Goal: Information Seeking & Learning: Learn about a topic

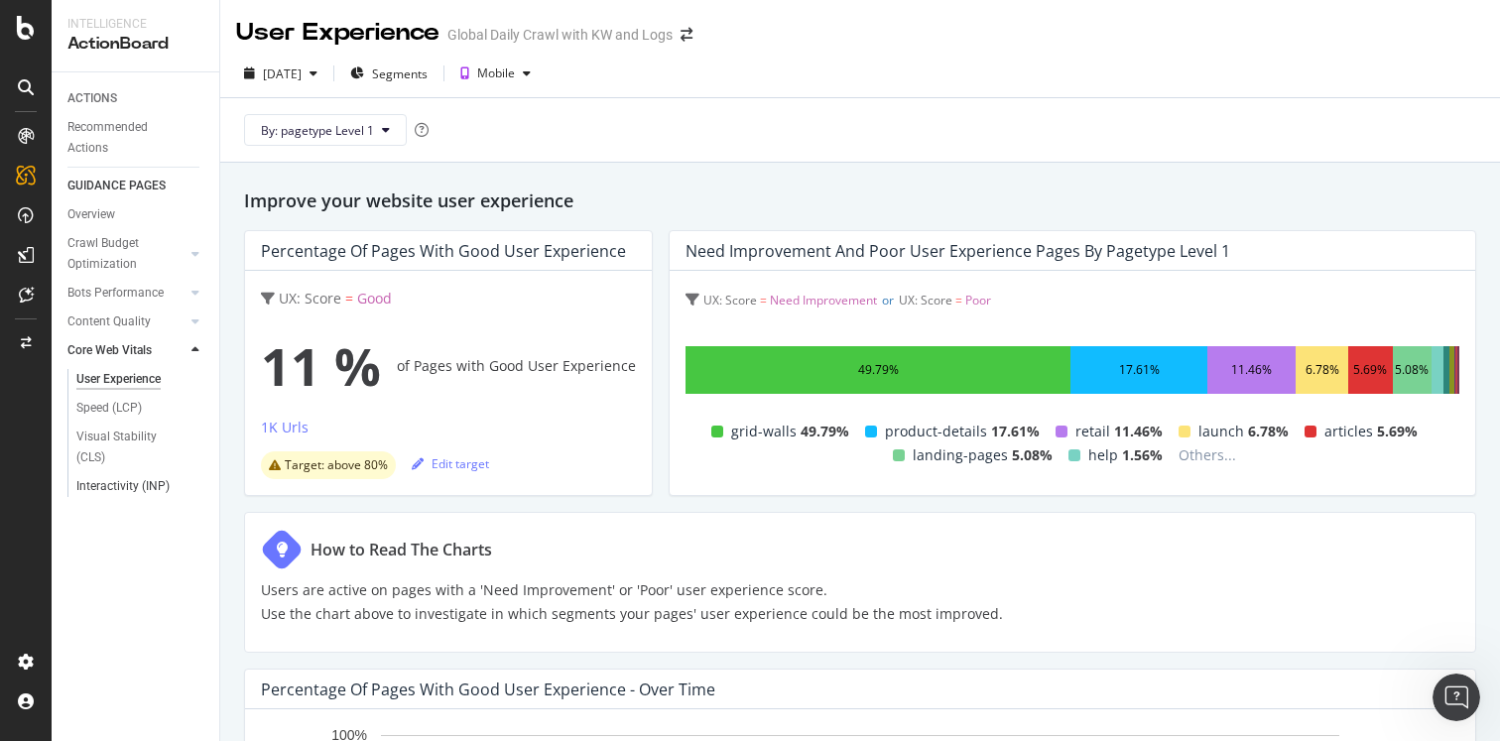
scroll to position [959, 0]
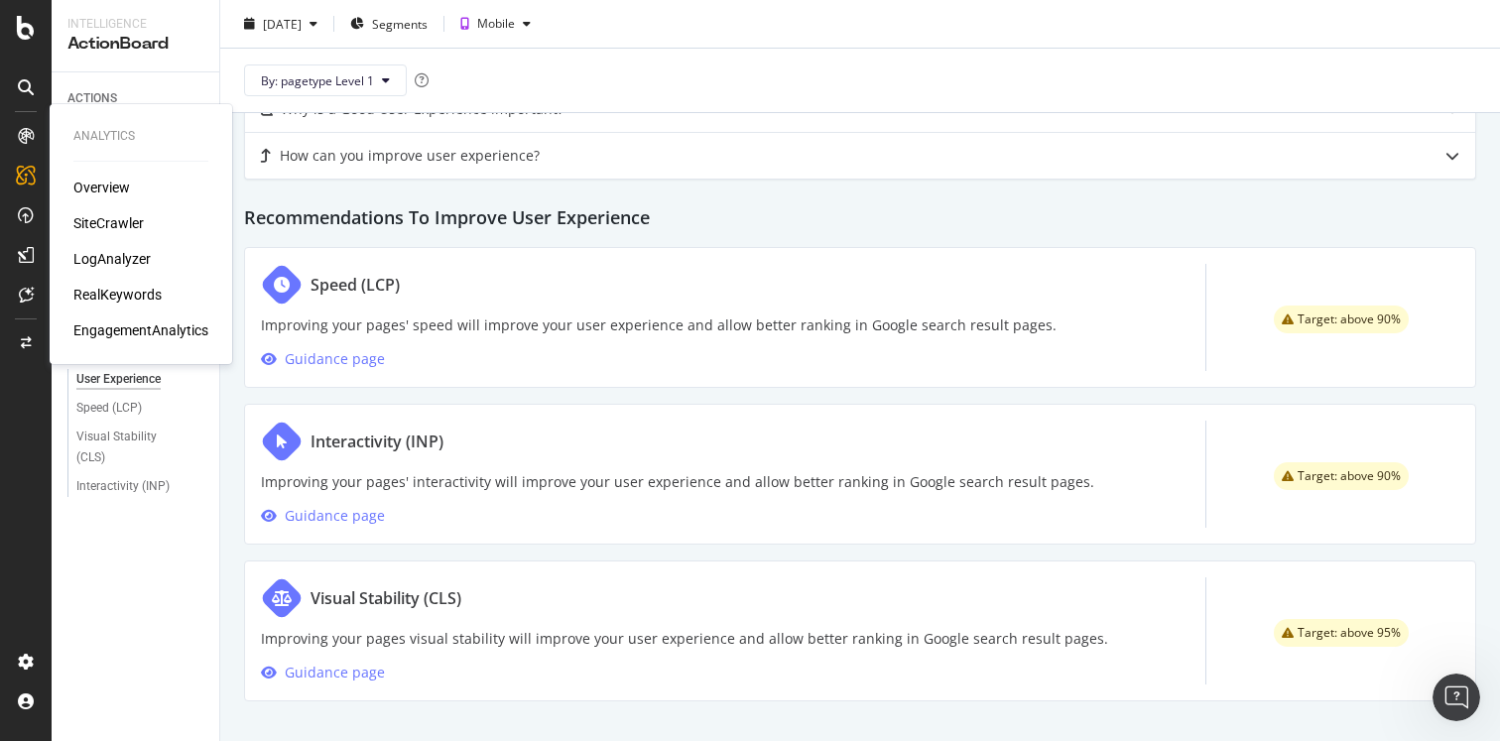
click at [111, 184] on div "Overview" at bounding box center [101, 188] width 57 height 20
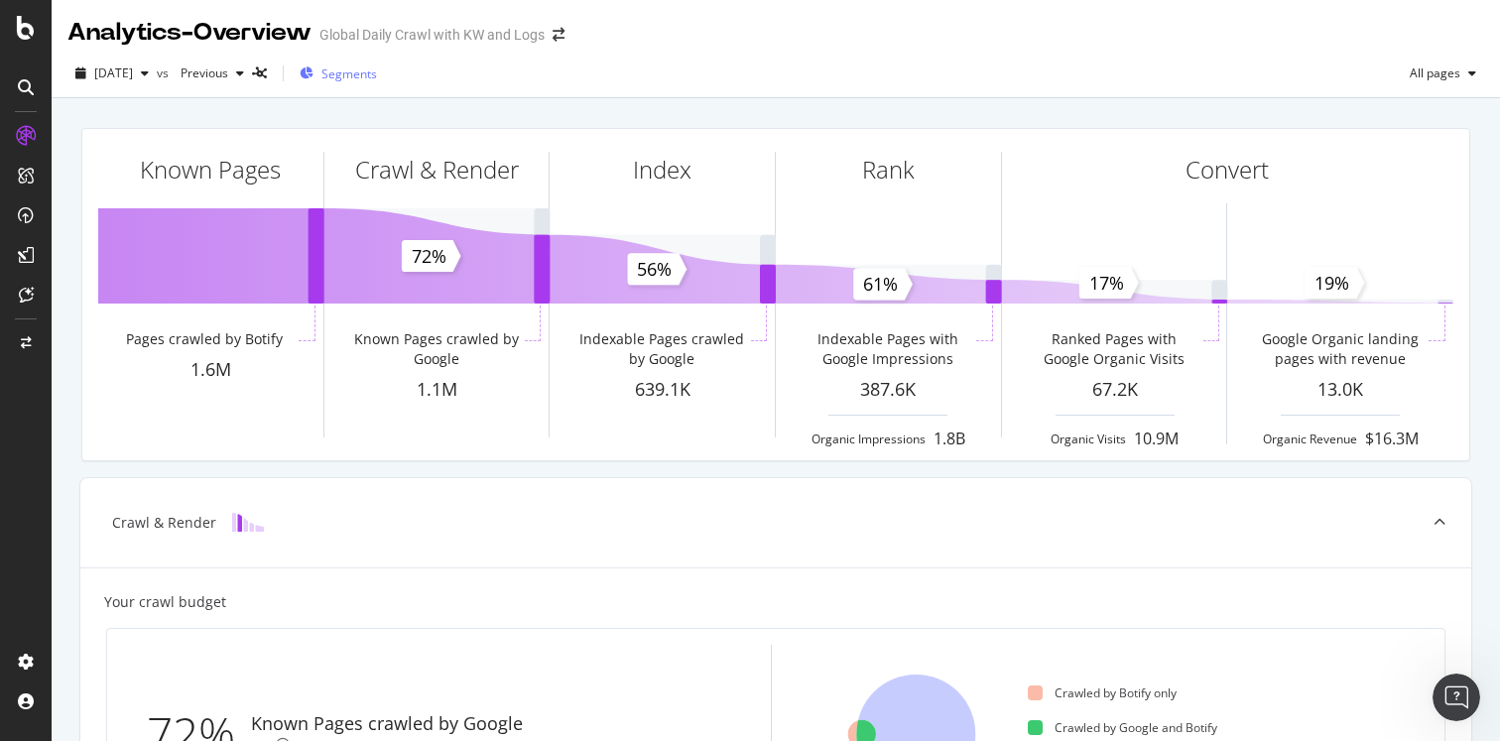
click at [377, 72] on span "Segments" at bounding box center [349, 73] width 56 height 17
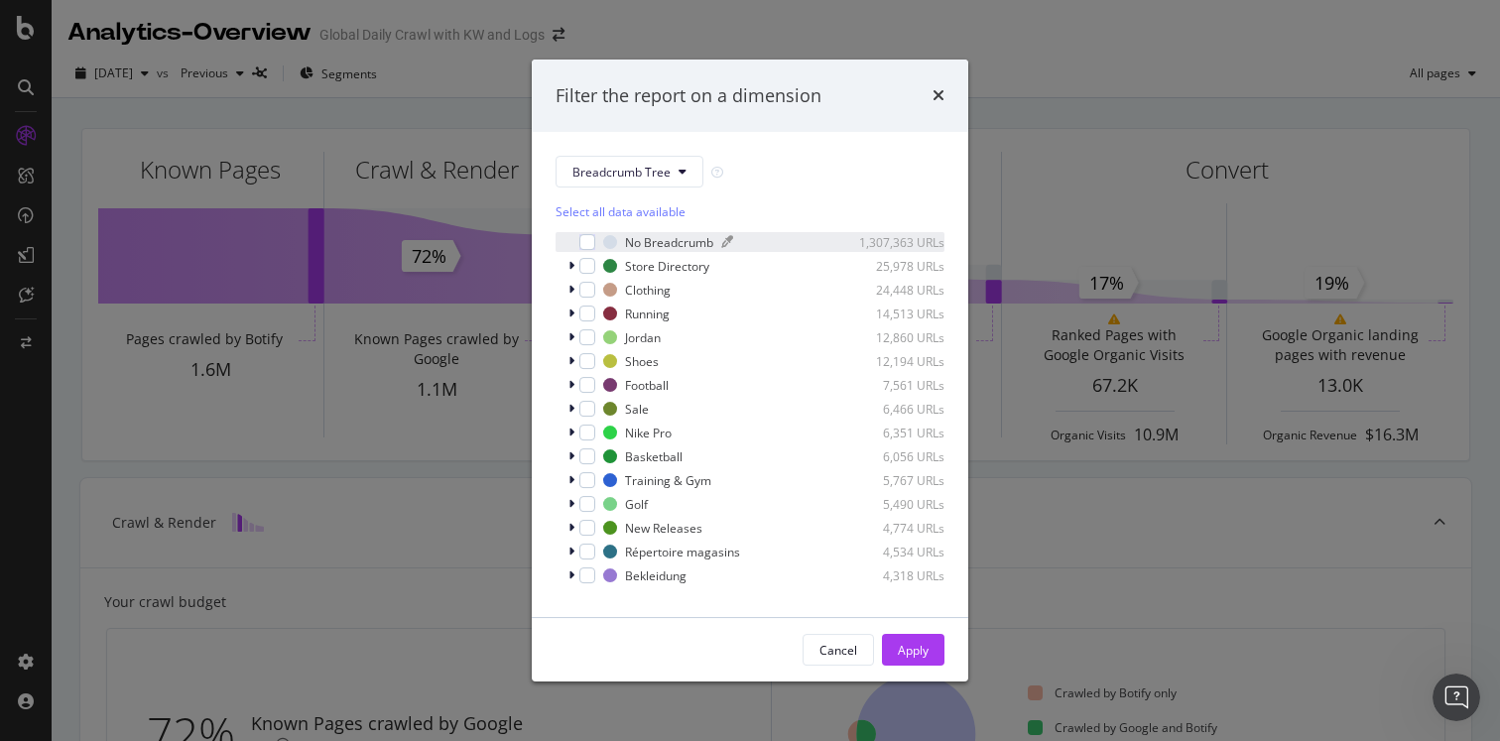
scroll to position [17, 0]
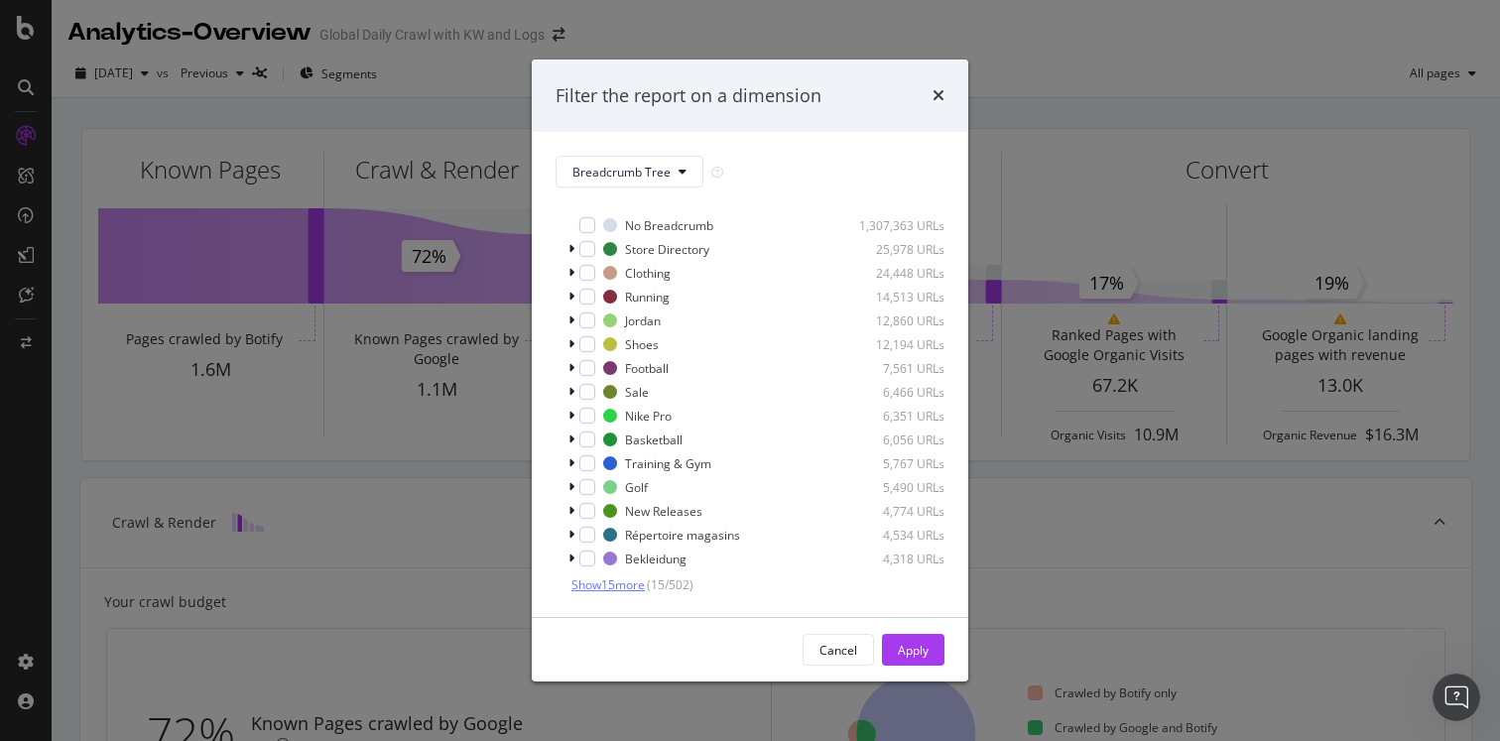
click at [622, 584] on span "Show 15 more" at bounding box center [607, 584] width 73 height 17
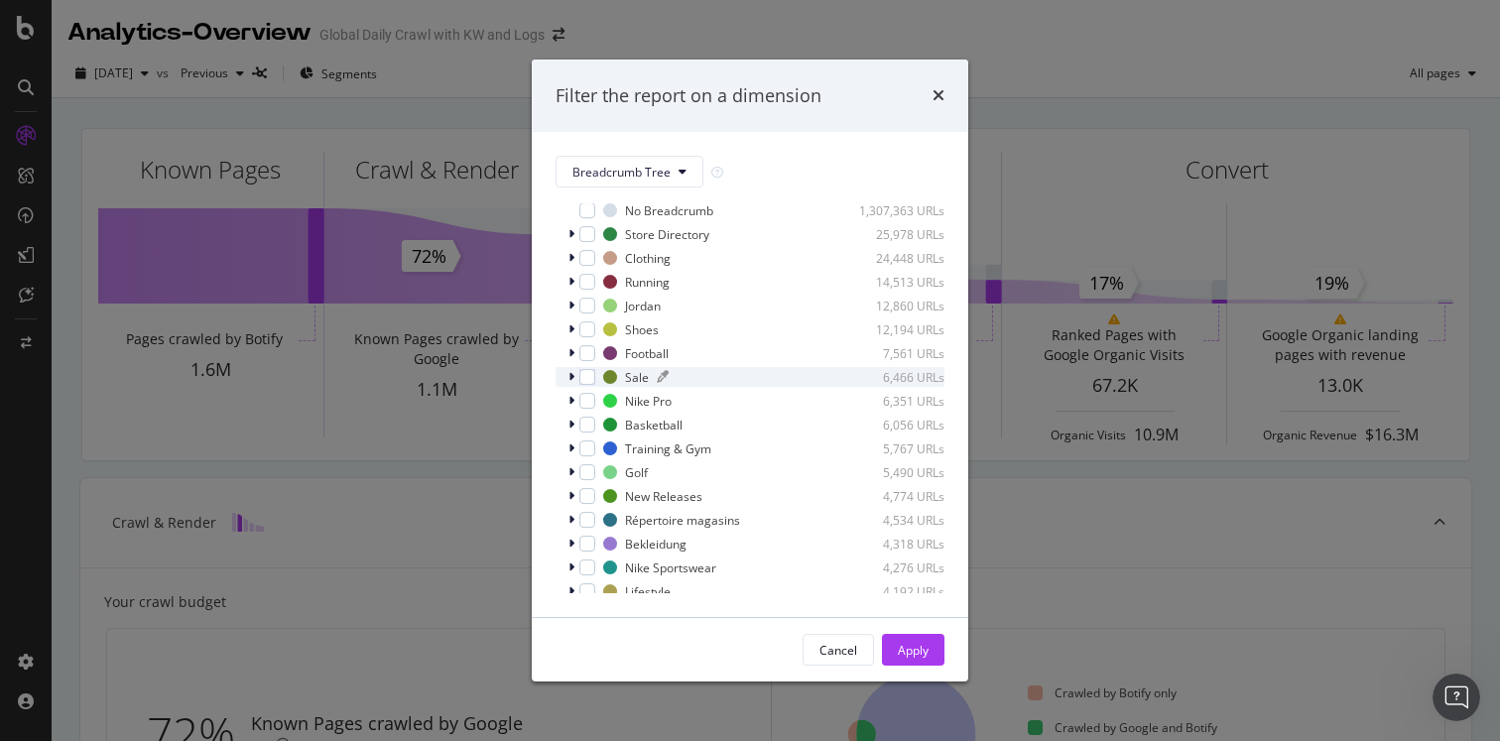
scroll to position [374, 0]
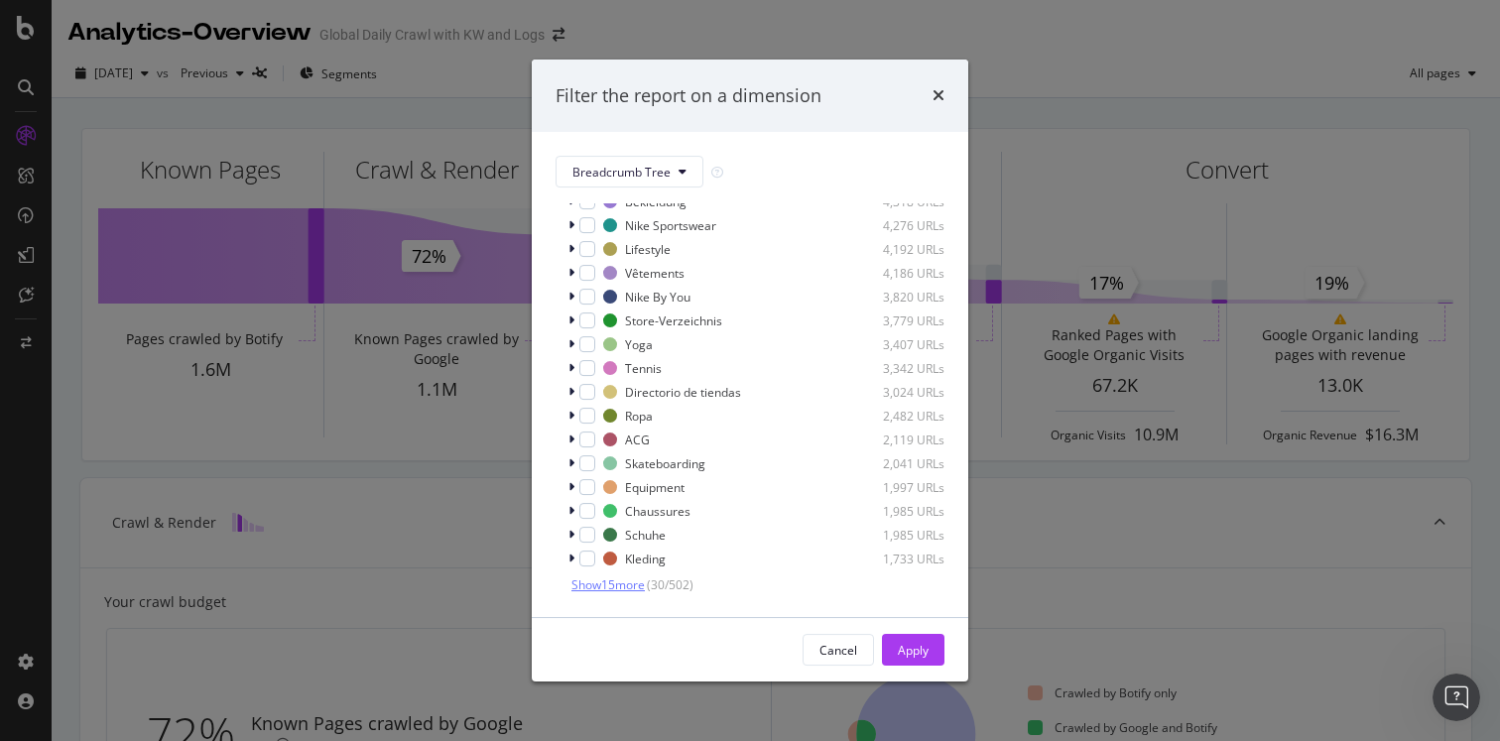
click at [624, 586] on span "Show 15 more" at bounding box center [607, 584] width 73 height 17
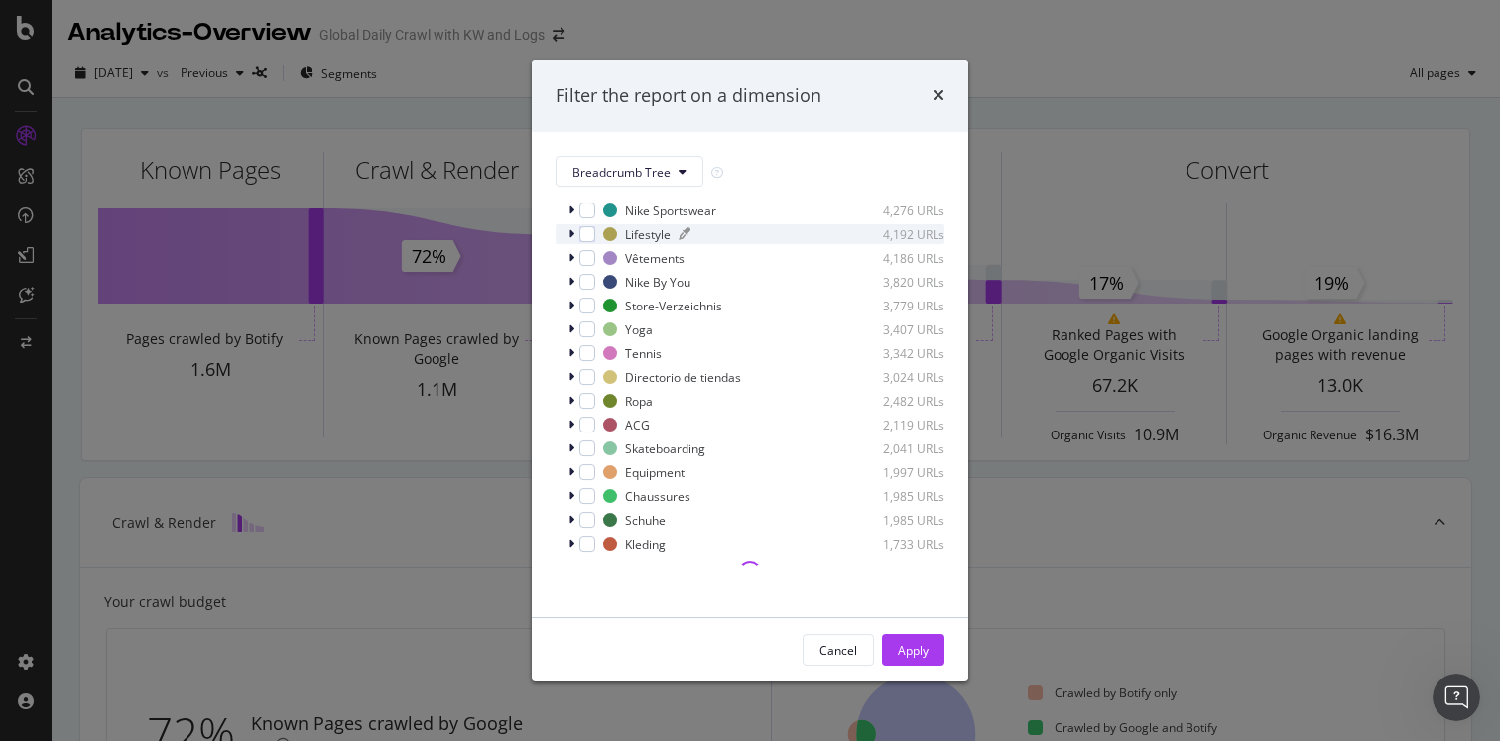
scroll to position [0, 0]
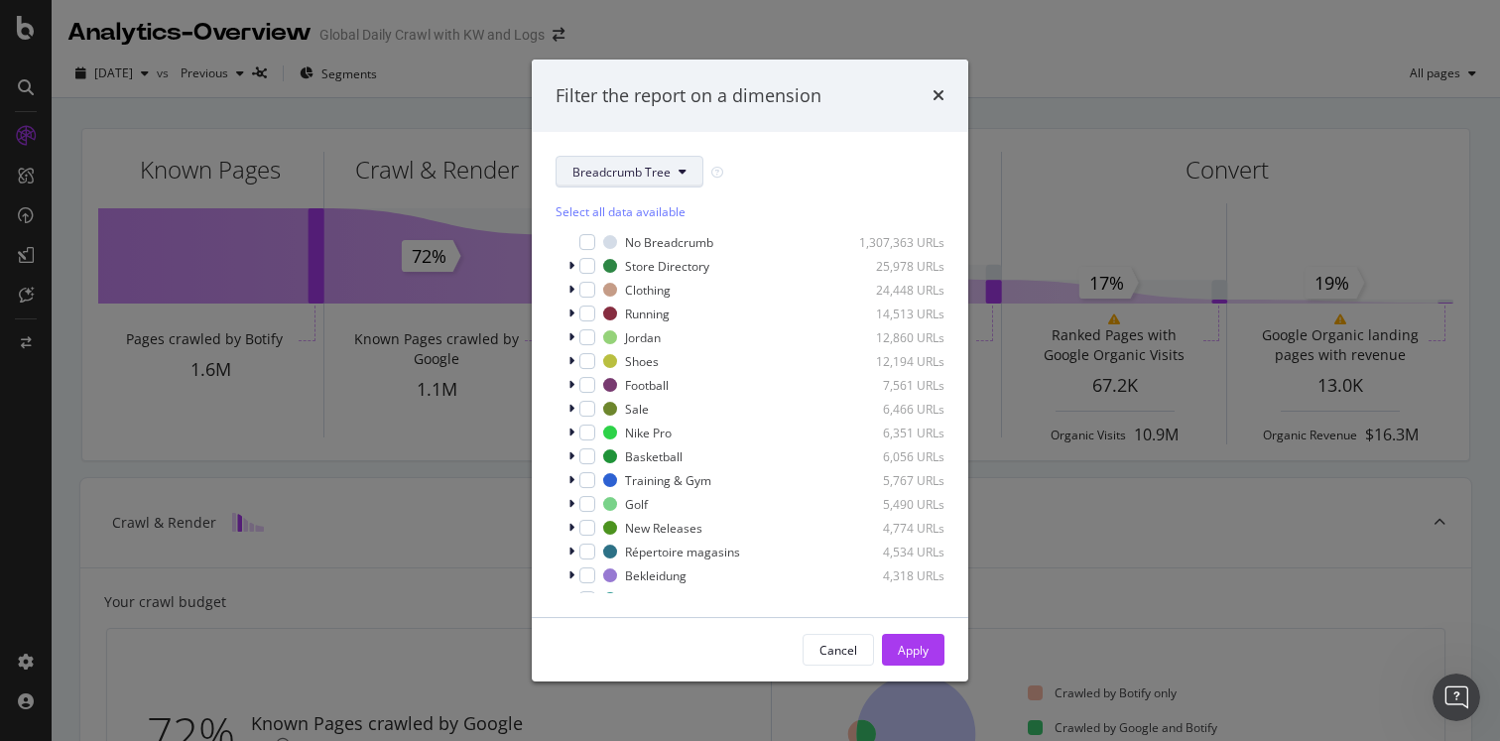
click at [628, 159] on button "Breadcrumb Tree" at bounding box center [629, 172] width 148 height 32
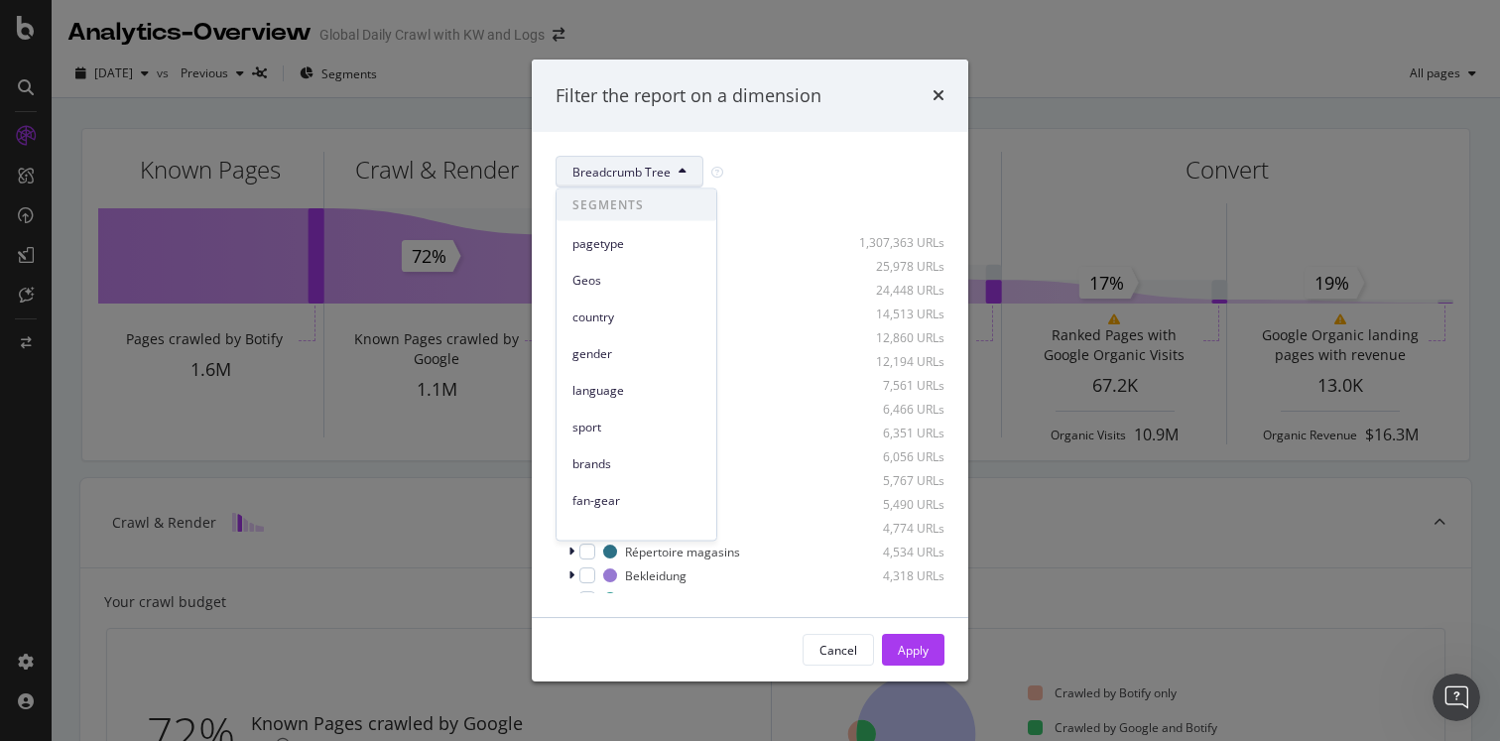
scroll to position [491, 0]
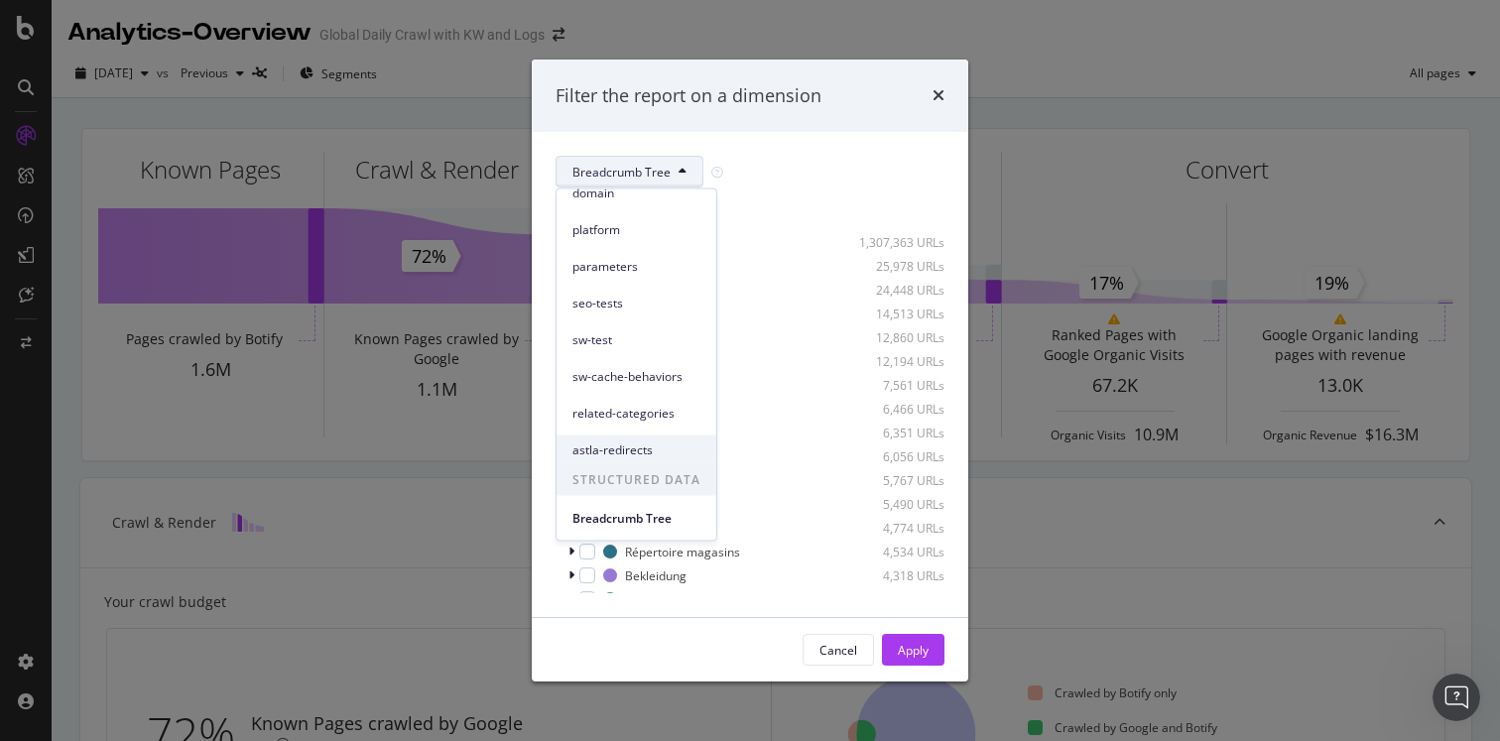
click at [622, 448] on span "astla-redirects" at bounding box center [636, 449] width 128 height 18
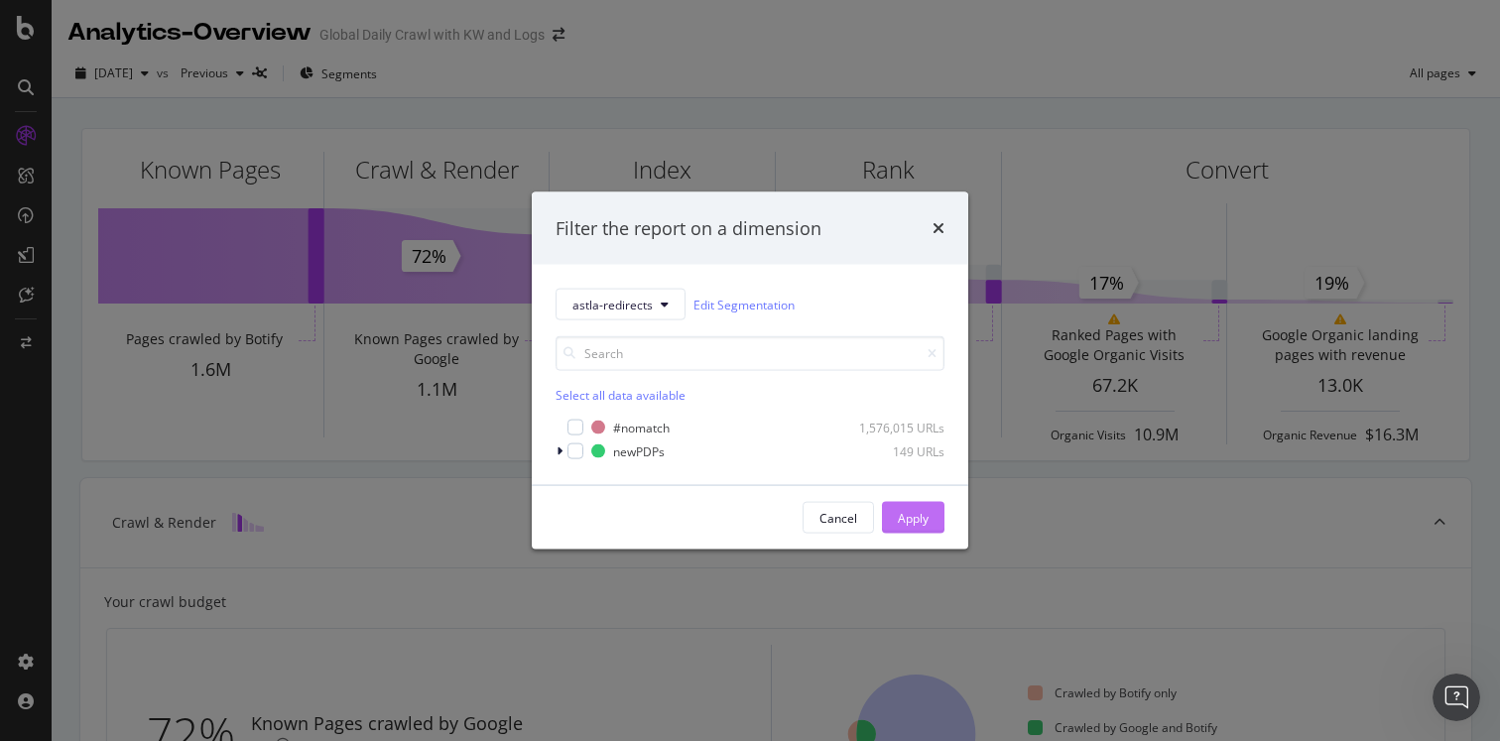
click at [922, 518] on div "Apply" at bounding box center [913, 517] width 31 height 17
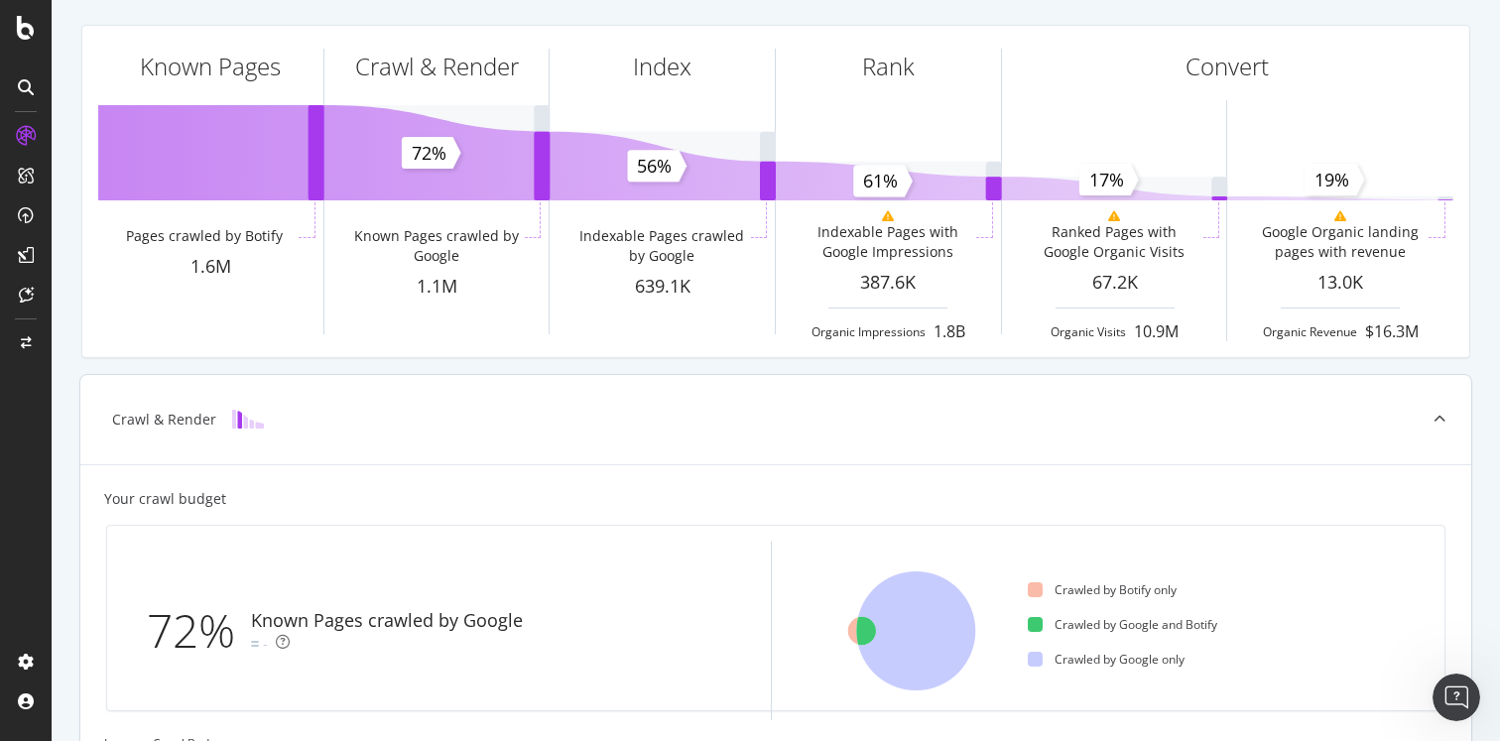
scroll to position [0, 0]
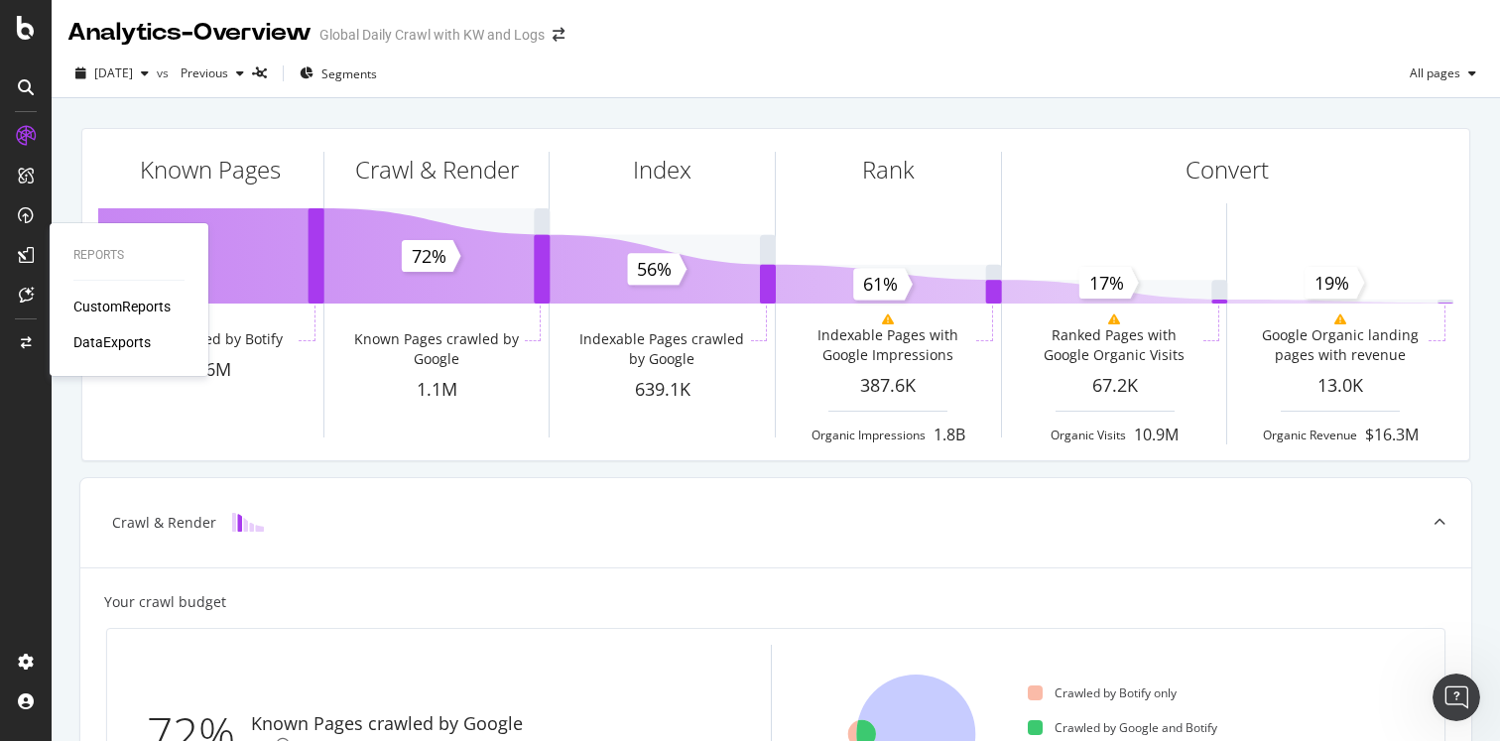
click at [126, 340] on div "DataExports" at bounding box center [111, 342] width 77 height 20
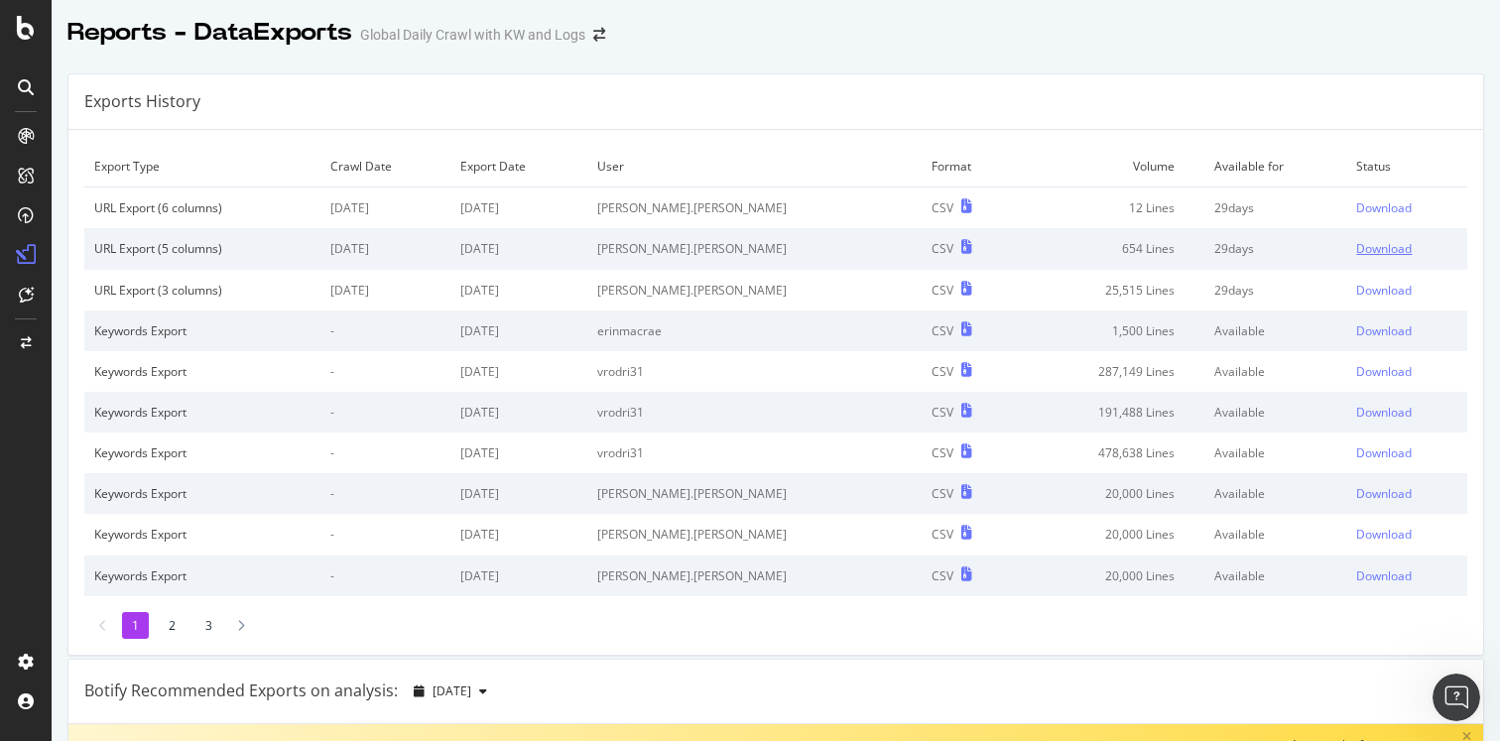
click at [1356, 246] on div "Download" at bounding box center [1384, 248] width 56 height 17
click at [94, 302] on div "CustomReports" at bounding box center [121, 307] width 97 height 20
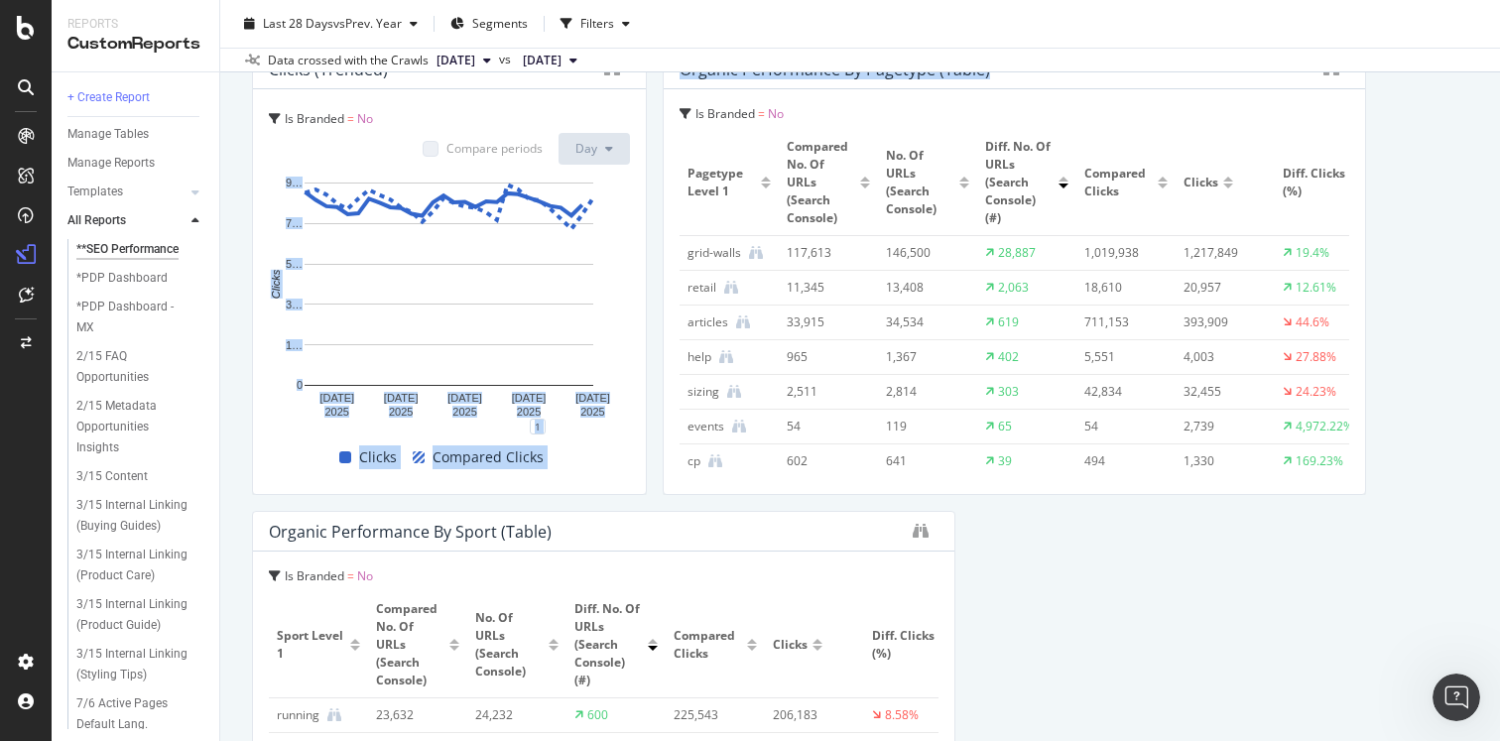
drag, startPoint x: 655, startPoint y: 493, endPoint x: 648, endPoint y: 404, distance: 89.5
click at [648, 403] on div "Crawl Volume from Google Google All bots No. of Crawls (Logs) 194,113,138 17.06…" at bounding box center [860, 733] width 1216 height 2295
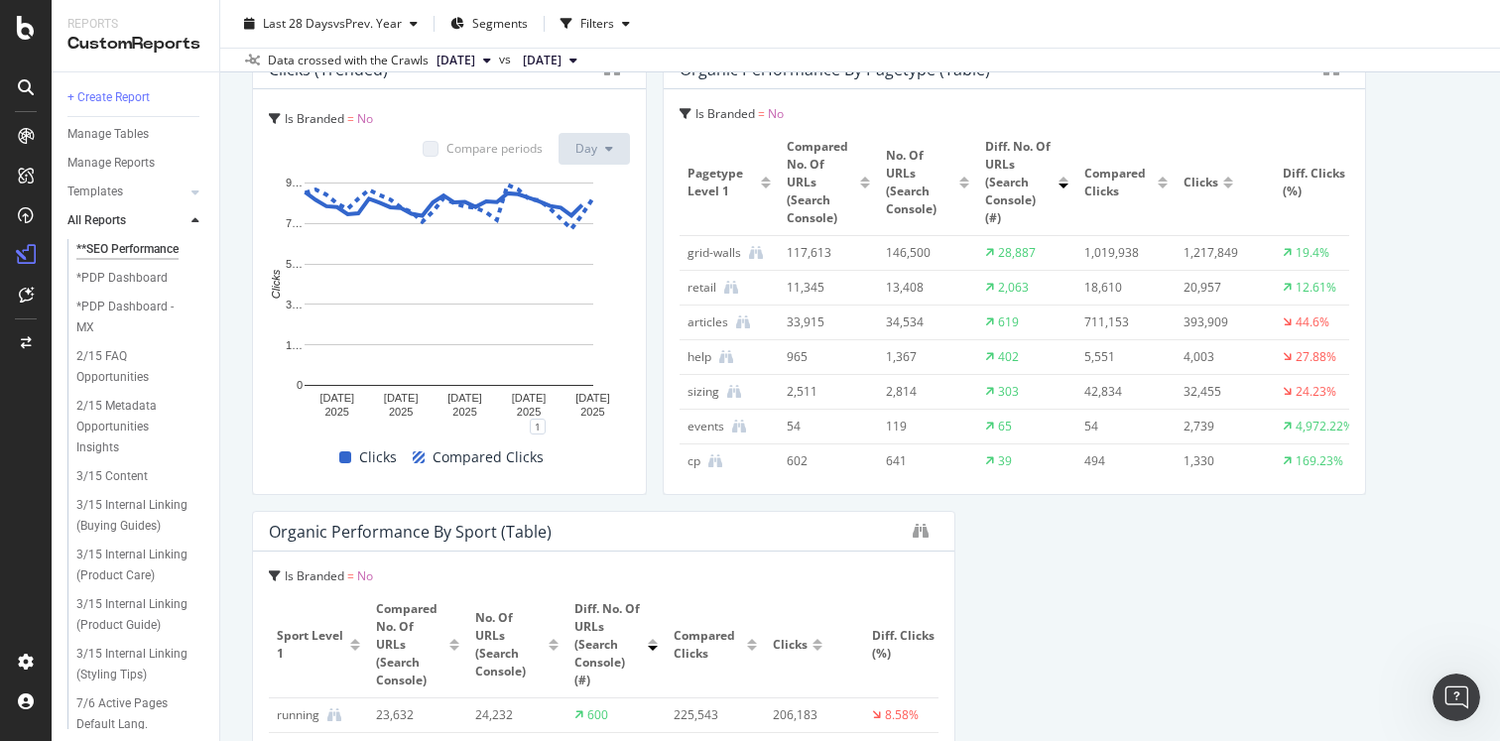
click at [648, 404] on div "Crawl Volume from Google Google All bots No. of Crawls (Logs) 194,113,138 17.06…" at bounding box center [860, 733] width 1216 height 2295
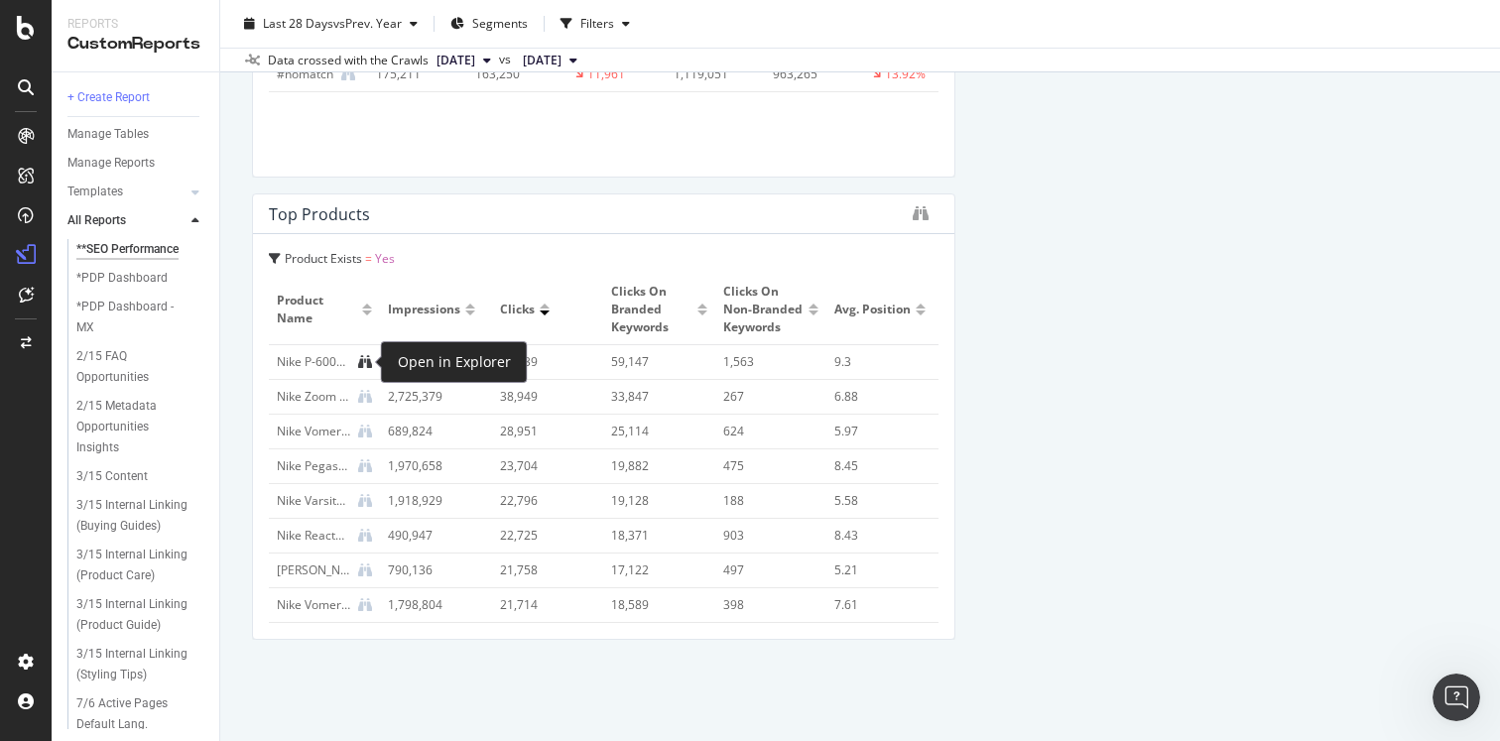
click at [368, 363] on icon at bounding box center [365, 362] width 14 height 14
click at [370, 364] on icon at bounding box center [365, 362] width 14 height 14
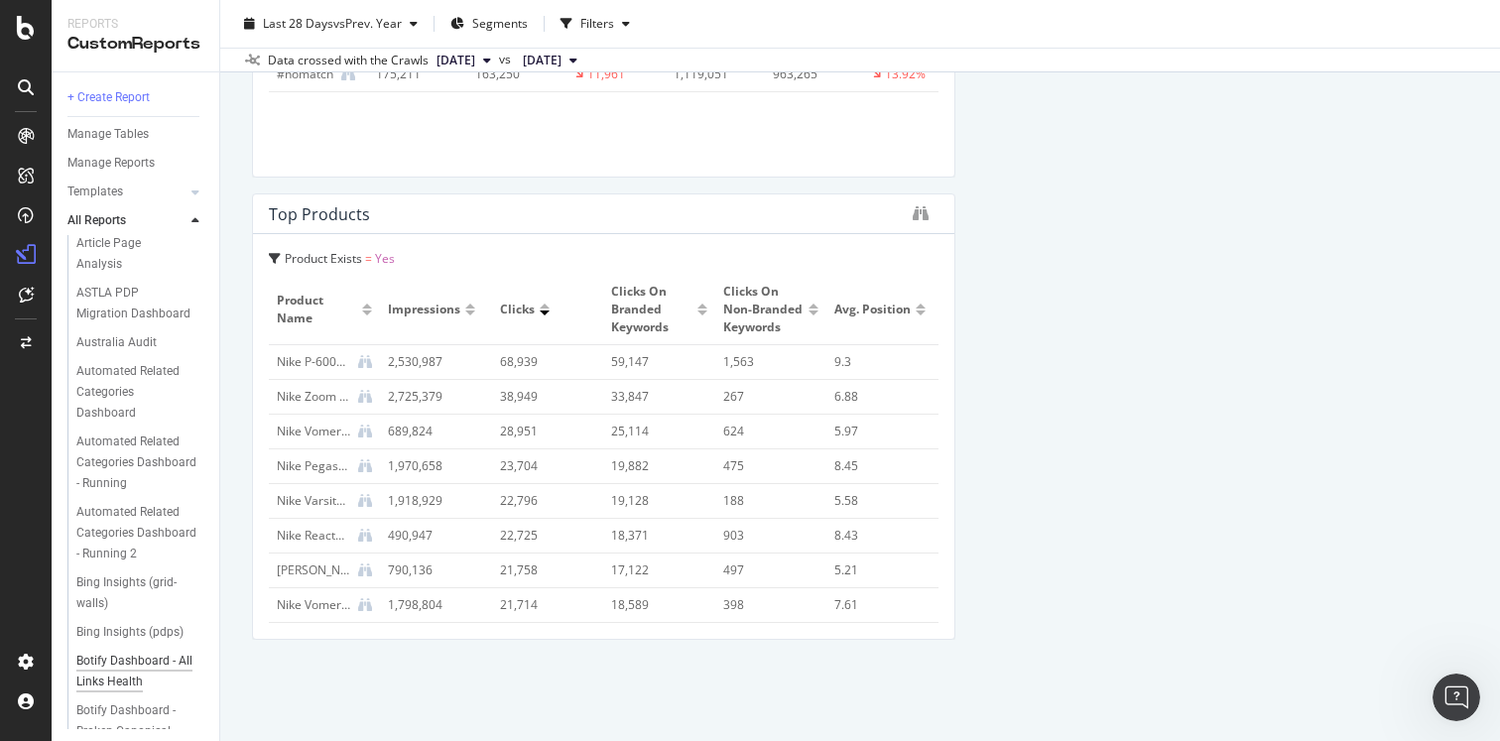
scroll to position [827, 0]
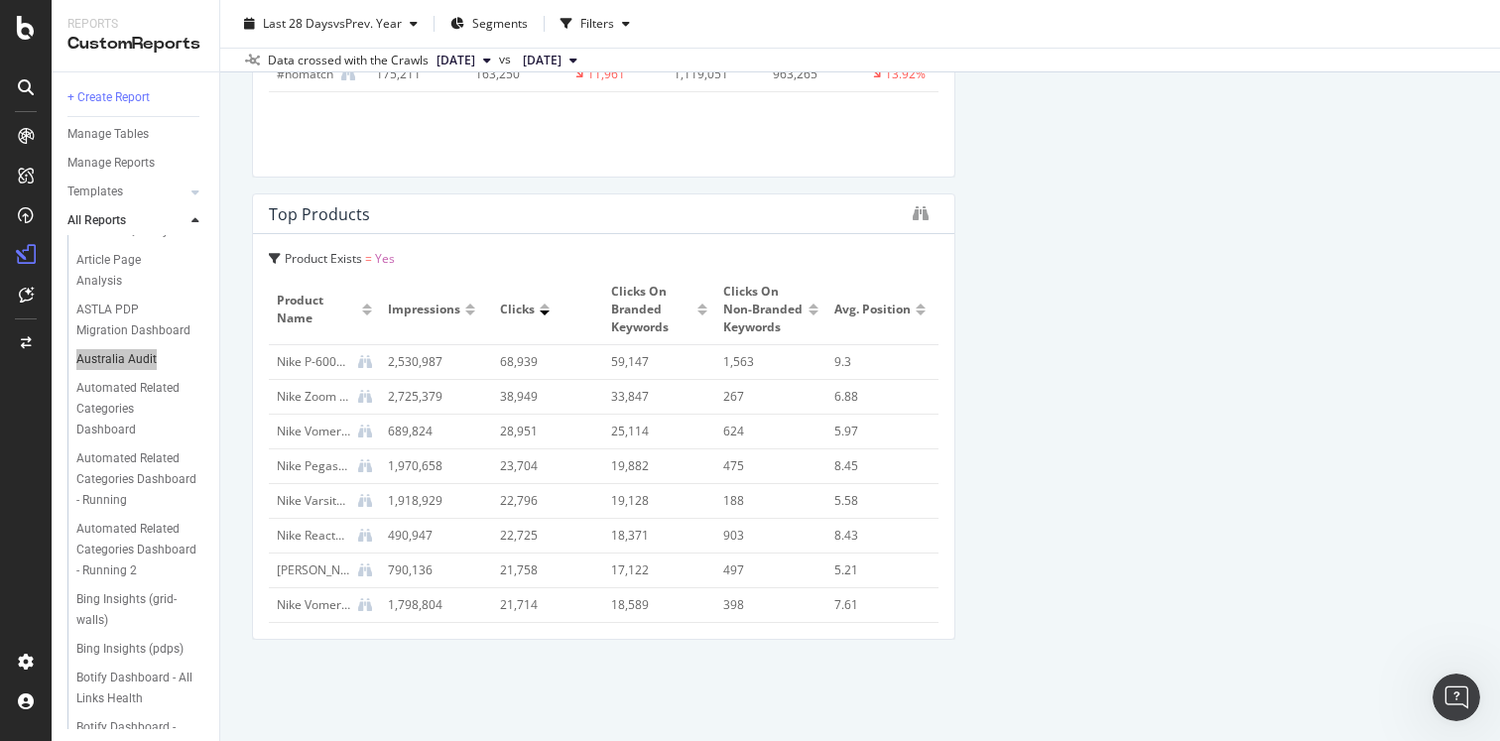
drag, startPoint x: 98, startPoint y: 297, endPoint x: 619, endPoint y: 5, distance: 596.8
click at [0, 0] on div "Reports CustomReports + Create Report Manage Tables Manage Reports Templates AI…" at bounding box center [750, 370] width 1500 height 741
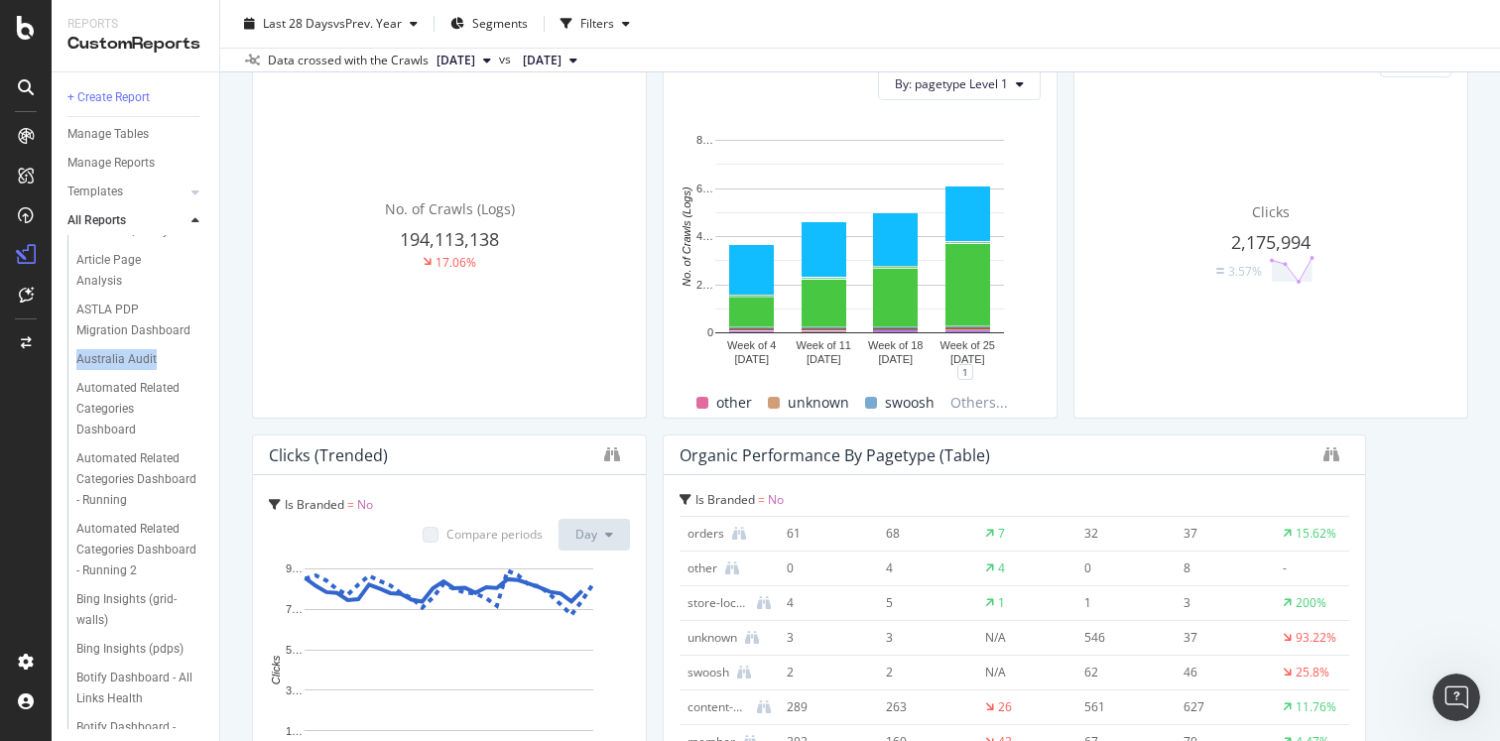
scroll to position [256, 0]
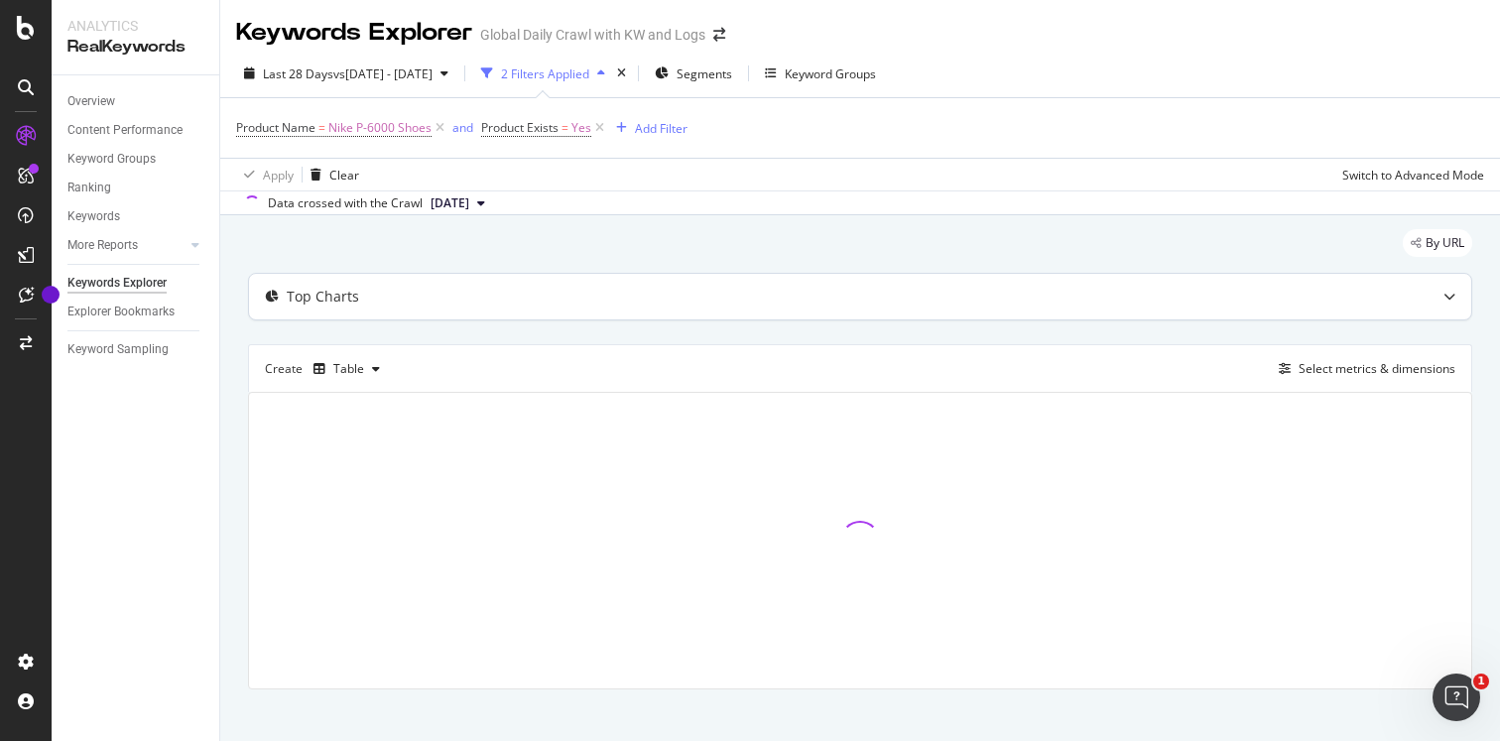
click at [1455, 297] on div at bounding box center [1449, 297] width 44 height 46
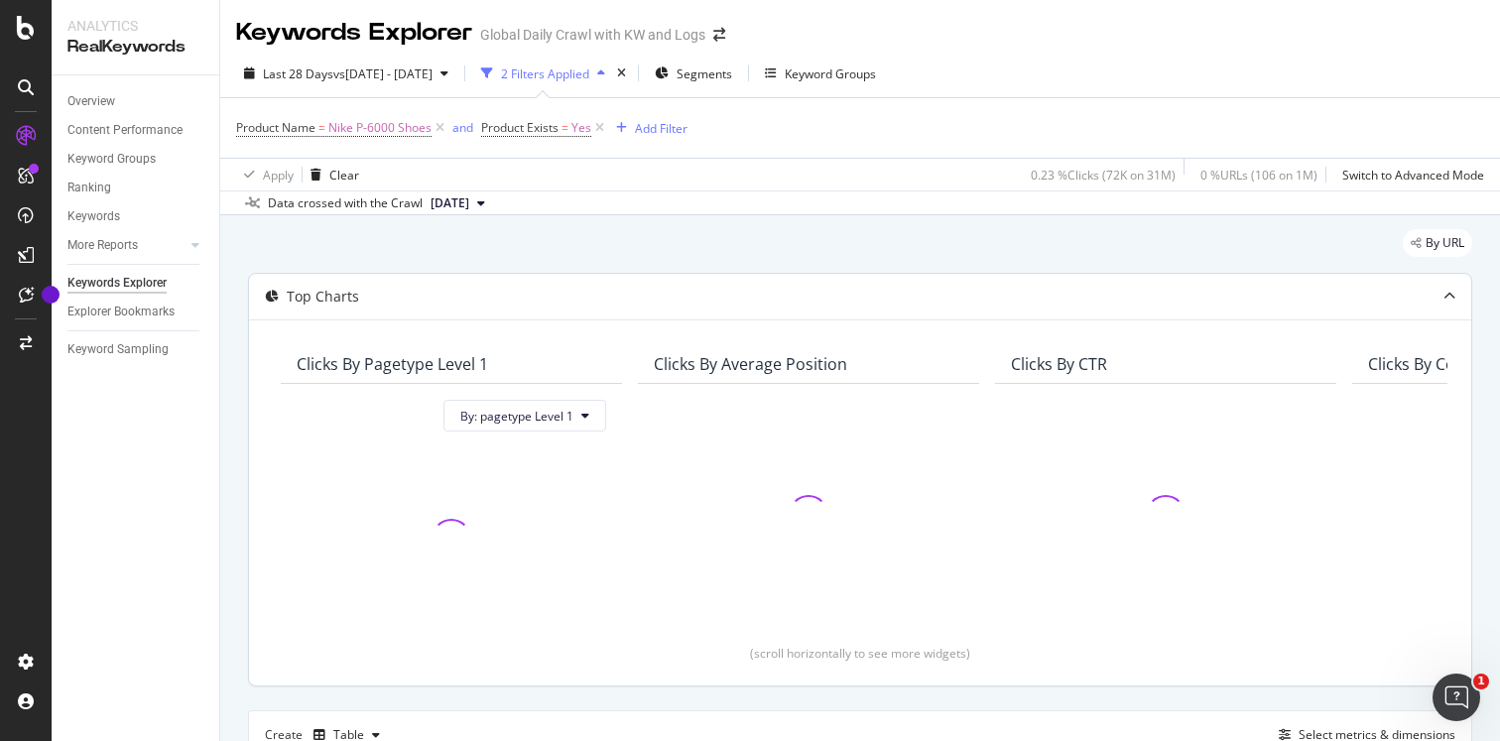
click at [1454, 290] on div at bounding box center [1449, 297] width 44 height 46
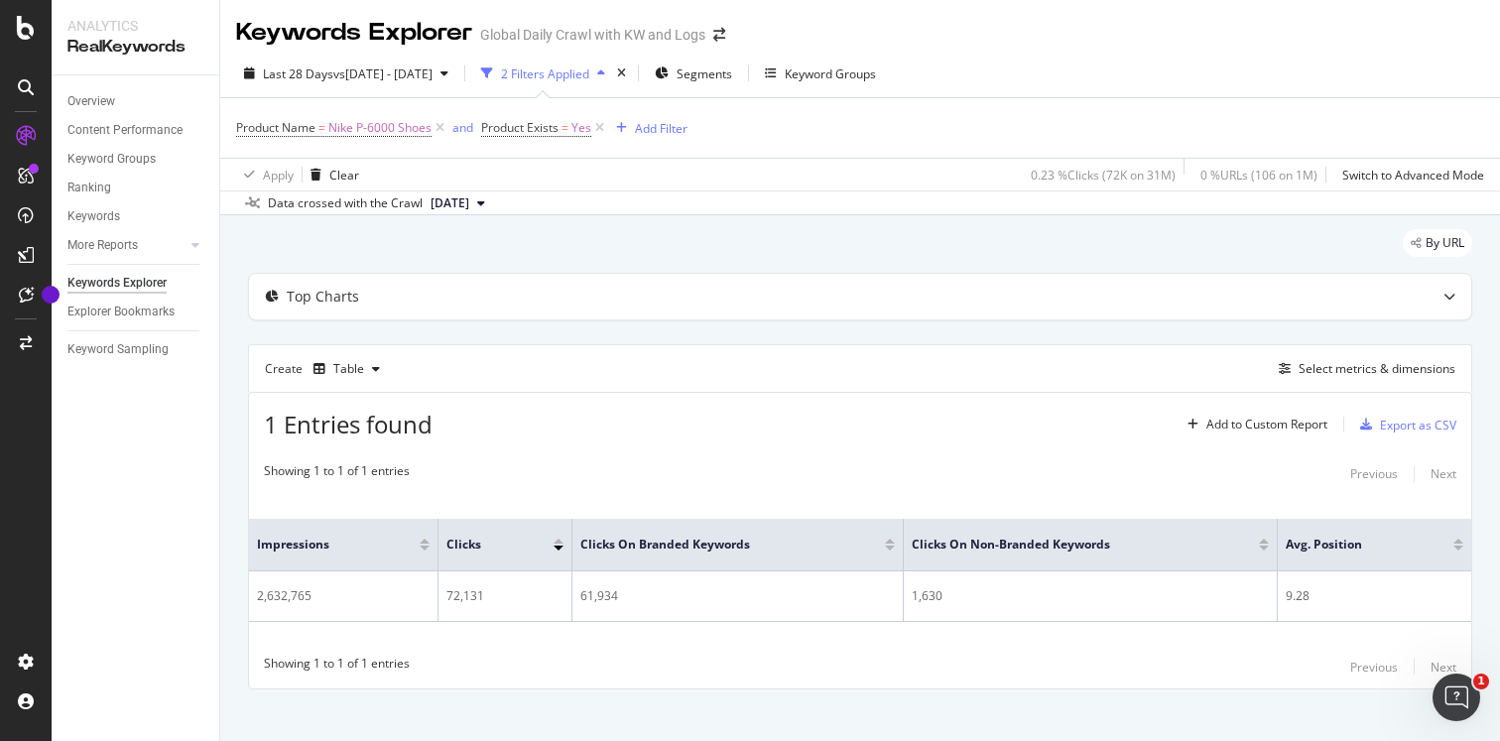
scroll to position [19, 0]
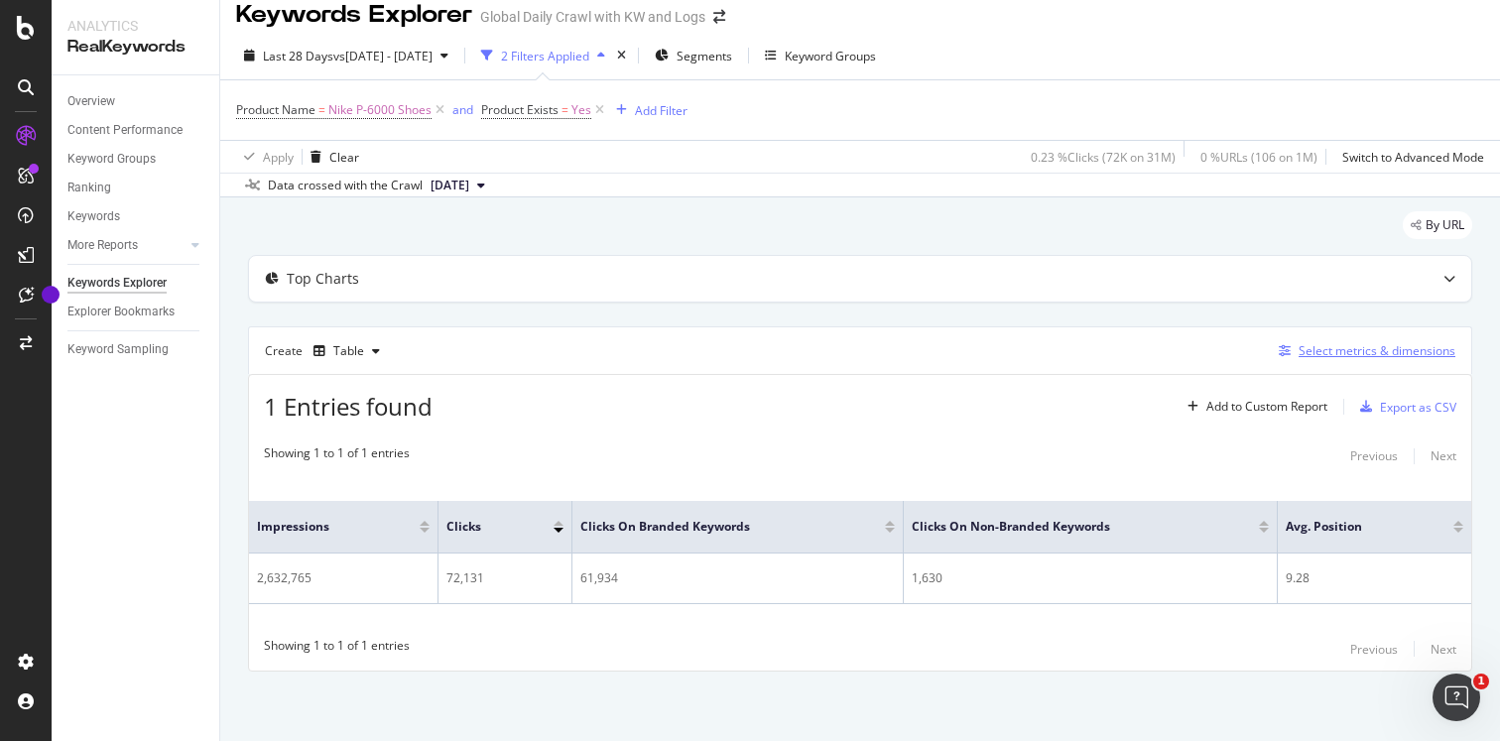
click at [1311, 345] on div "Select metrics & dimensions" at bounding box center [1376, 350] width 157 height 17
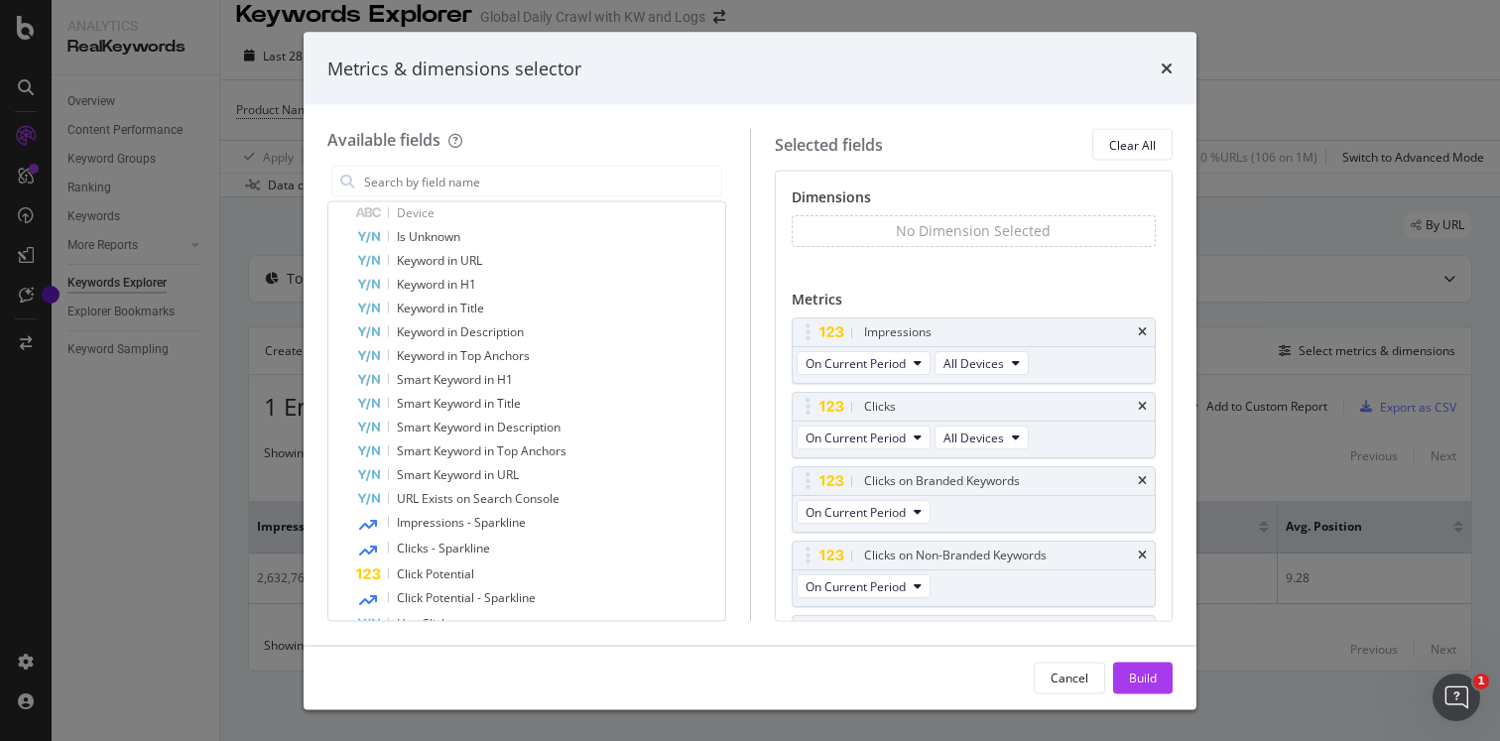
scroll to position [578, 0]
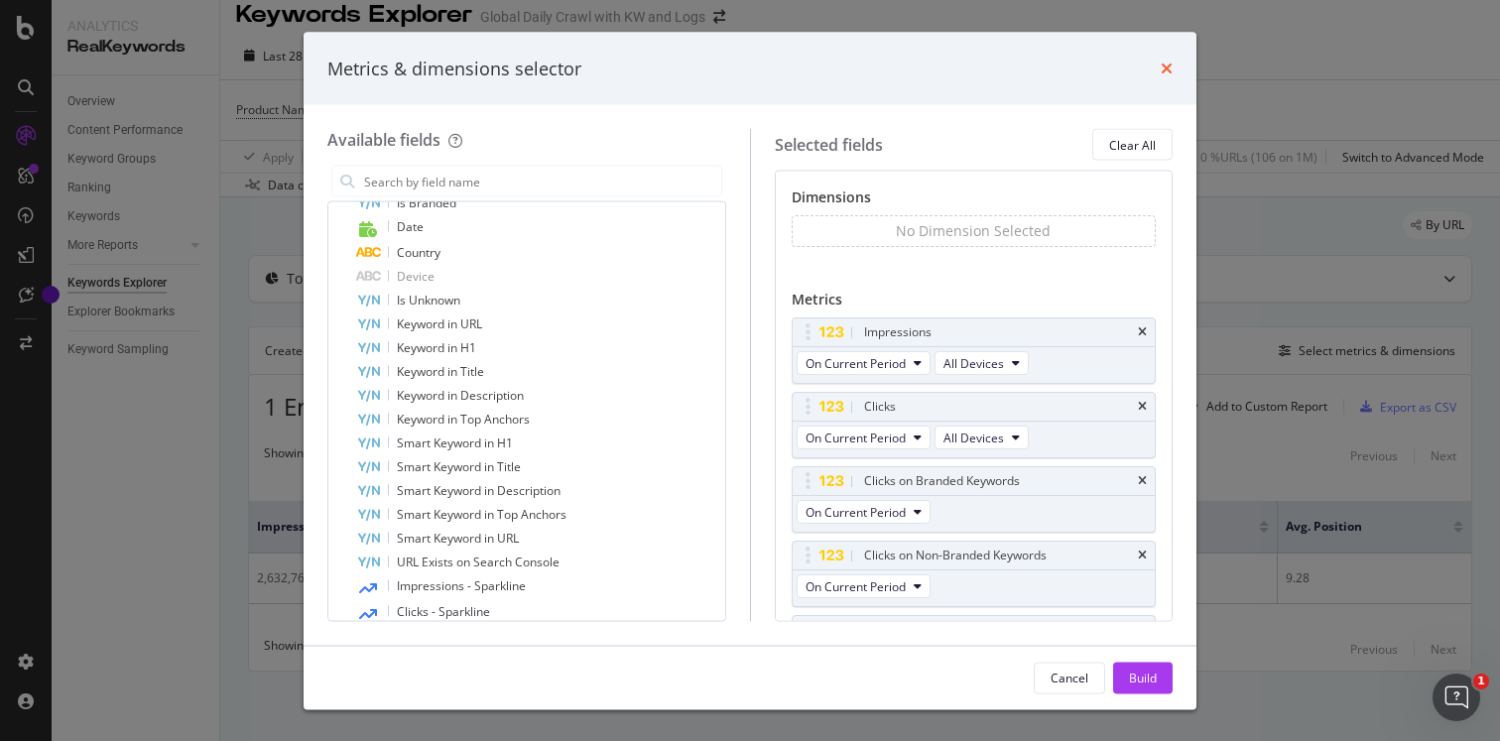
click at [1161, 67] on icon "times" at bounding box center [1166, 69] width 12 height 16
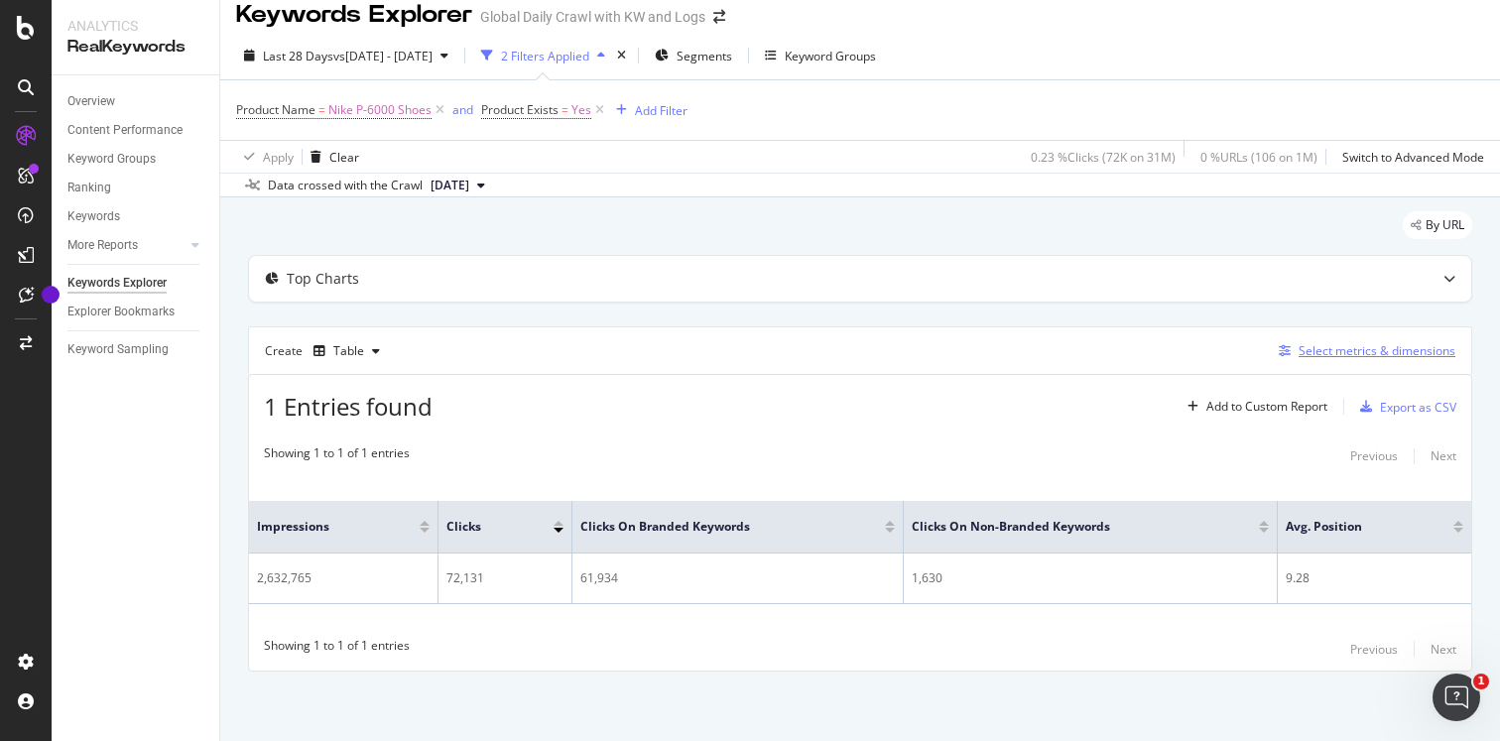
scroll to position [0, 0]
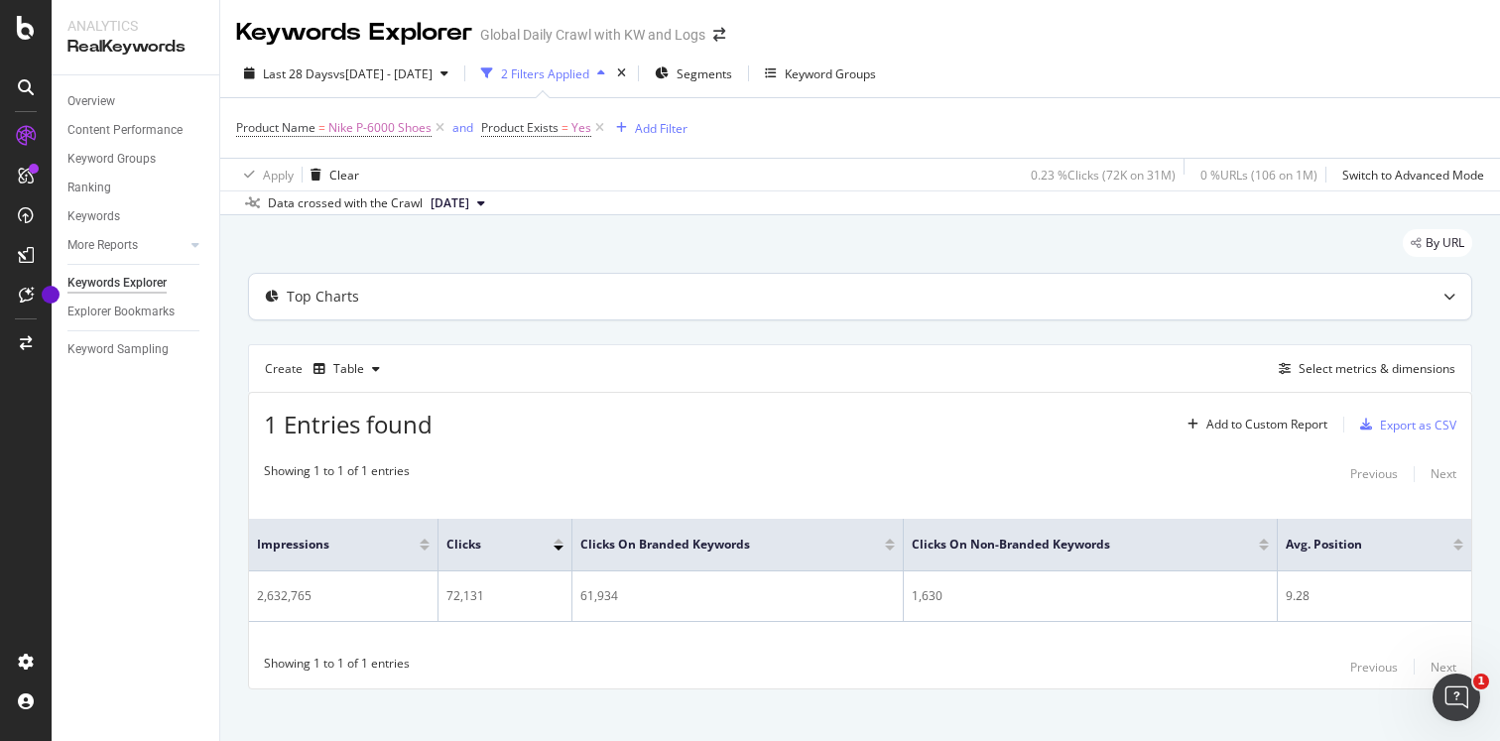
click at [1322, 314] on div "Top Charts" at bounding box center [860, 297] width 1222 height 46
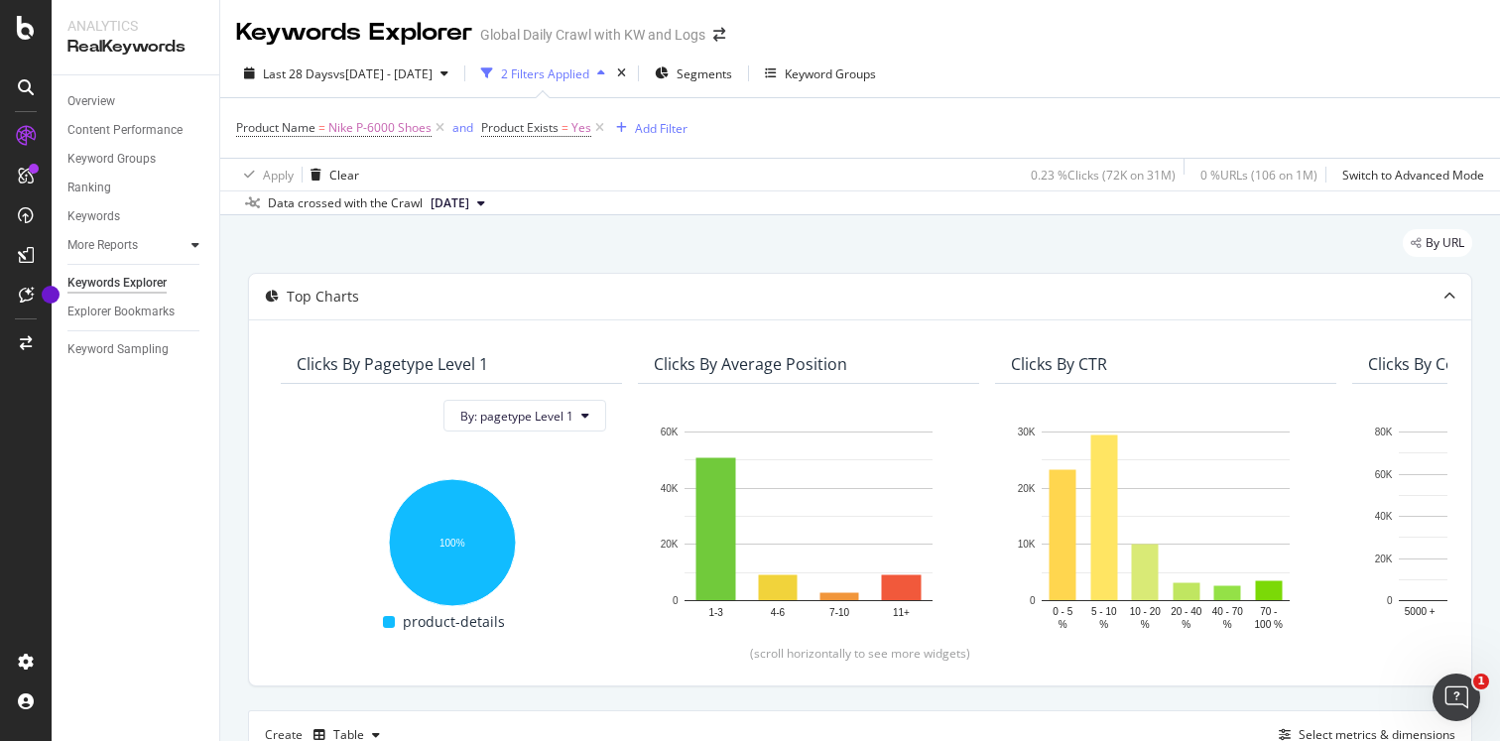
click at [191, 250] on icon at bounding box center [195, 245] width 8 height 12
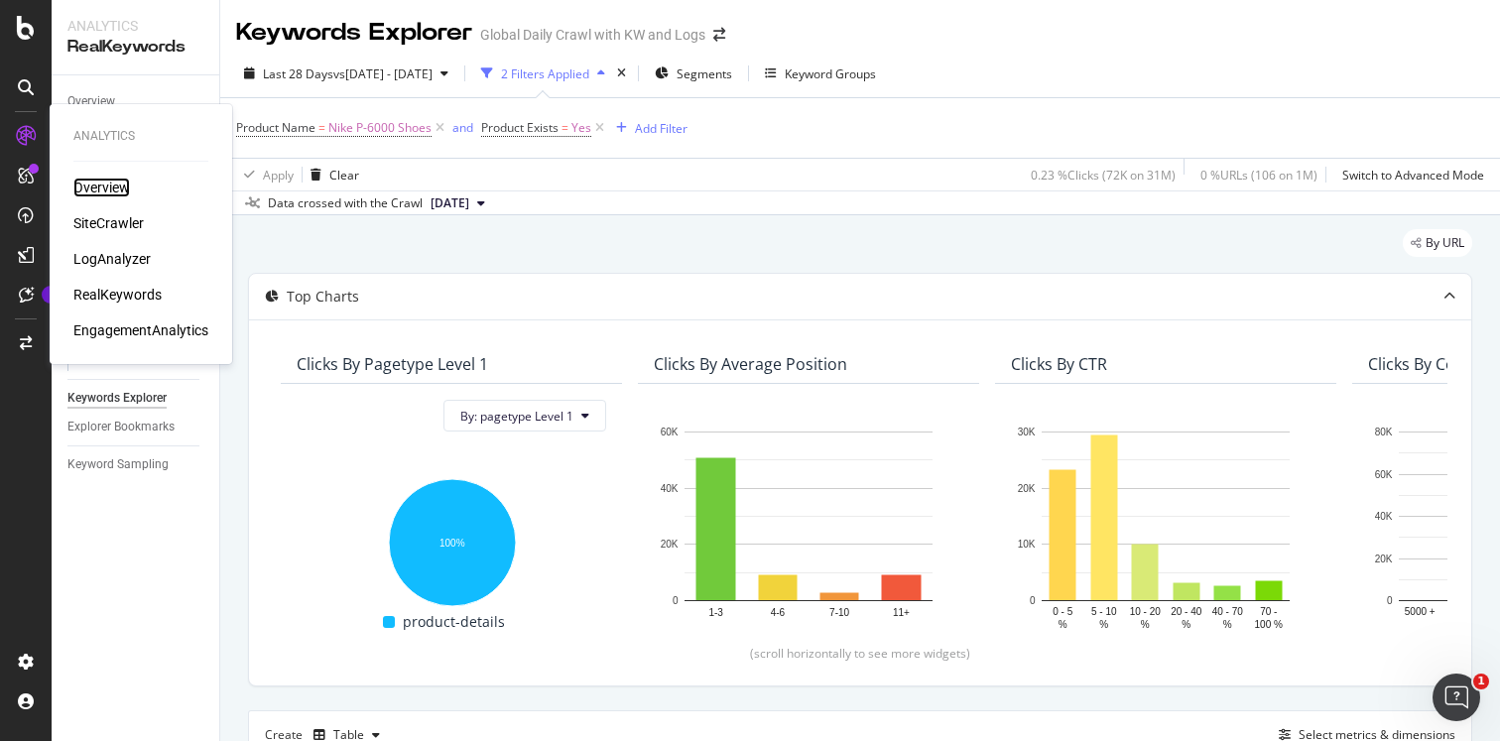
click at [86, 184] on div "Overview" at bounding box center [101, 188] width 57 height 20
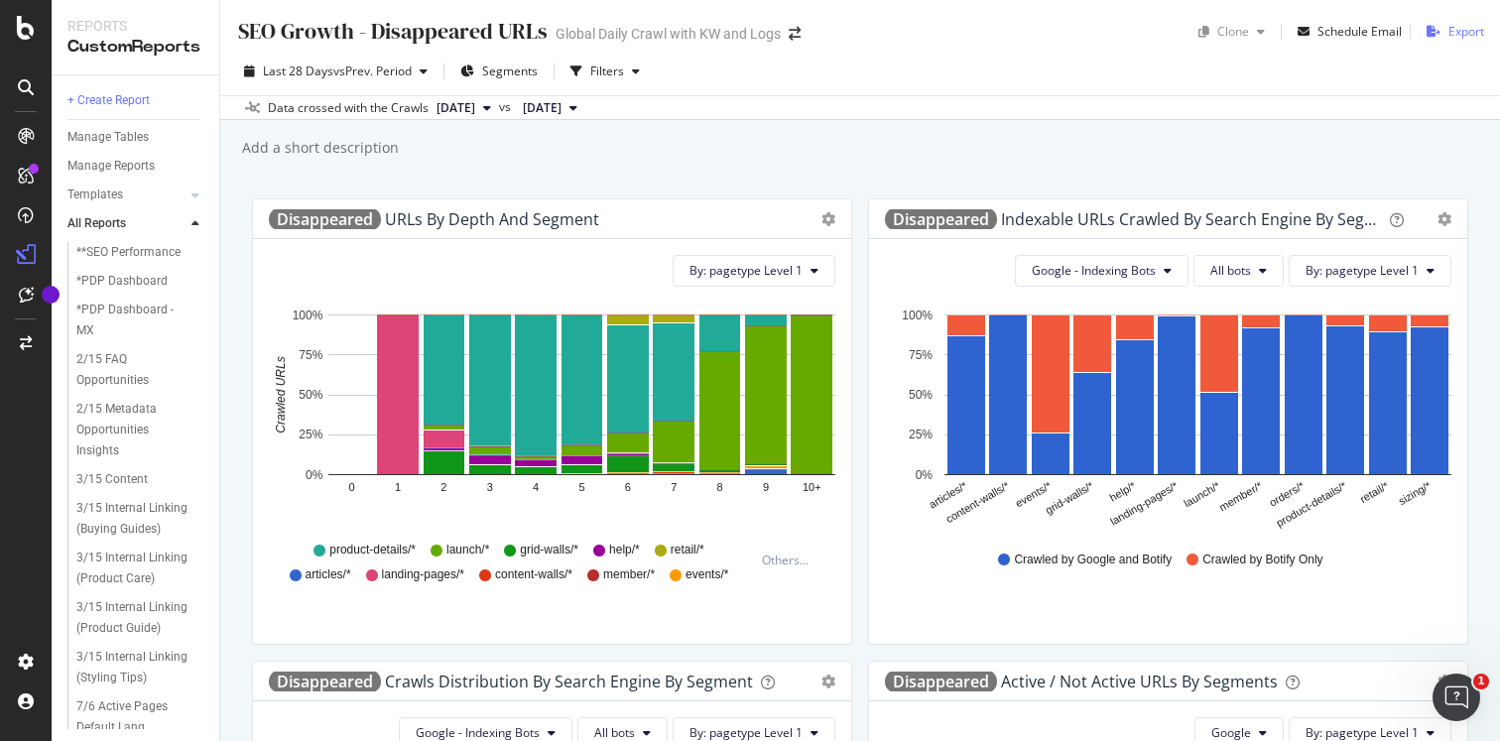
click at [1442, 24] on div "Export" at bounding box center [1450, 32] width 65 height 30
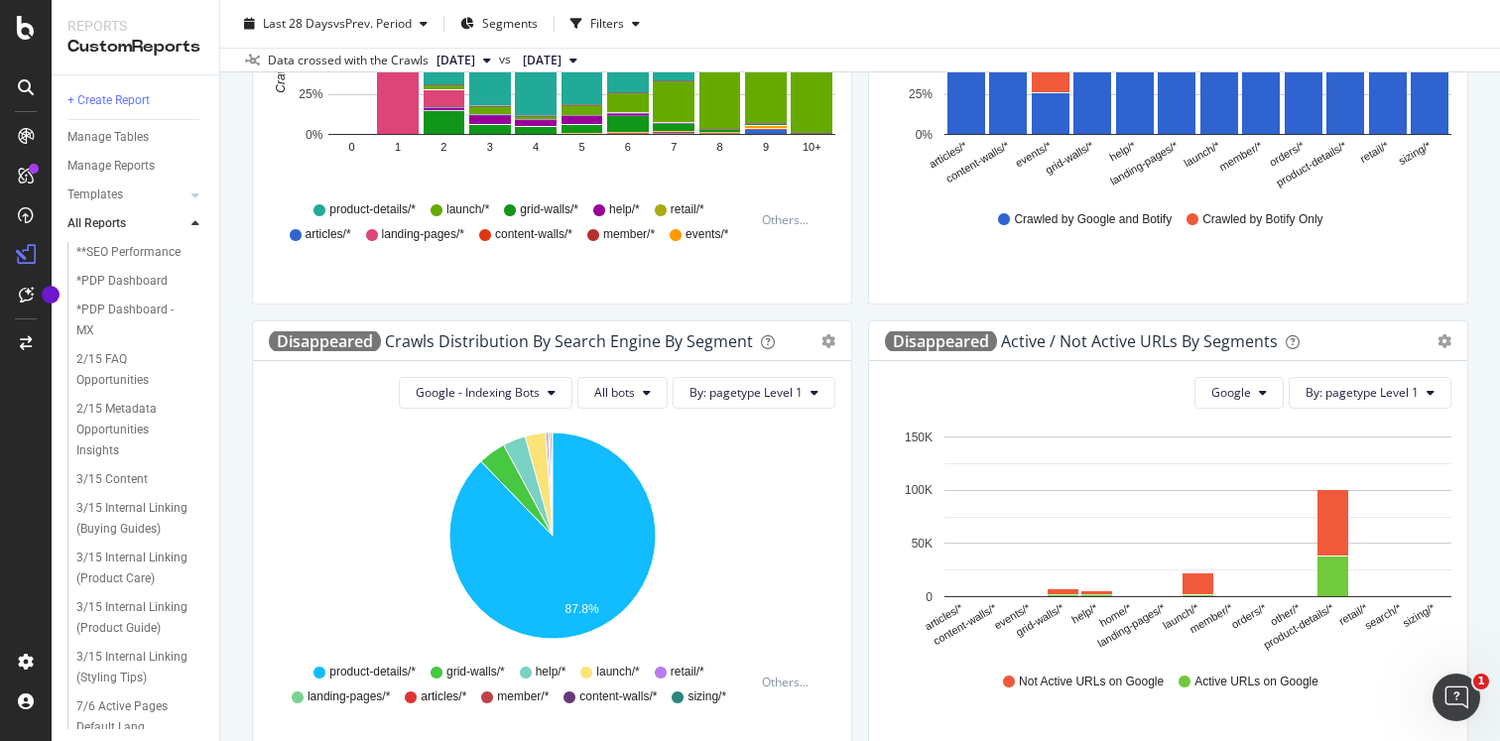
scroll to position [921, 0]
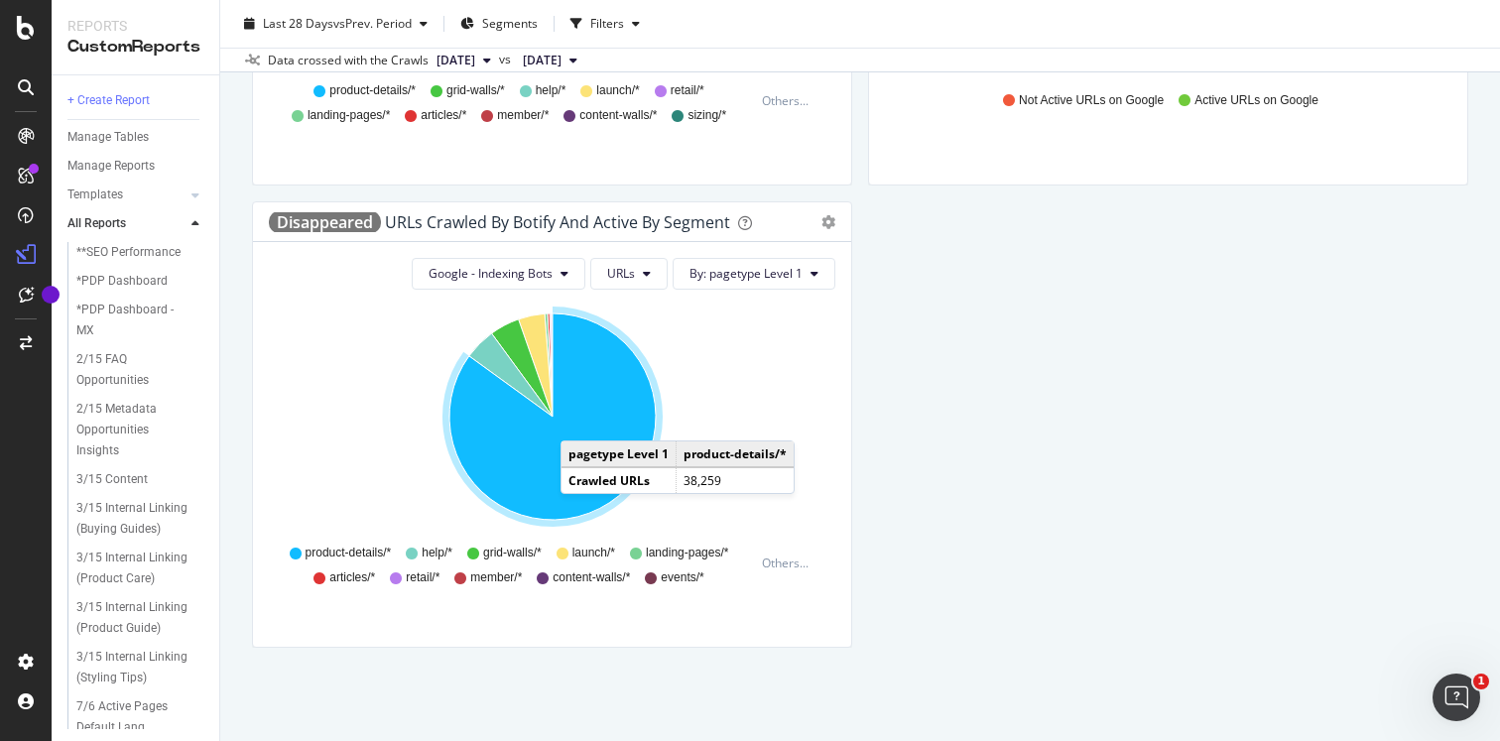
click at [578, 422] on icon "A chart." at bounding box center [552, 416] width 206 height 206
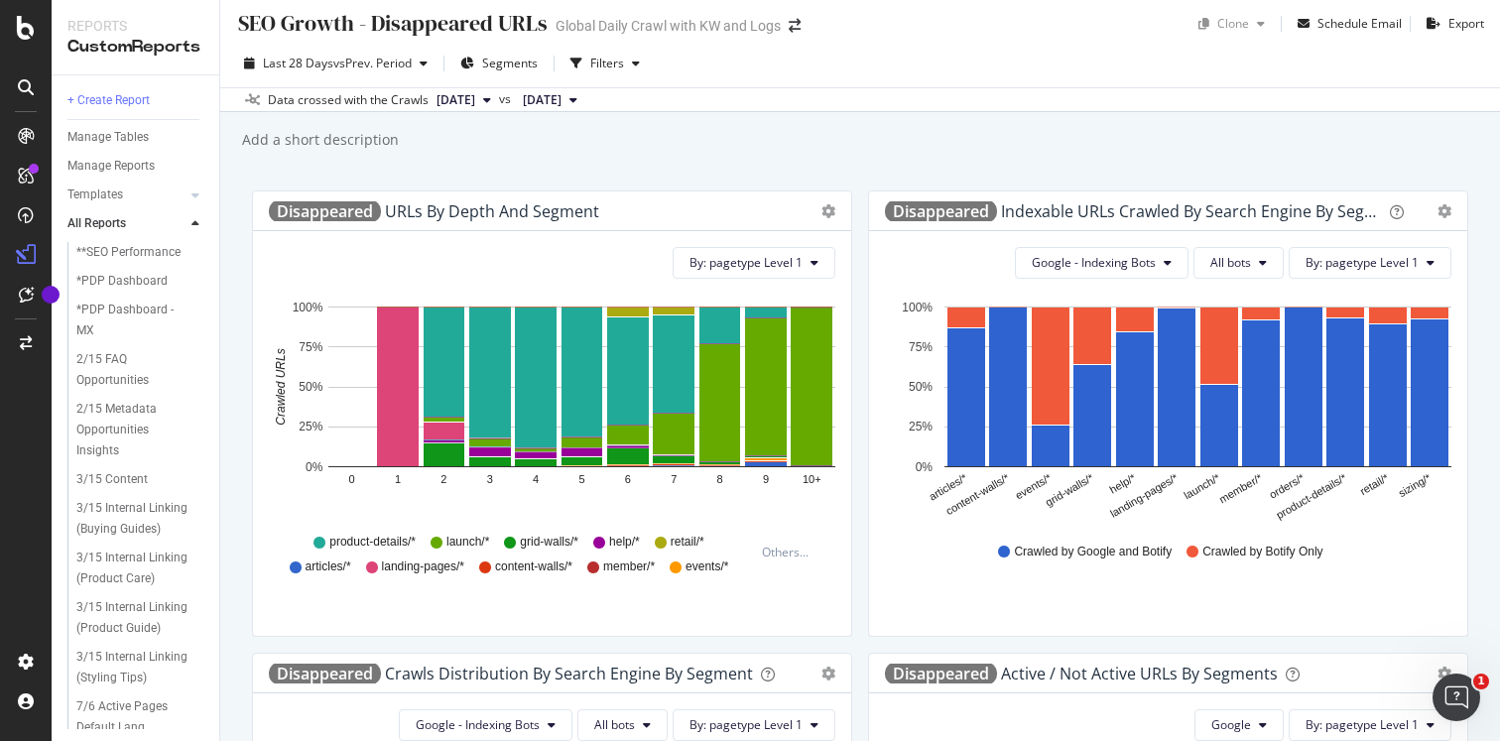
scroll to position [0, 0]
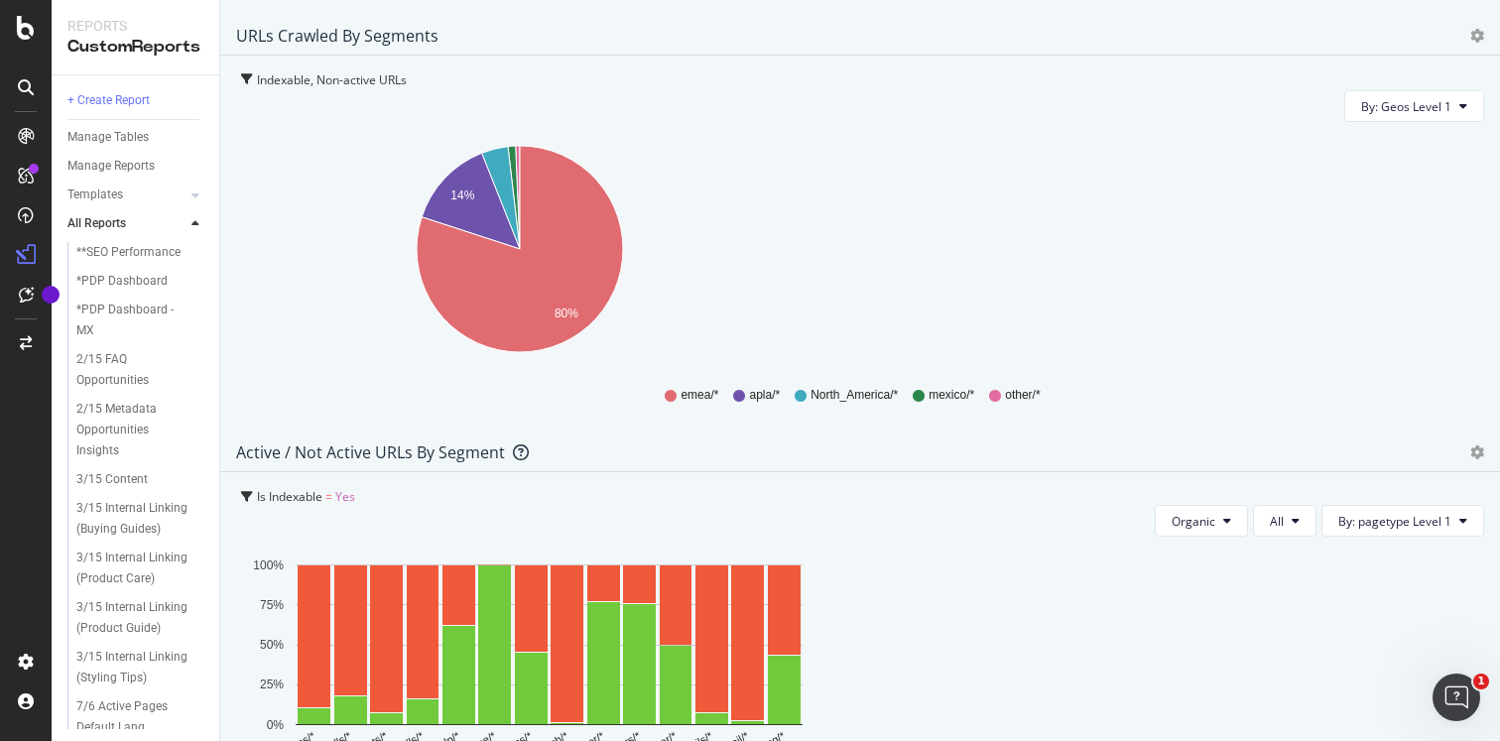
scroll to position [1392, 0]
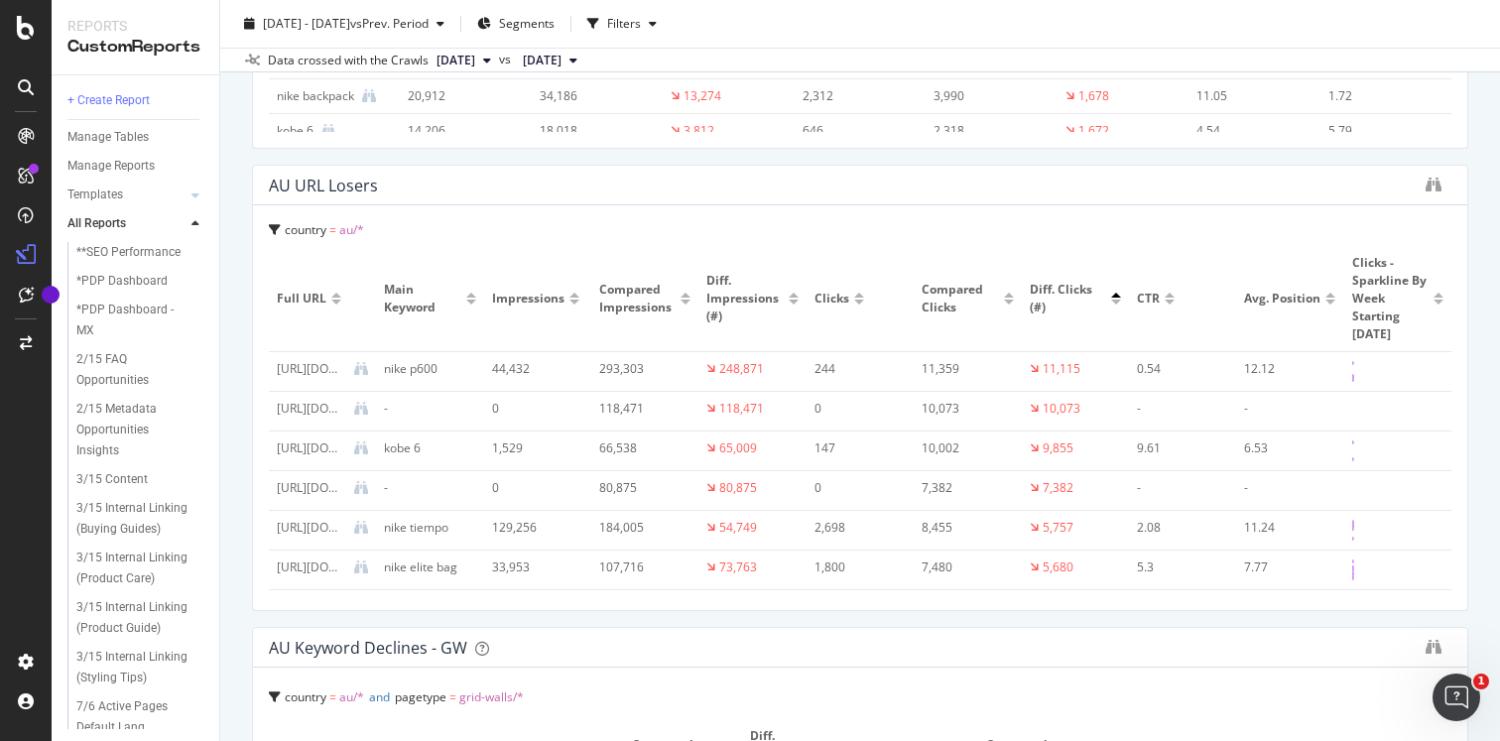
scroll to position [2944, 0]
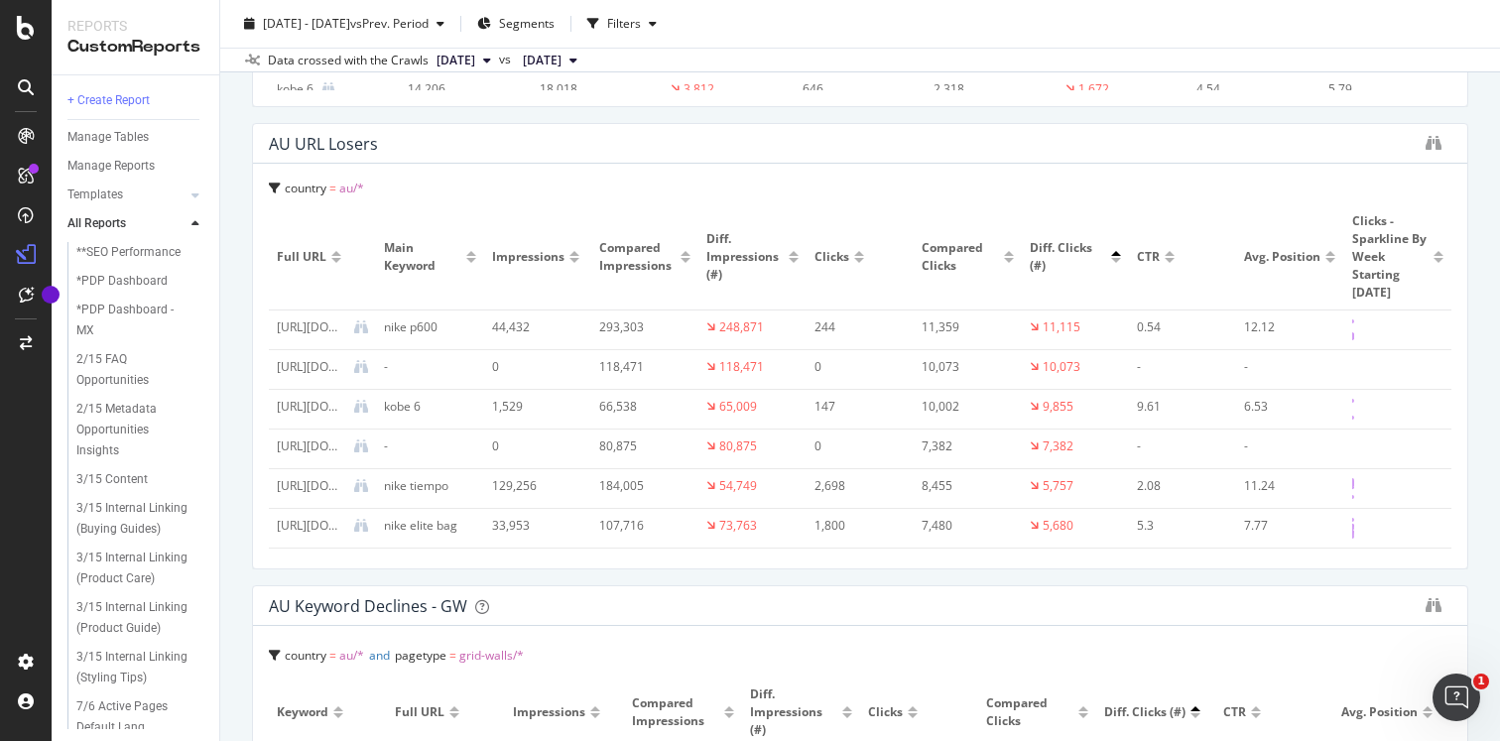
click at [312, 327] on div "[URL][DOMAIN_NAME]" at bounding box center [311, 327] width 69 height 18
click at [289, 325] on div "[URL][DOMAIN_NAME]" at bounding box center [311, 327] width 69 height 18
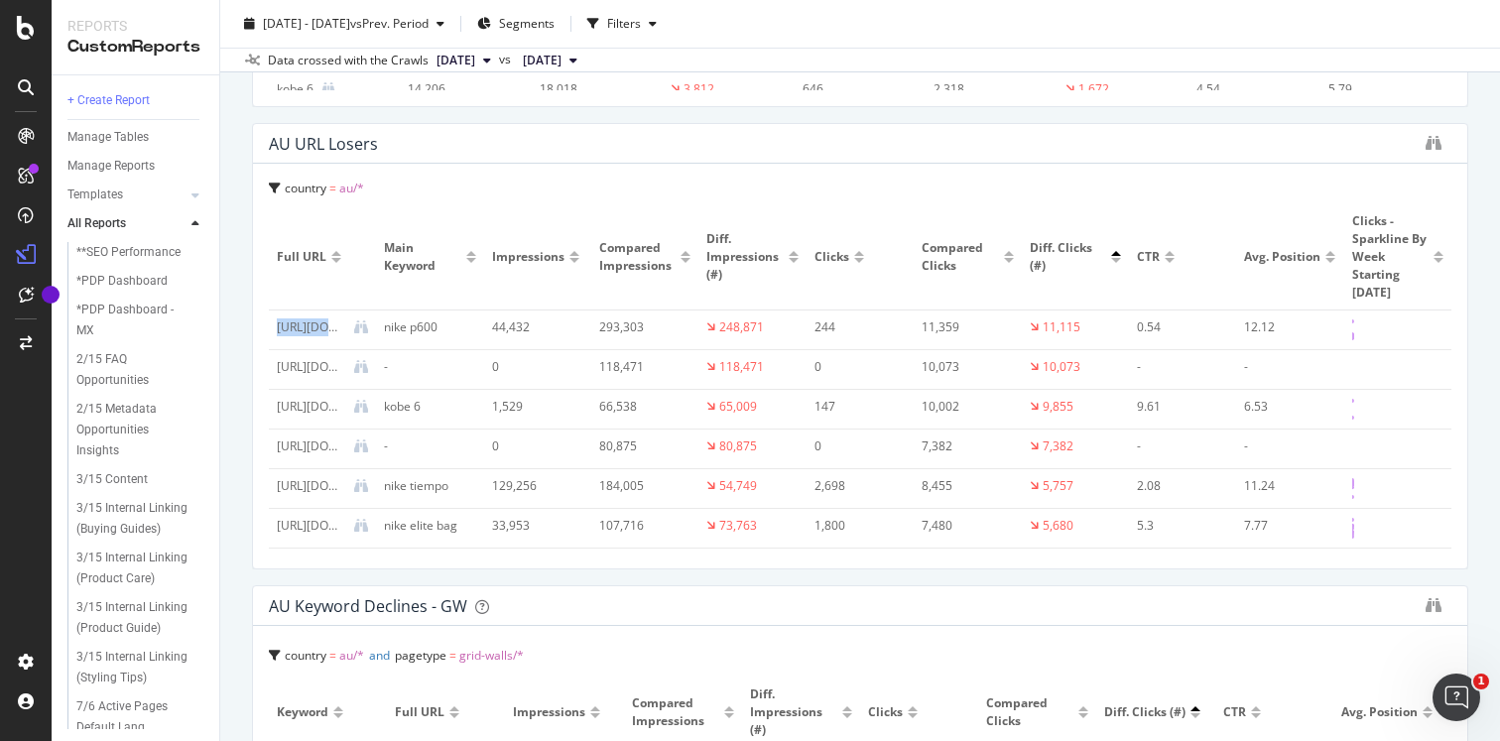
copy div "[URL][DOMAIN_NAME]"
click at [314, 366] on div "[URL][DOMAIN_NAME]" at bounding box center [311, 367] width 69 height 18
copy div "[URL][DOMAIN_NAME]"
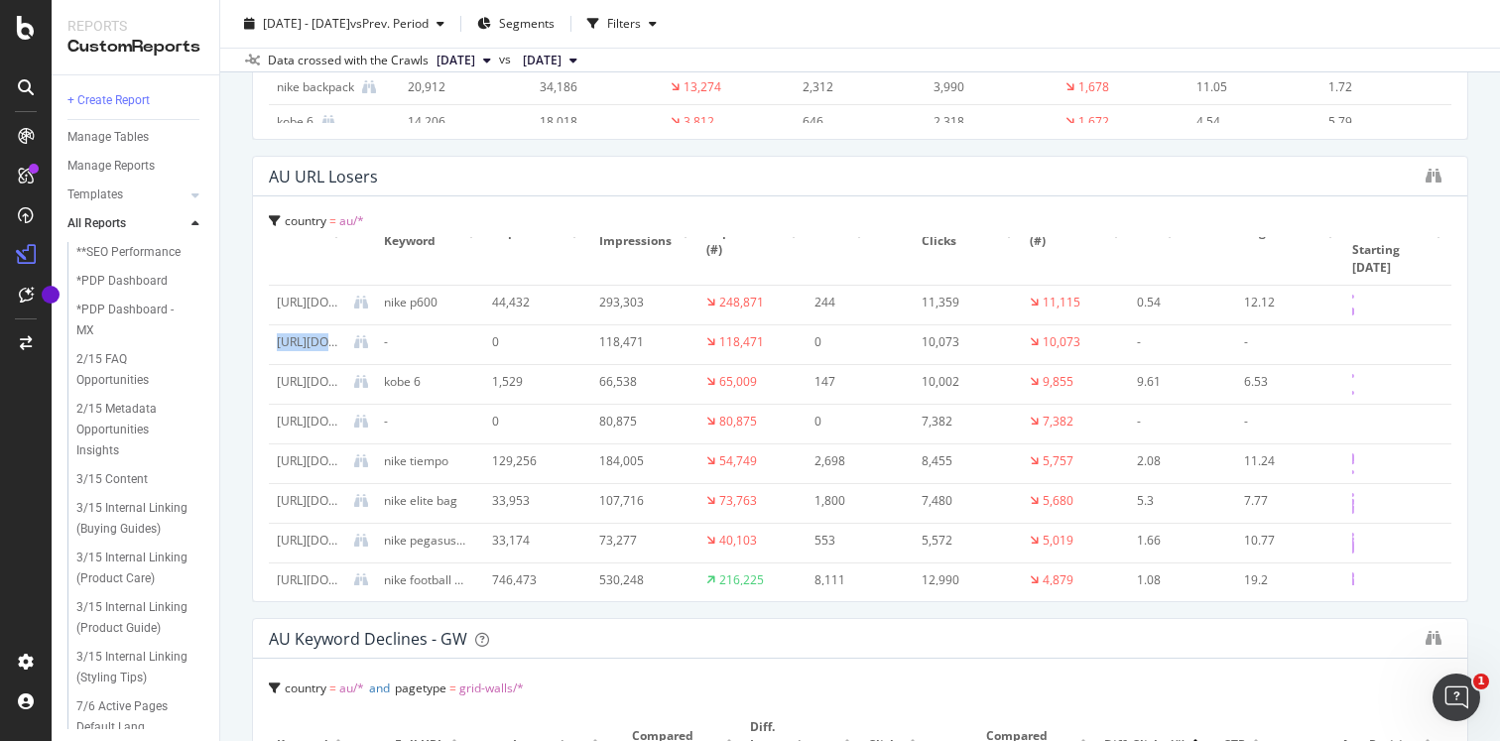
scroll to position [2907, 0]
click at [493, 223] on div "country = au/*" at bounding box center [860, 224] width 1182 height 17
click at [411, 180] on div "AU URL Losers" at bounding box center [842, 181] width 1147 height 20
click at [1431, 181] on icon "binoculars" at bounding box center [1433, 180] width 16 height 16
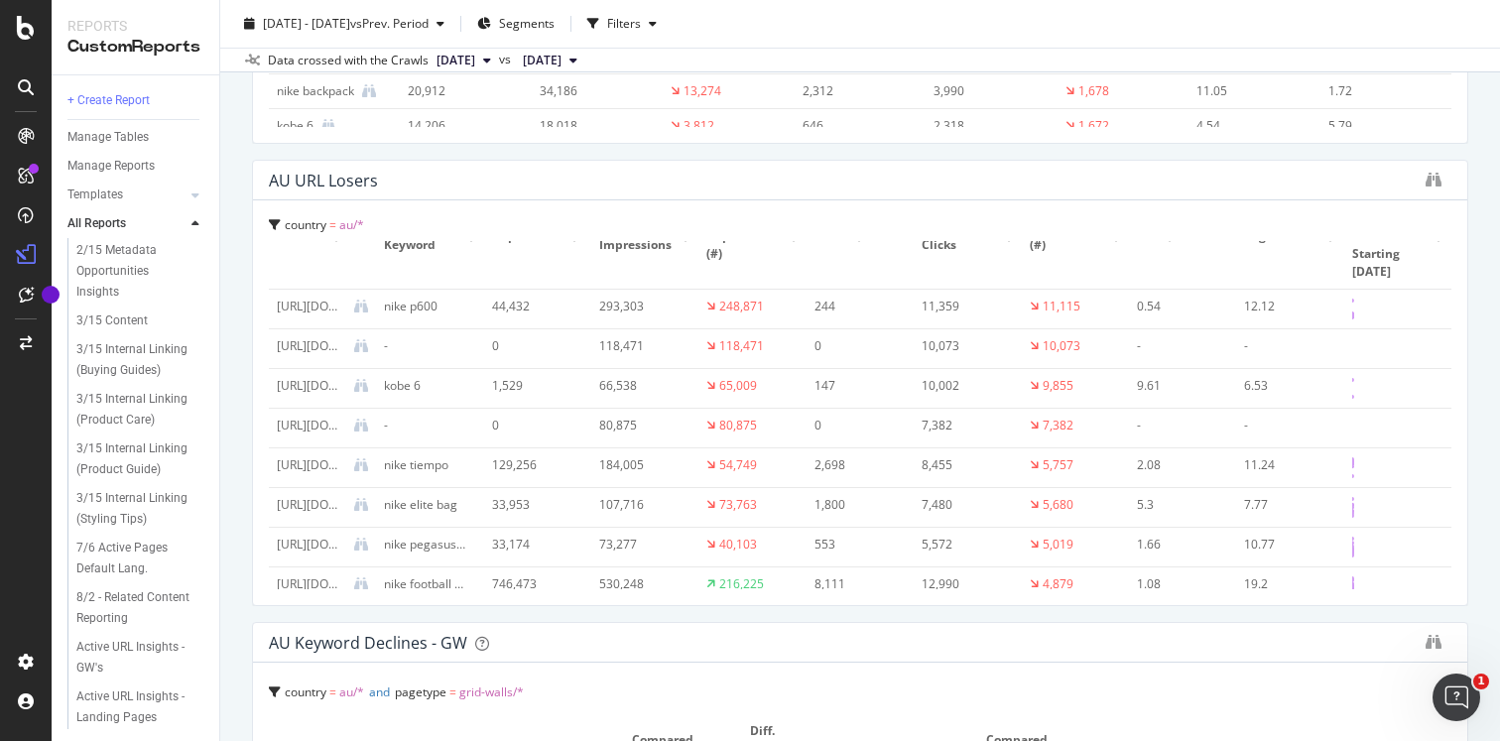
scroll to position [0, 0]
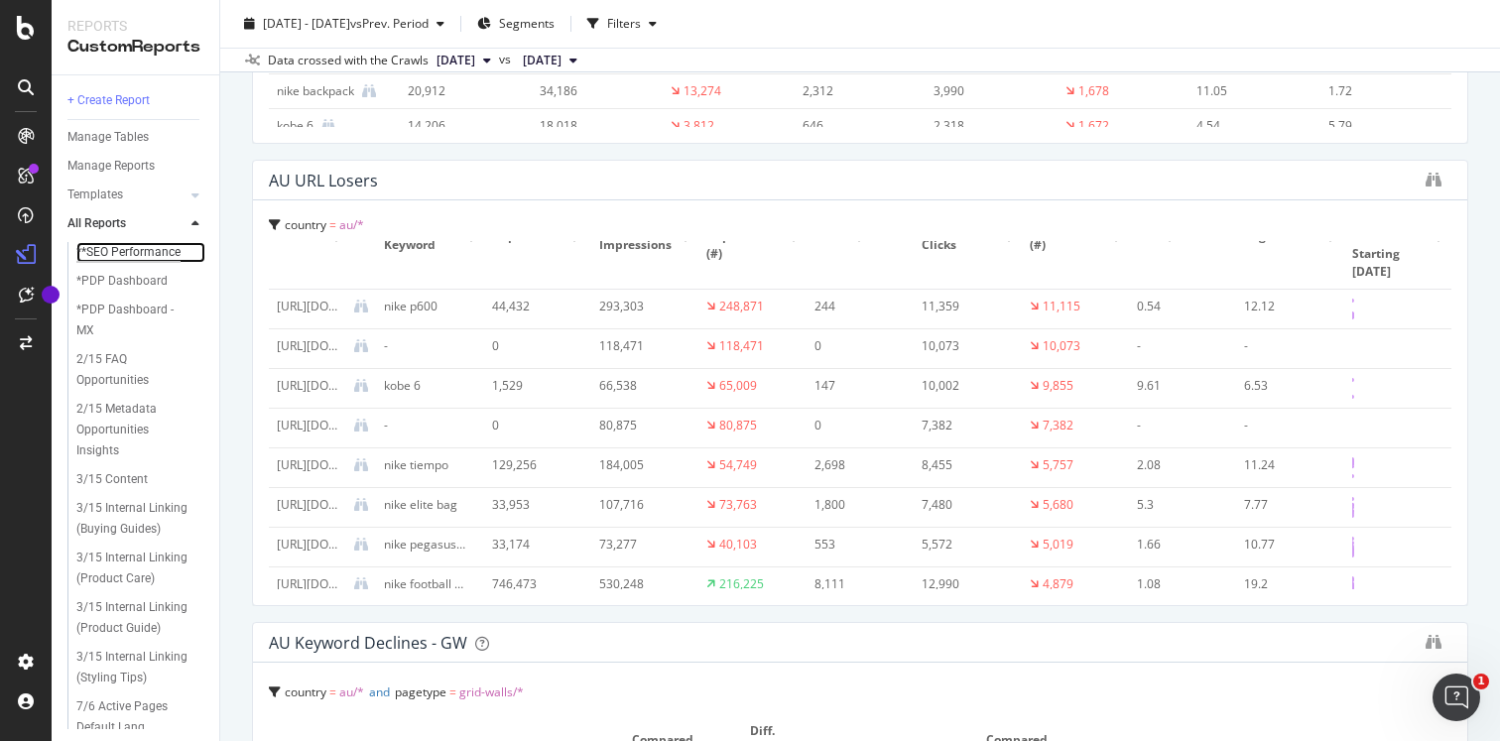
click at [114, 248] on div "**SEO Performance" at bounding box center [128, 252] width 104 height 21
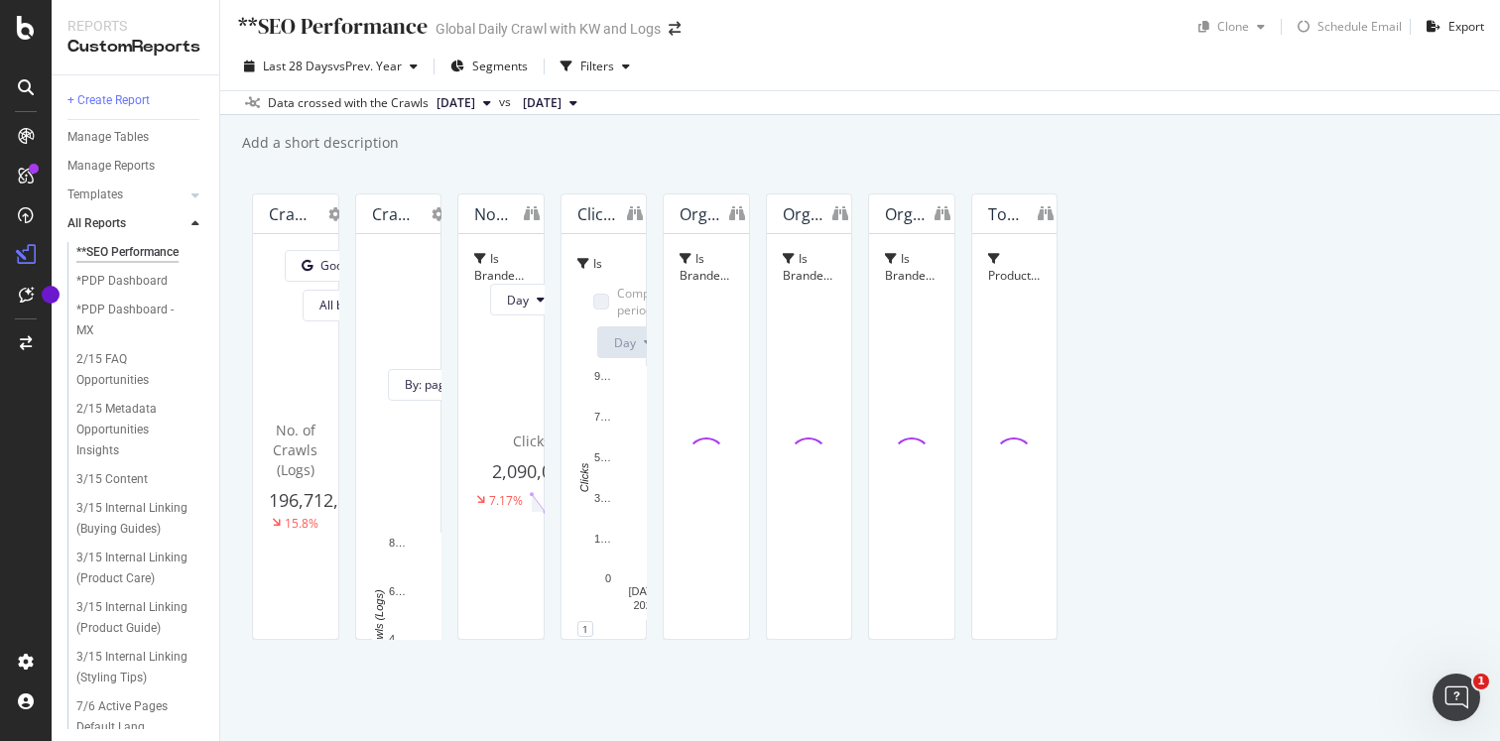
scroll to position [1854, 0]
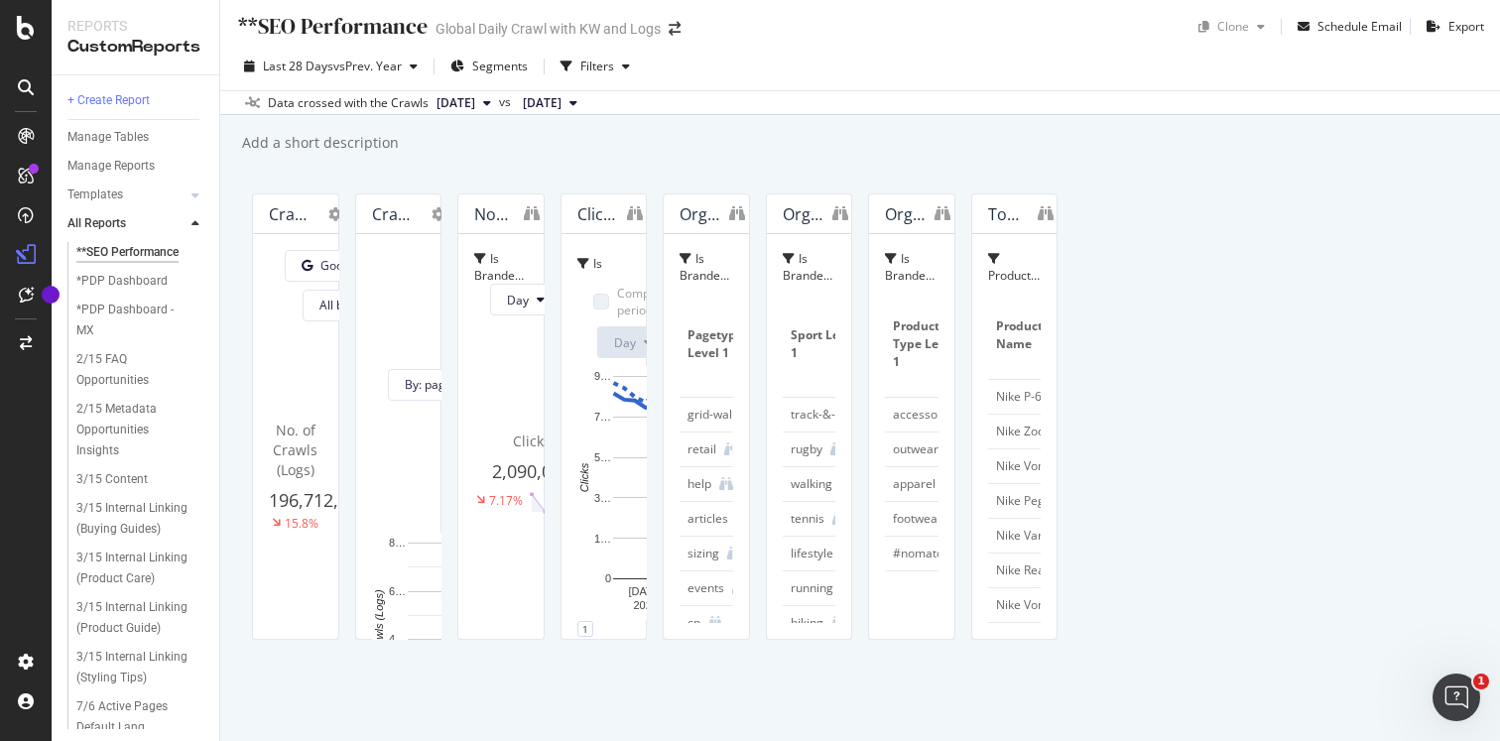
click at [988, 250] on div "Product Exists = Yes" at bounding box center [1015, 267] width 54 height 34
click at [1001, 290] on span "Product Exists" at bounding box center [1022, 305] width 43 height 34
click at [988, 262] on icon at bounding box center [994, 259] width 12 height 12
click at [988, 253] on icon at bounding box center [994, 259] width 12 height 12
click at [1001, 321] on span "Yes" at bounding box center [1011, 329] width 20 height 17
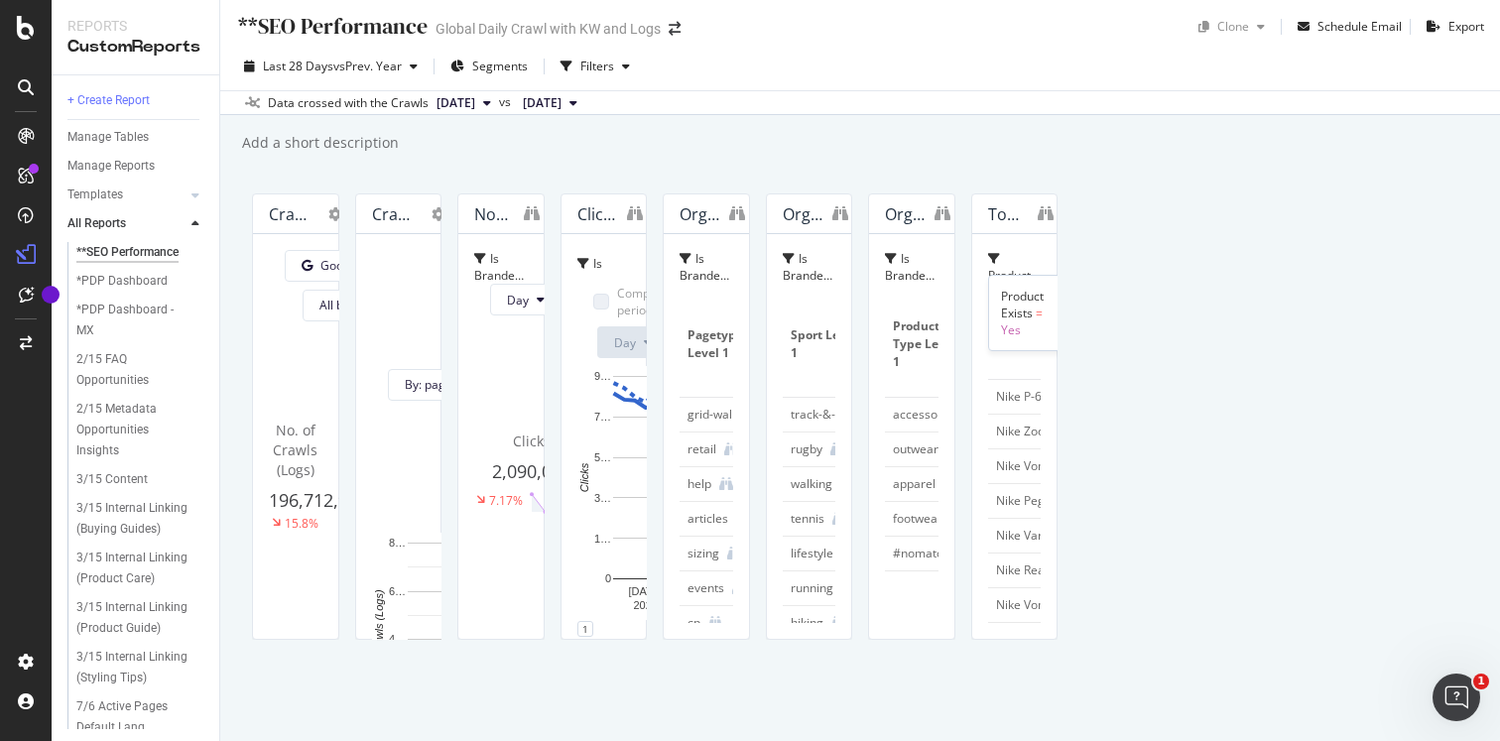
click at [1001, 297] on span "Product Exists" at bounding box center [1022, 305] width 43 height 34
click at [988, 253] on div "Product Exists = Yes" at bounding box center [1015, 267] width 54 height 34
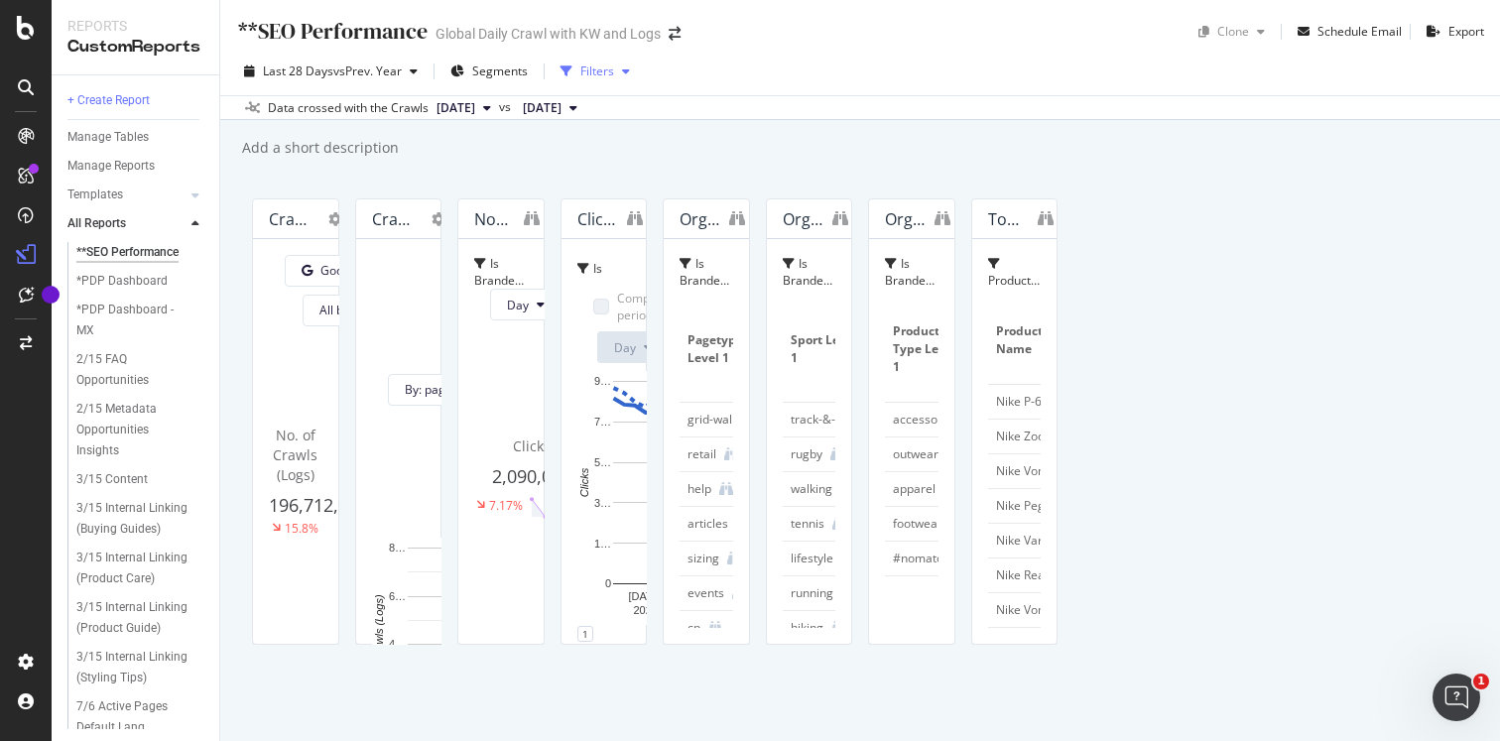
click at [586, 72] on div "Filters" at bounding box center [597, 70] width 34 height 17
click at [622, 71] on div "button" at bounding box center [626, 71] width 24 height 12
click at [627, 71] on icon "button" at bounding box center [626, 71] width 8 height 12
click at [592, 85] on div "Filters" at bounding box center [594, 72] width 85 height 30
click at [561, 107] on span "2024 Sep. 2nd" at bounding box center [542, 108] width 39 height 18
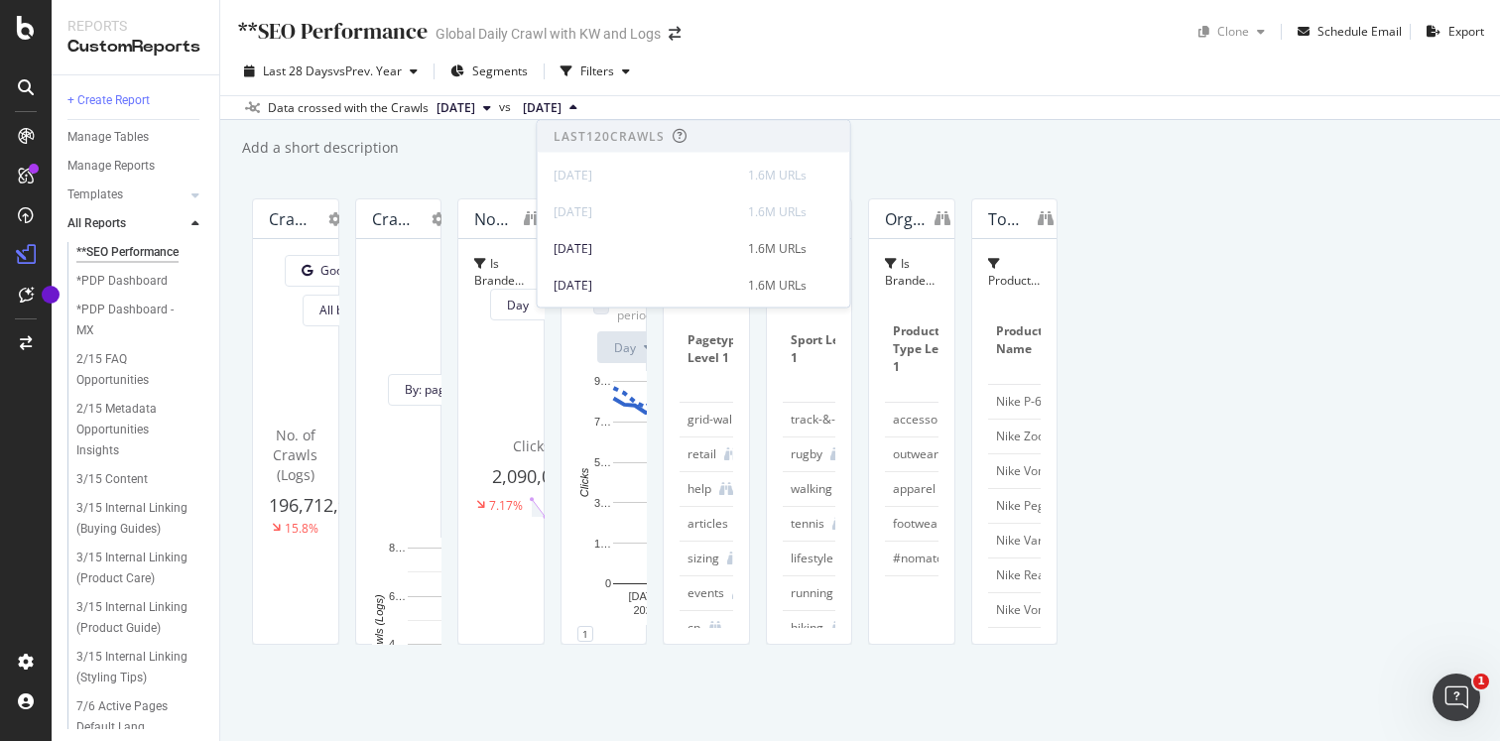
click at [501, 158] on div "Add a short description Add a short description" at bounding box center [870, 148] width 1260 height 30
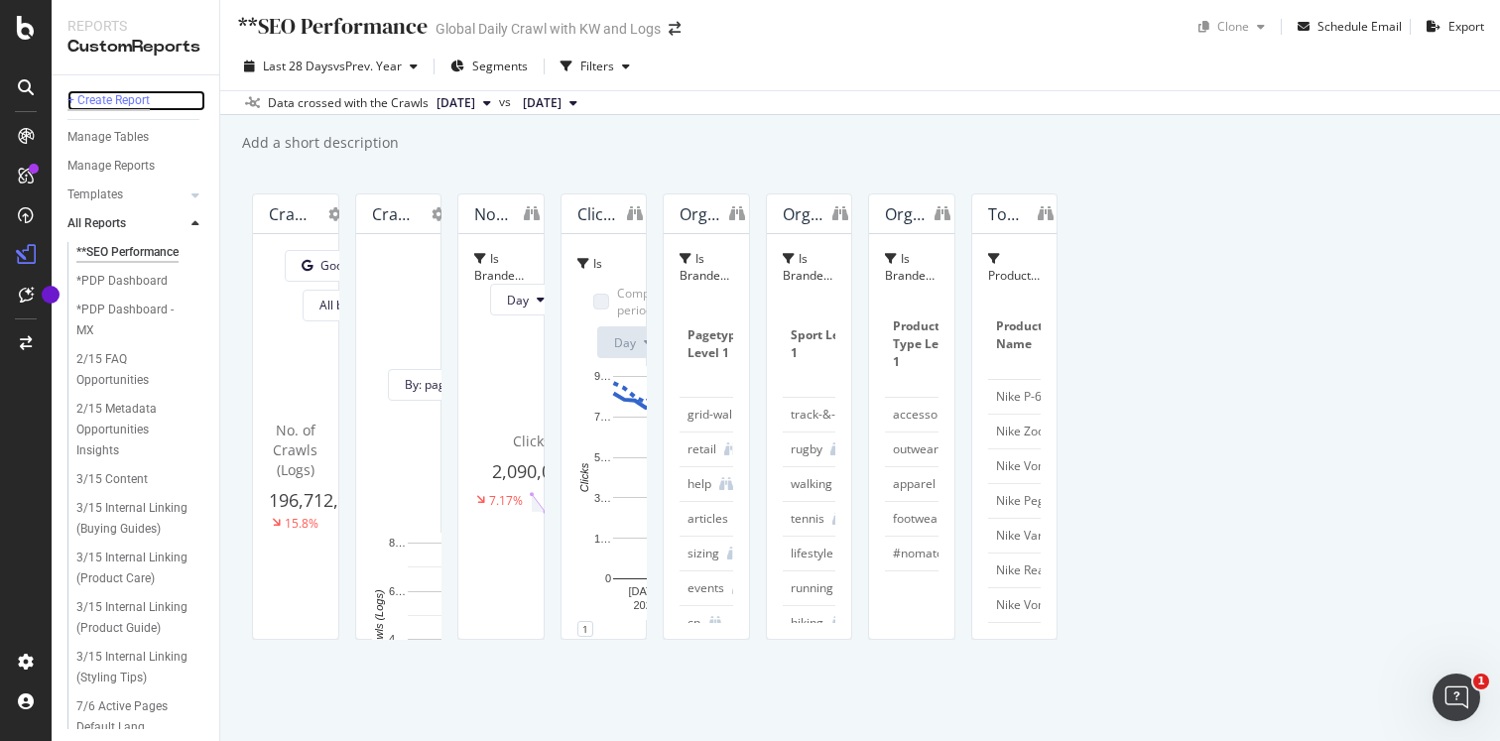
click at [112, 90] on div "+ Create Report" at bounding box center [108, 100] width 82 height 21
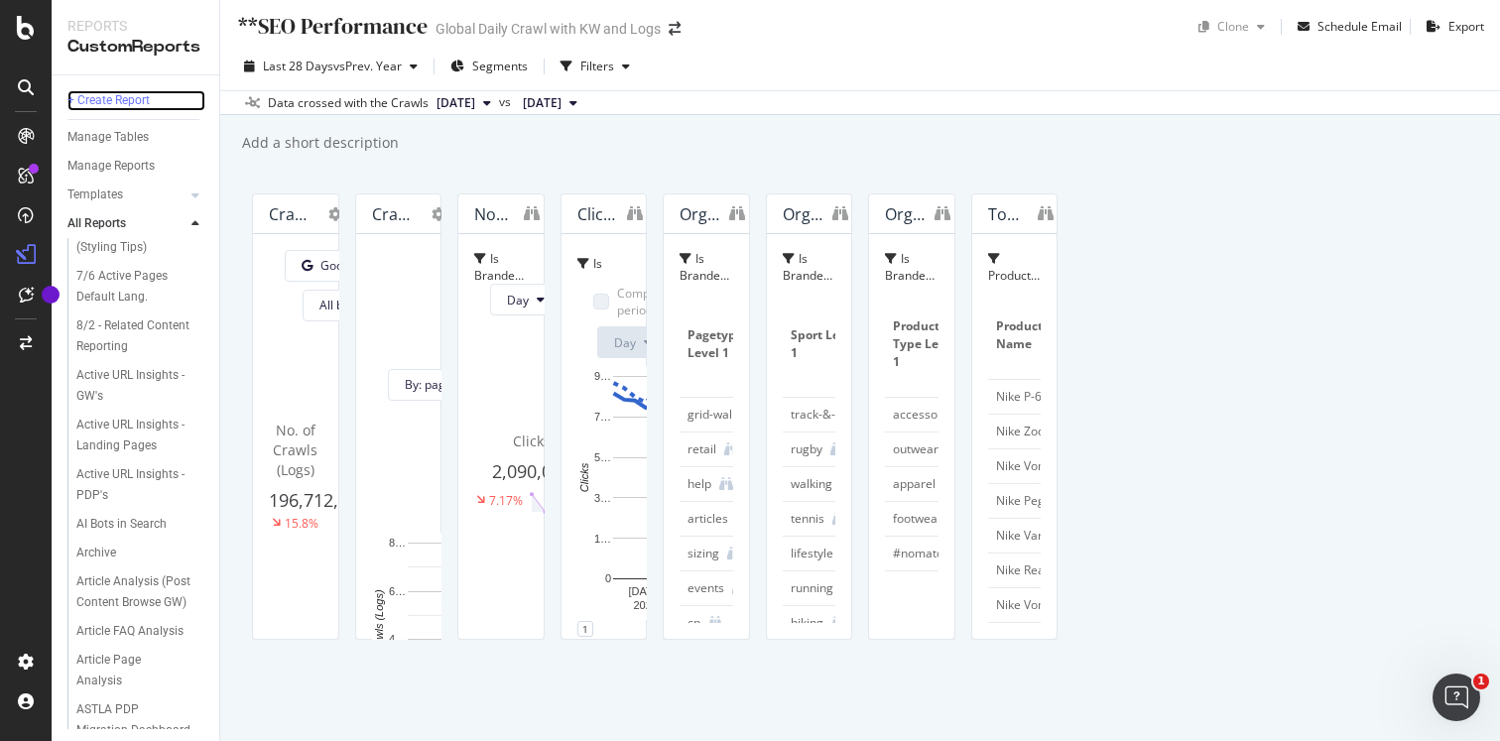
scroll to position [1013, 0]
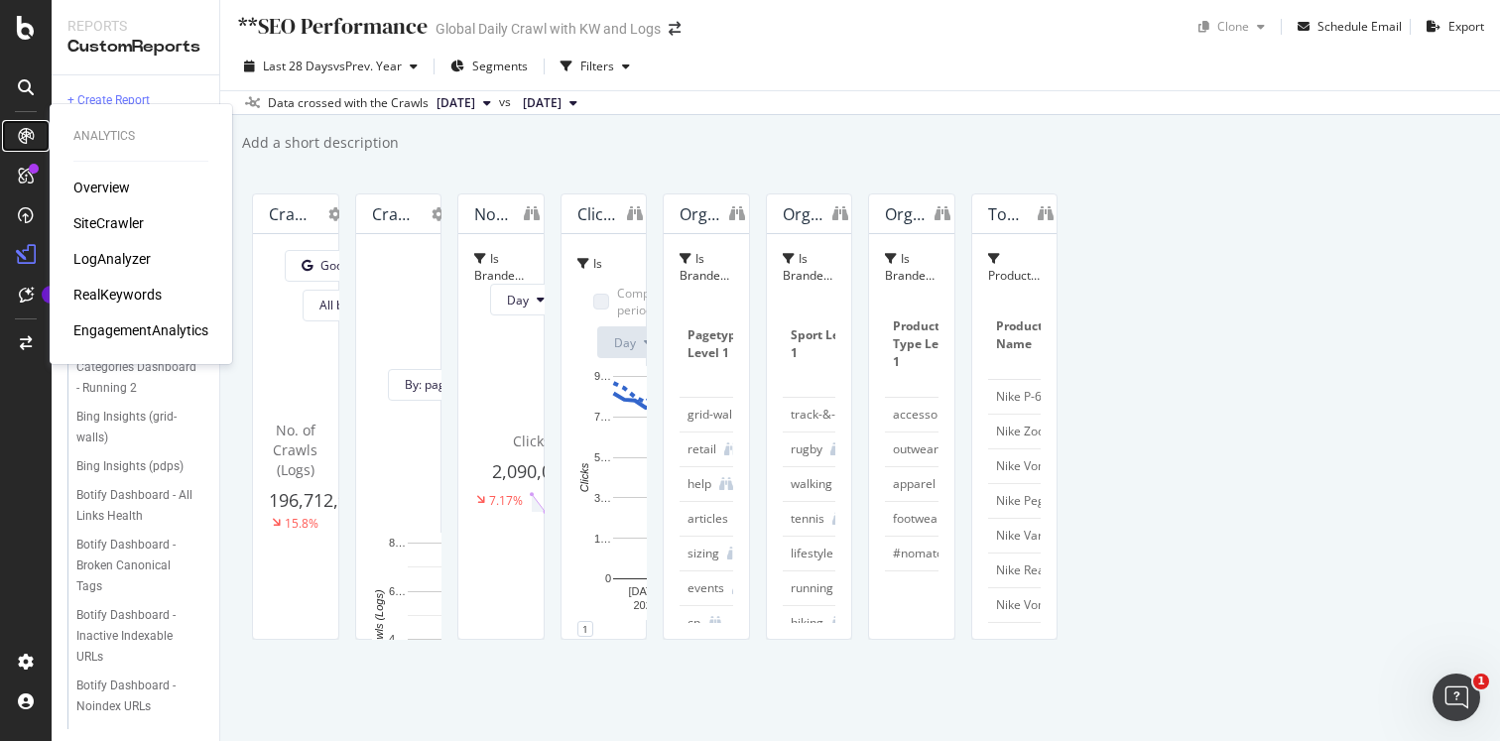
click at [30, 138] on icon at bounding box center [26, 136] width 16 height 16
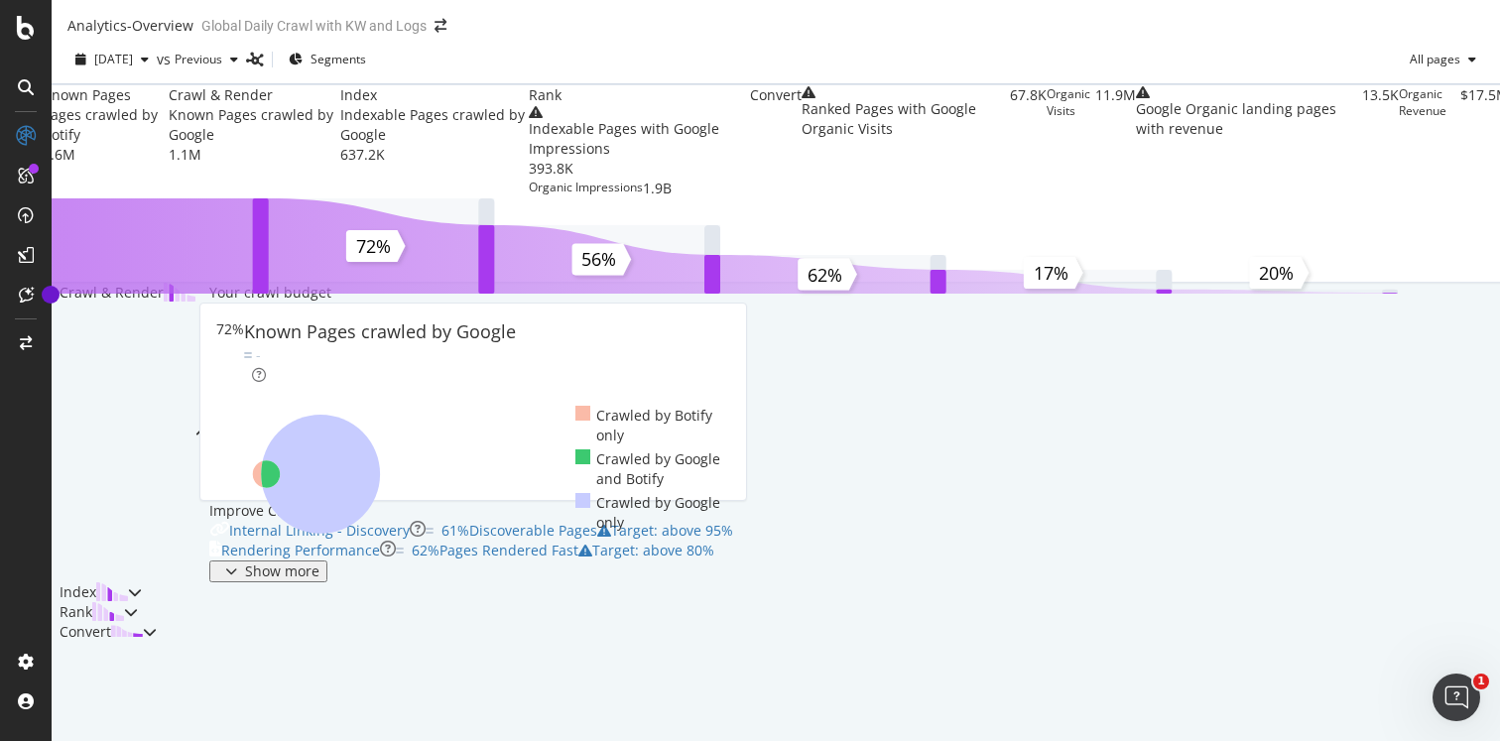
click at [128, 582] on div "Index" at bounding box center [90, 592] width 76 height 20
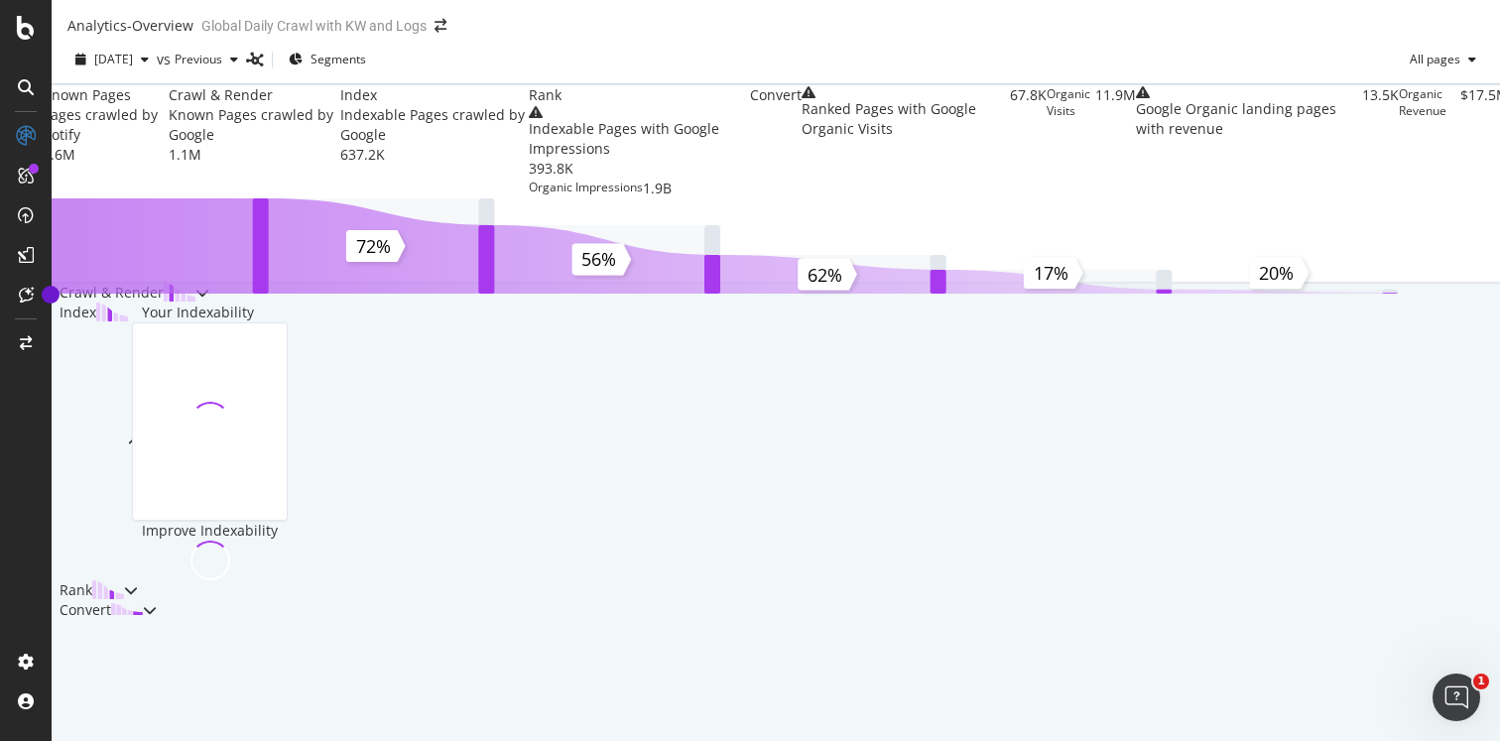
scroll to position [216, 0]
click at [128, 409] on div "Index" at bounding box center [90, 442] width 76 height 278
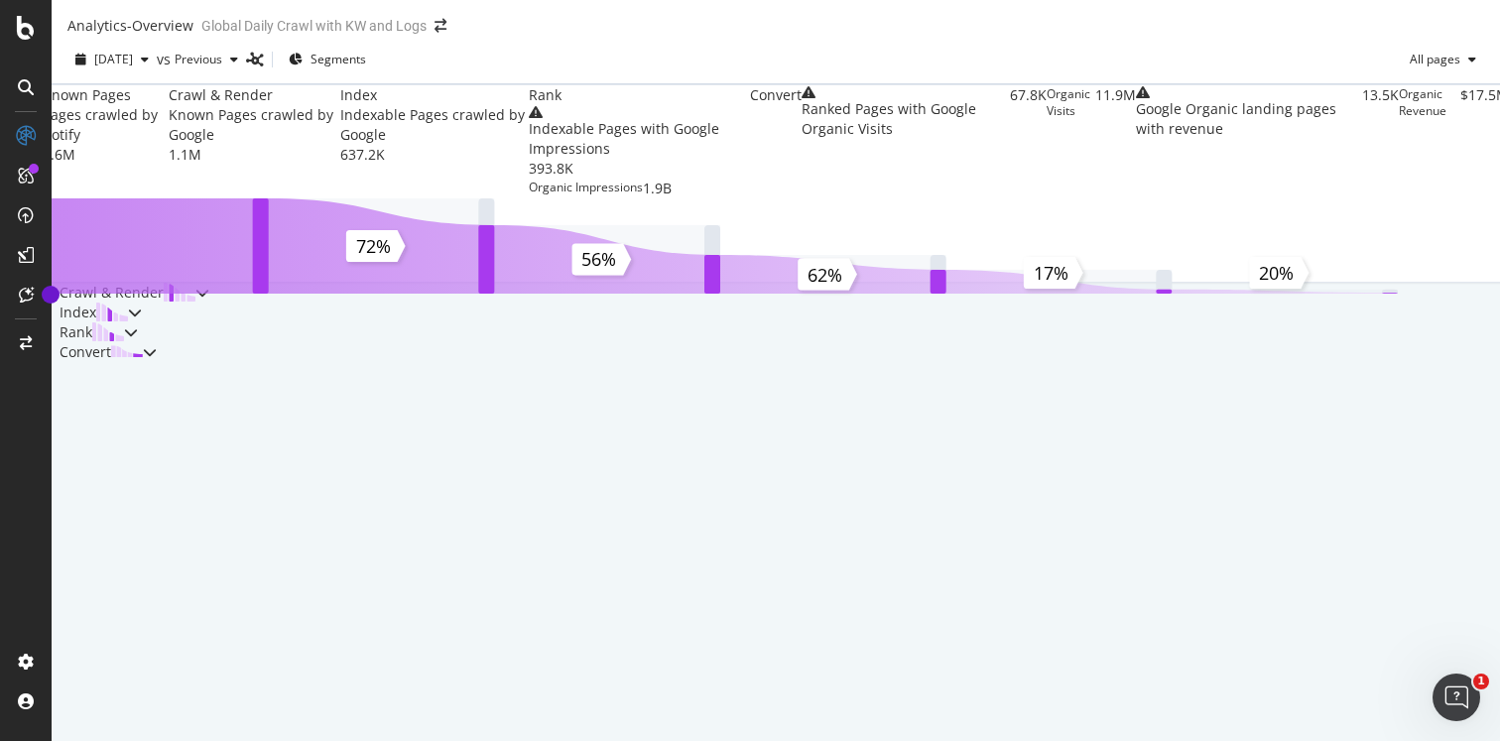
scroll to position [0, 0]
click at [1464, 74] on div "All pages" at bounding box center [1446, 60] width 74 height 30
click at [528, 105] on div "Index" at bounding box center [433, 95] width 187 height 20
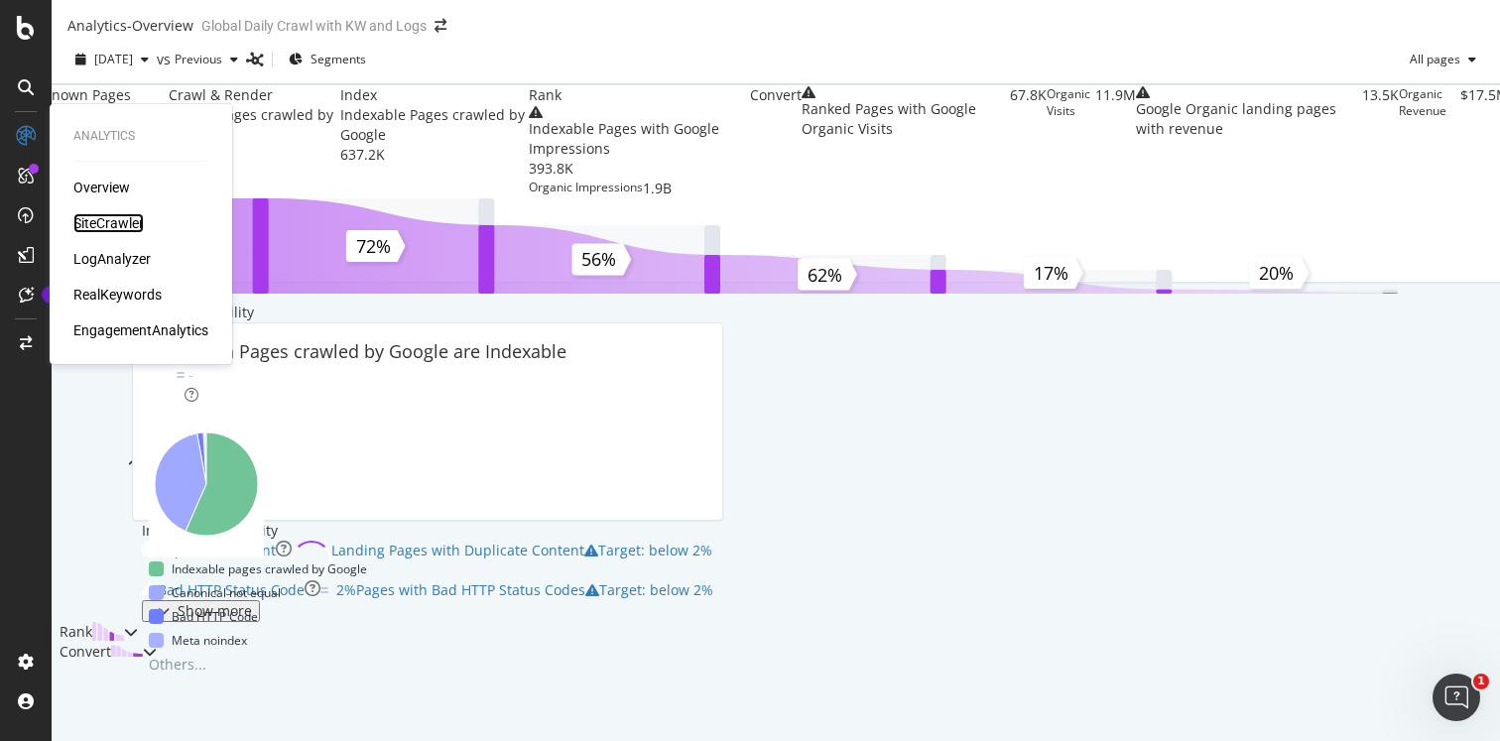
click at [109, 227] on div "SiteCrawler" at bounding box center [108, 223] width 70 height 20
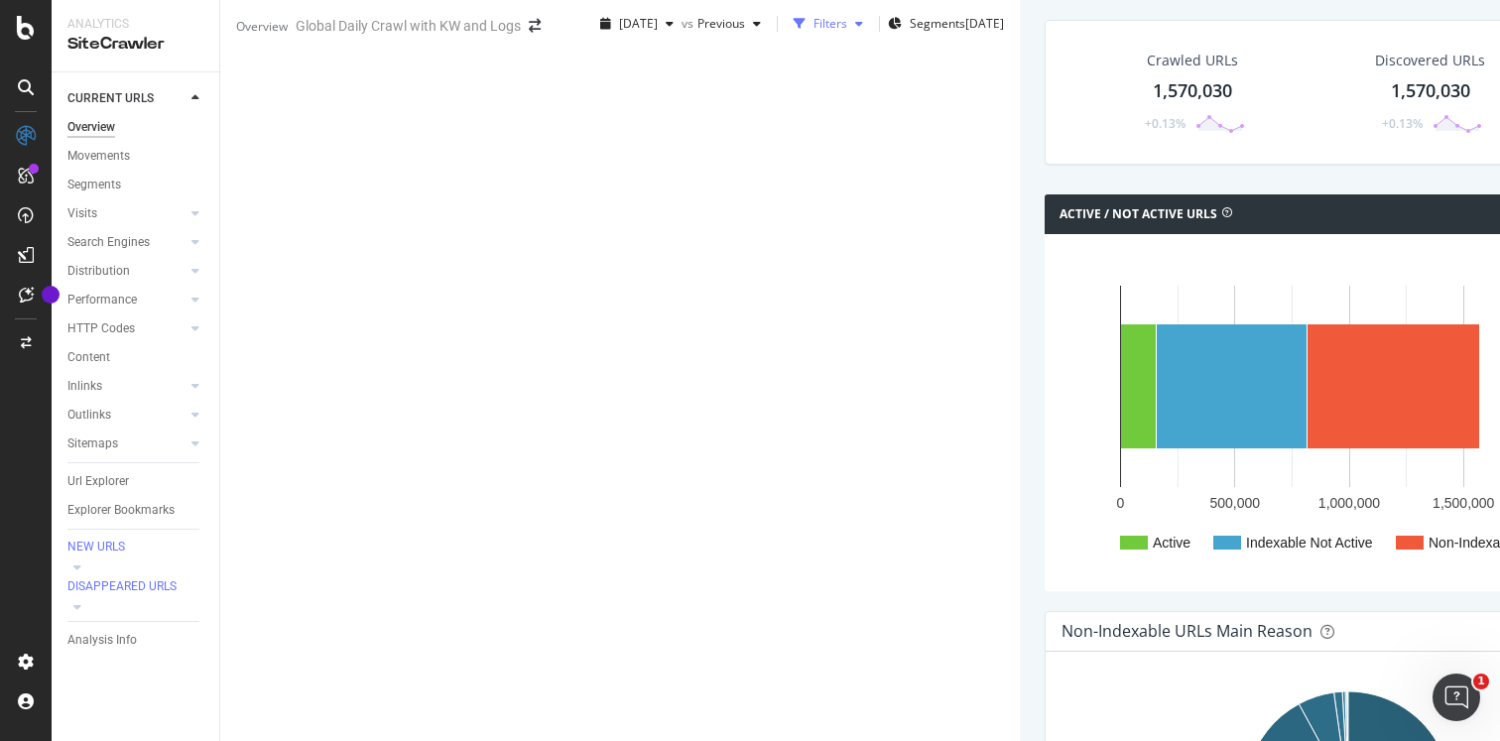
click at [813, 32] on div "Filters" at bounding box center [830, 23] width 34 height 17
click at [584, 67] on div "Add Filter" at bounding box center [623, 59] width 79 height 17
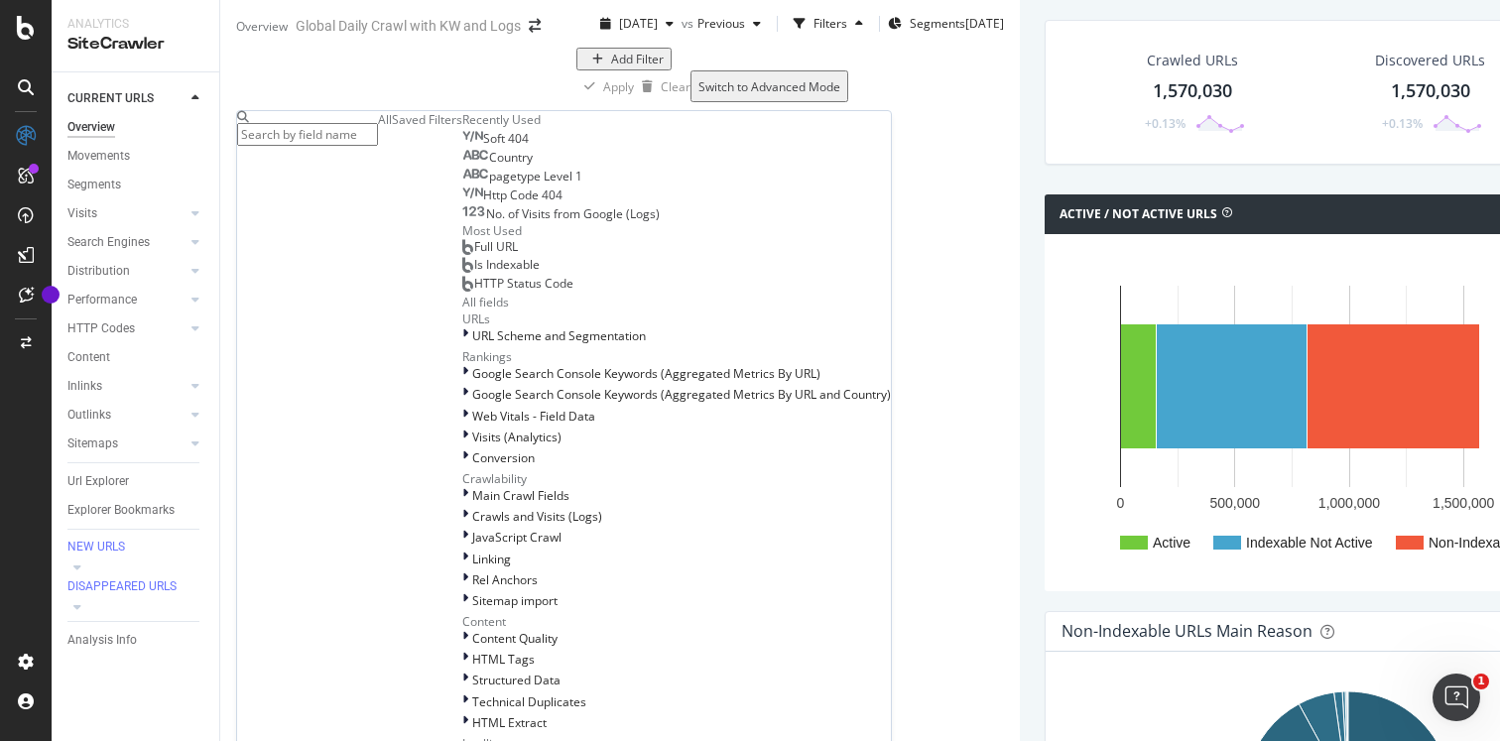
click at [489, 166] on span "Country" at bounding box center [511, 157] width 44 height 17
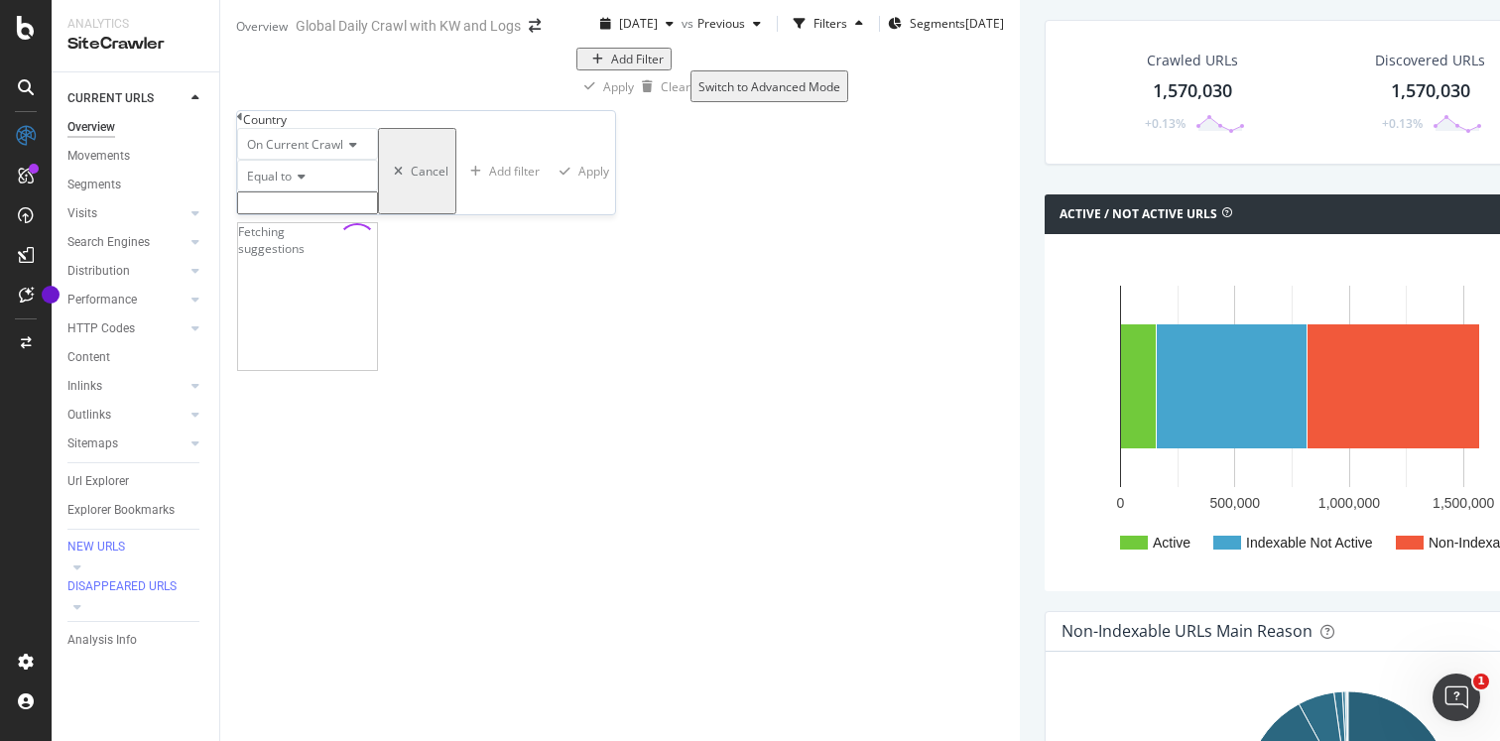
click at [297, 214] on input "text" at bounding box center [307, 202] width 141 height 23
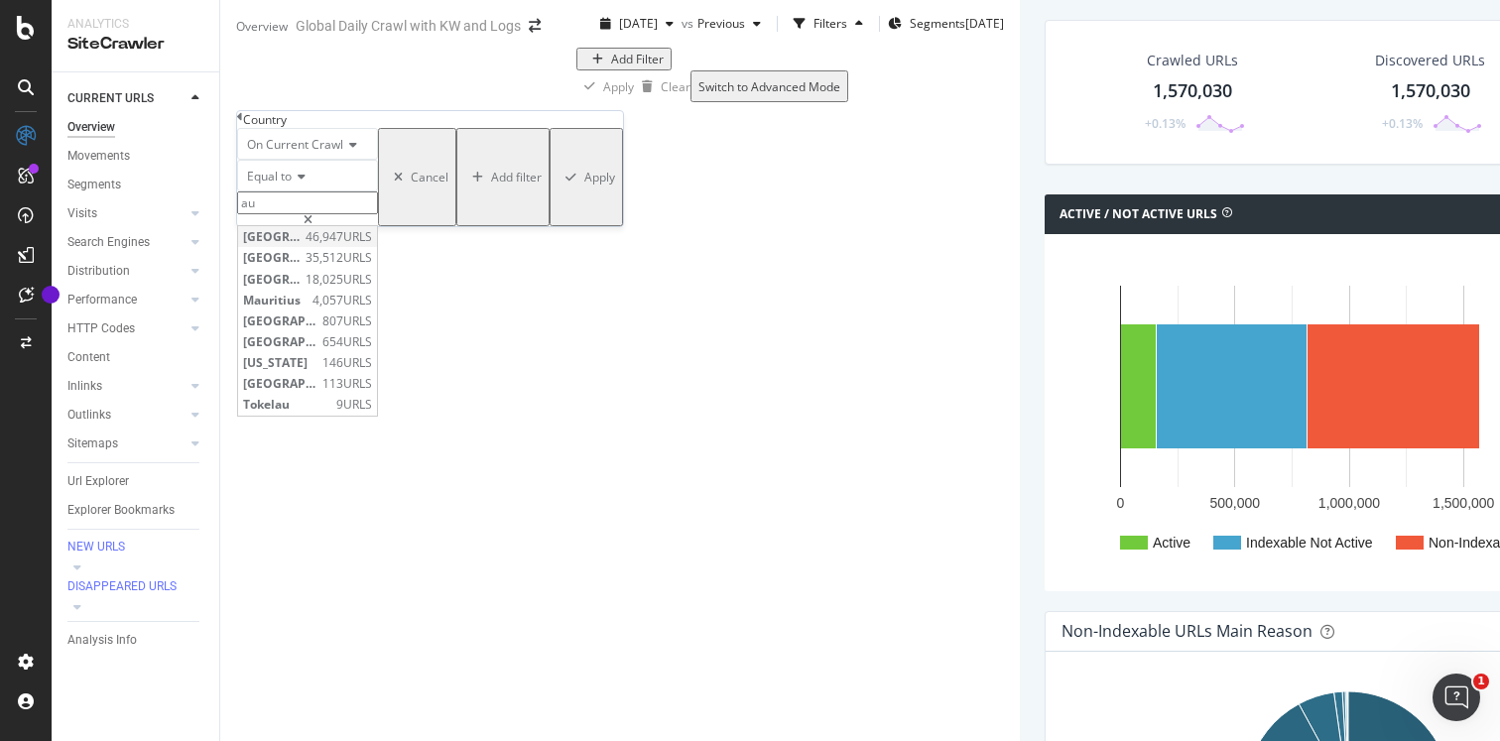
click at [285, 245] on span "Australia" at bounding box center [272, 236] width 58 height 17
type input "Australia"
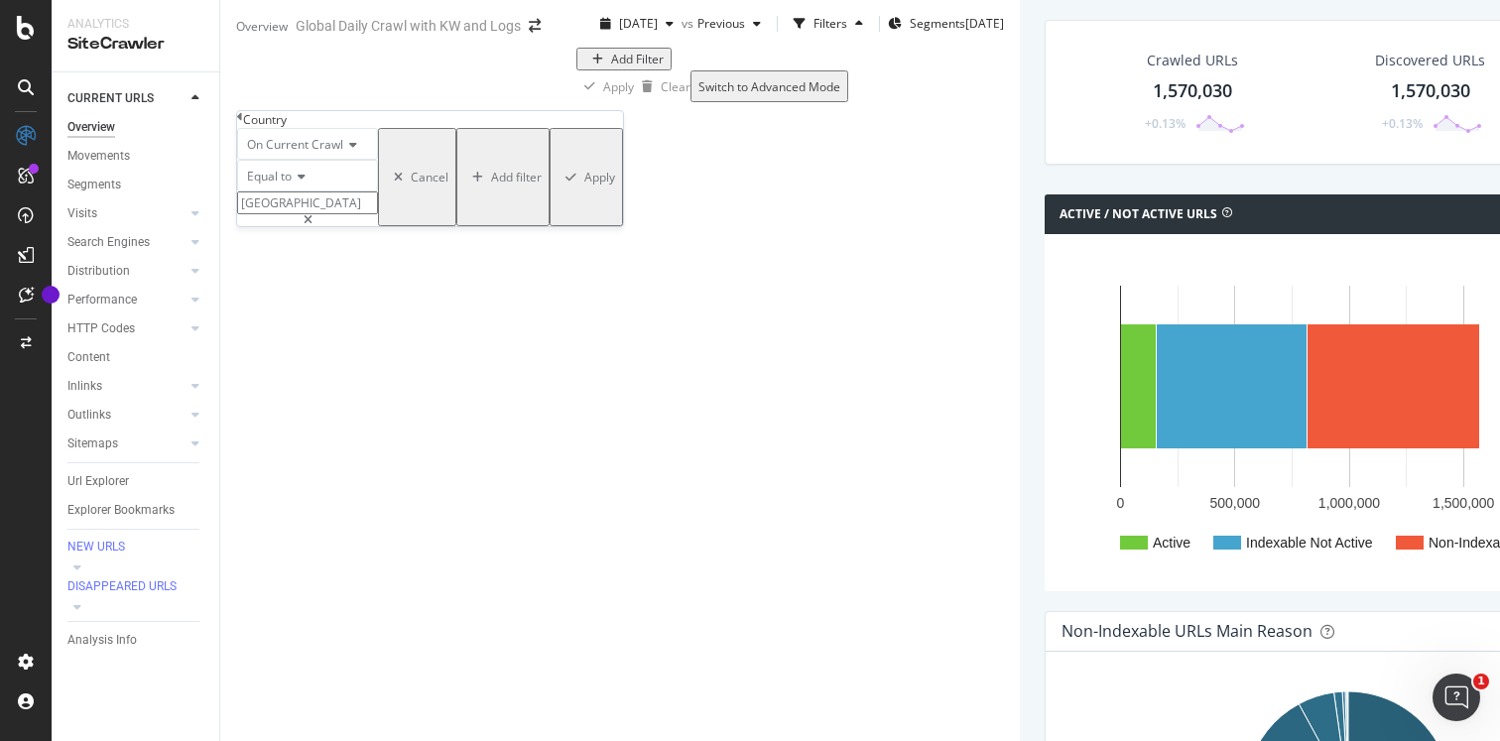
click at [584, 185] on div "Apply" at bounding box center [599, 177] width 31 height 17
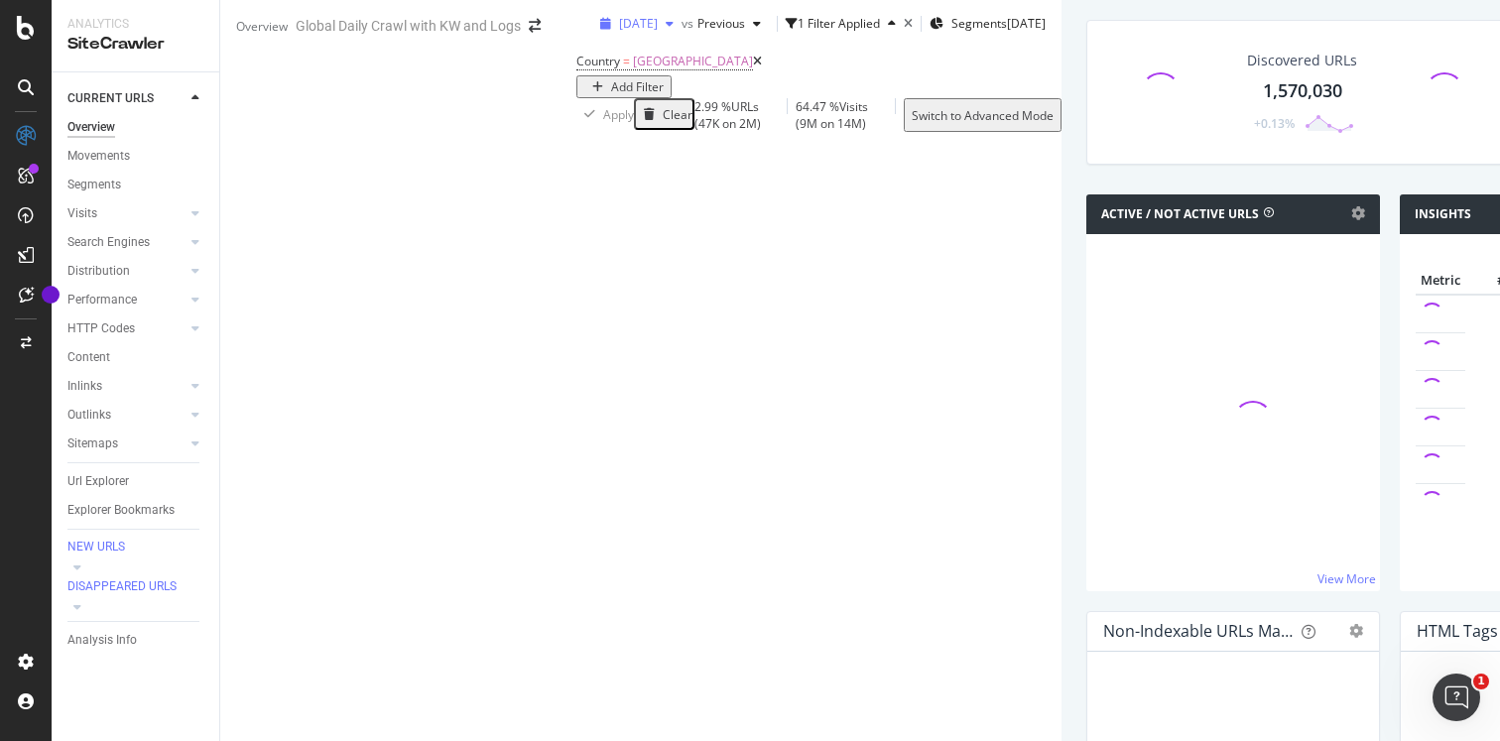
click at [619, 32] on span "2025 Sep. 2nd" at bounding box center [638, 23] width 39 height 17
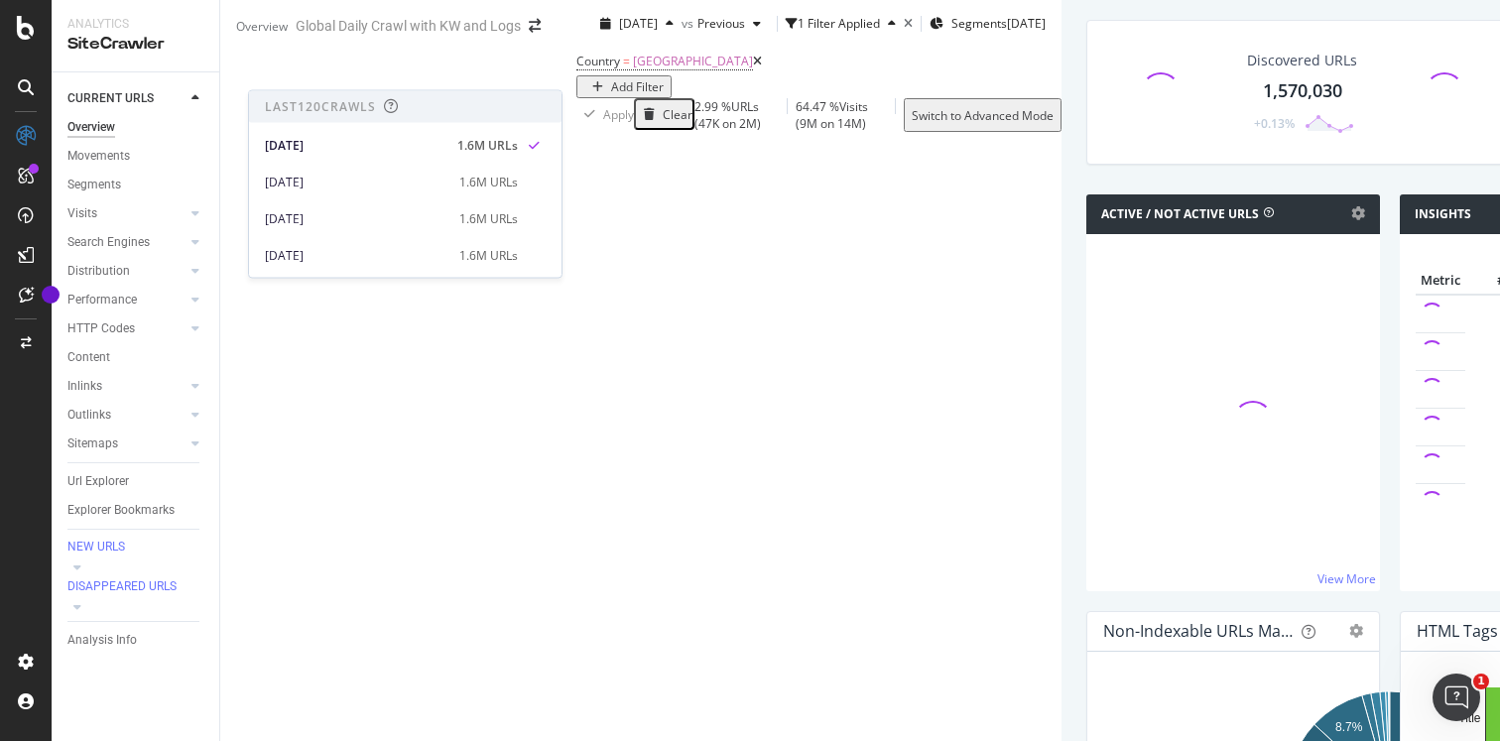
click at [801, 98] on div "Country = Australia Add Filter" at bounding box center [818, 73] width 485 height 51
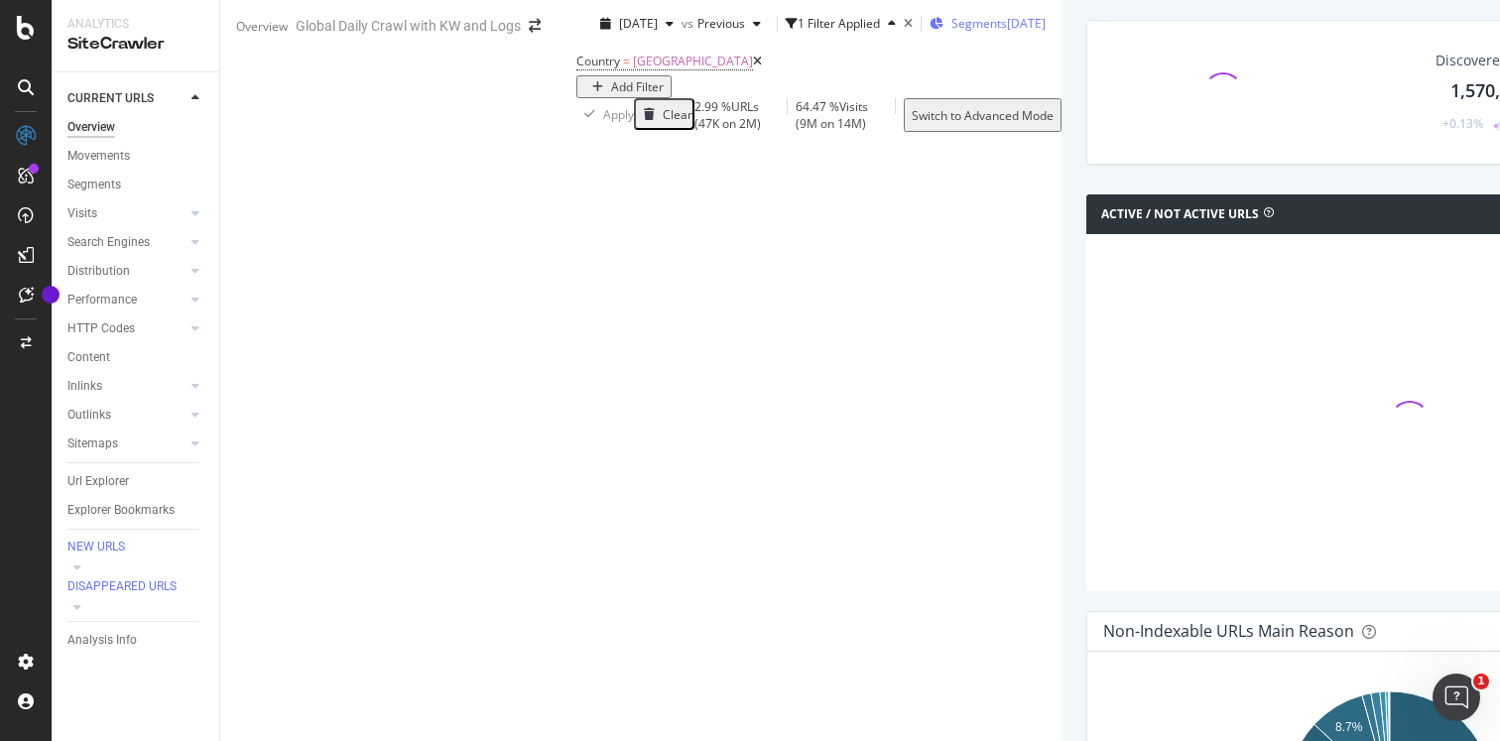
click at [951, 32] on span "Segments" at bounding box center [979, 23] width 56 height 17
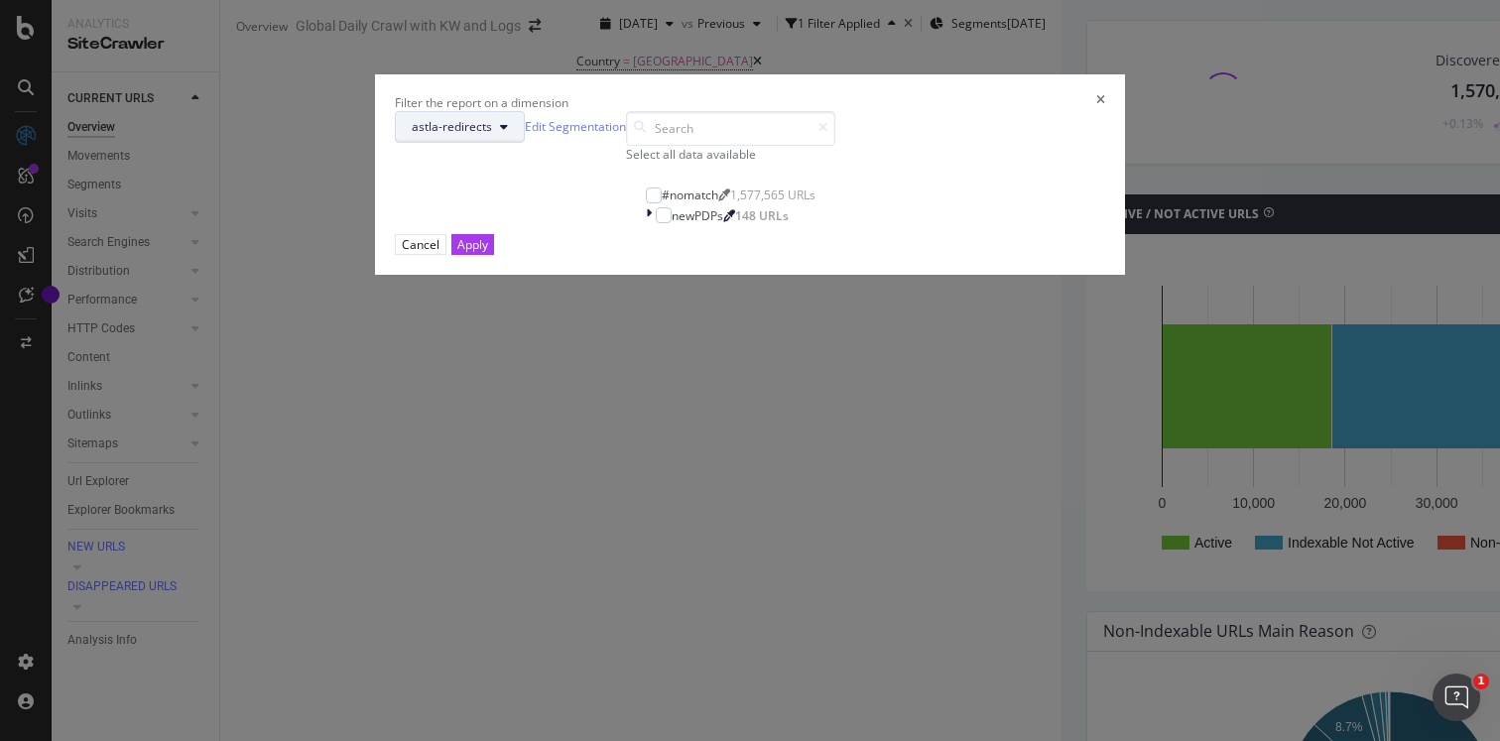
click at [525, 143] on button "astla-redirects" at bounding box center [460, 127] width 130 height 32
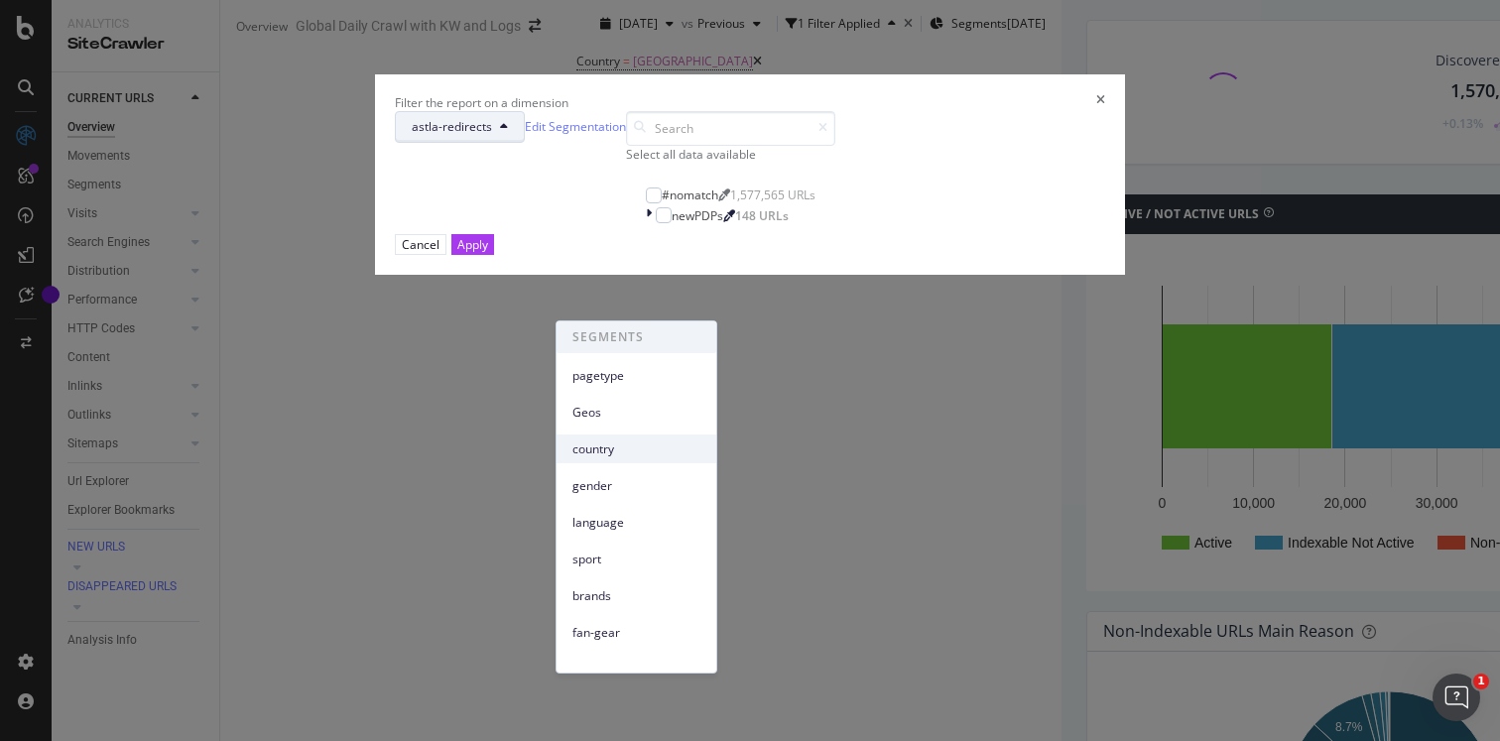
click at [609, 445] on span "country" at bounding box center [636, 449] width 128 height 18
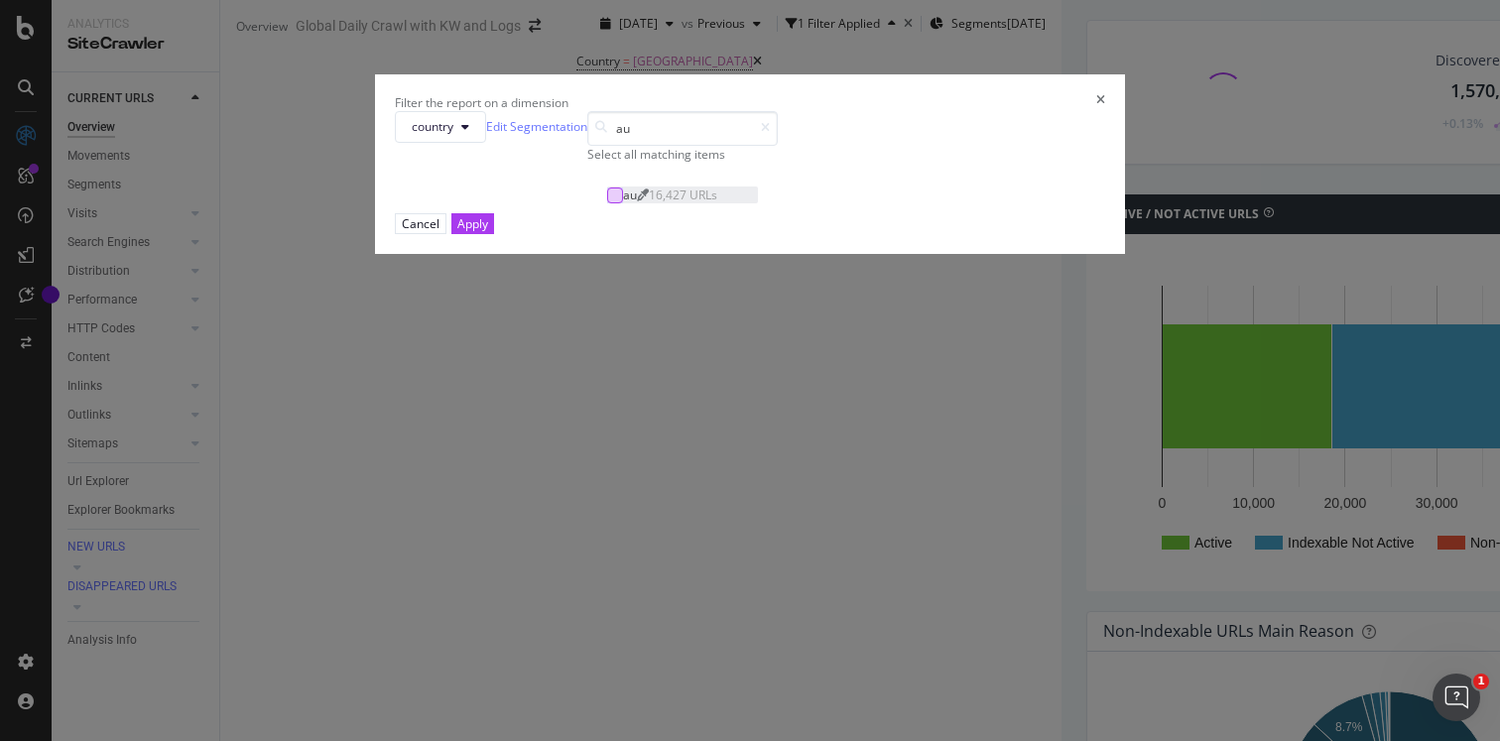
type input "au"
click at [607, 203] on div "modal" at bounding box center [615, 195] width 16 height 16
click at [488, 232] on div "Apply" at bounding box center [472, 223] width 31 height 17
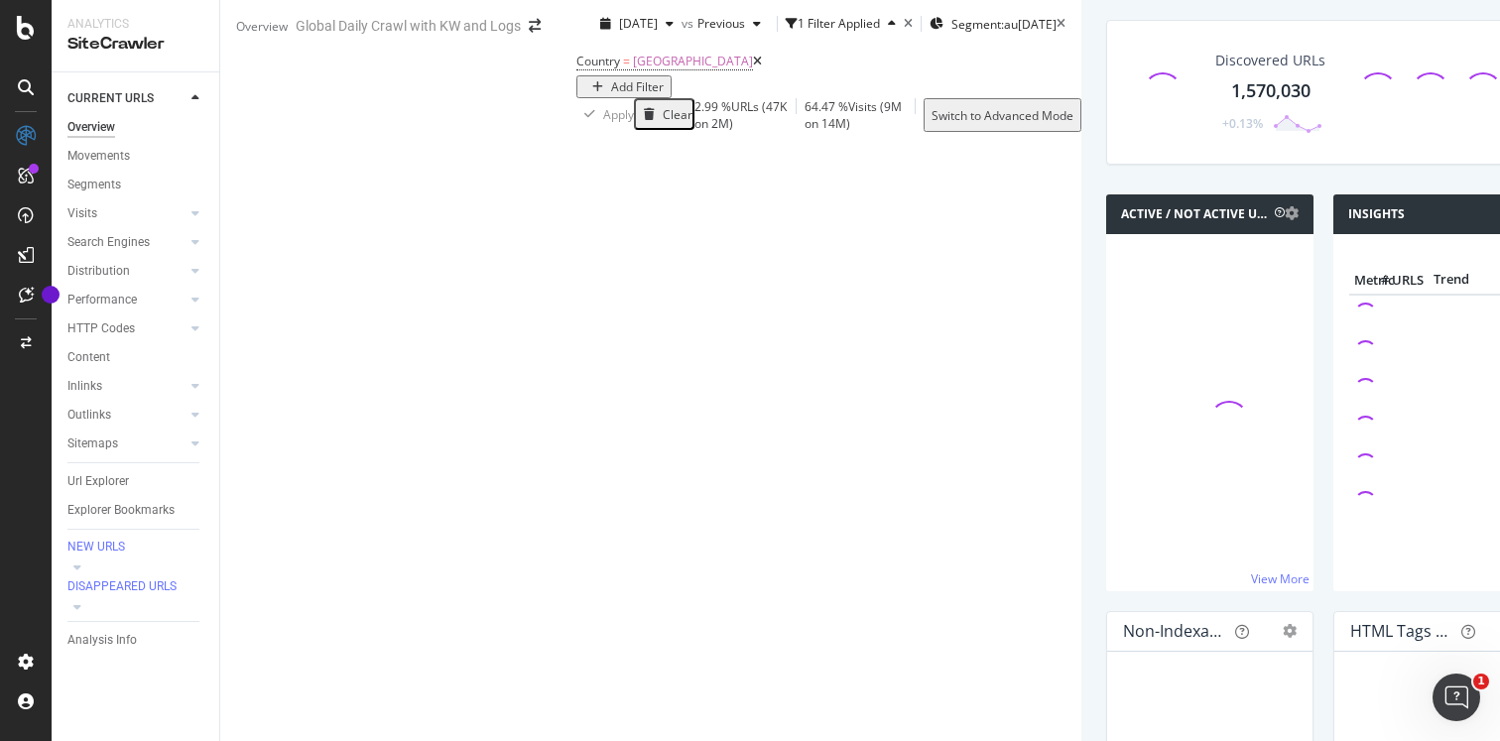
click at [753, 67] on icon at bounding box center [757, 62] width 9 height 12
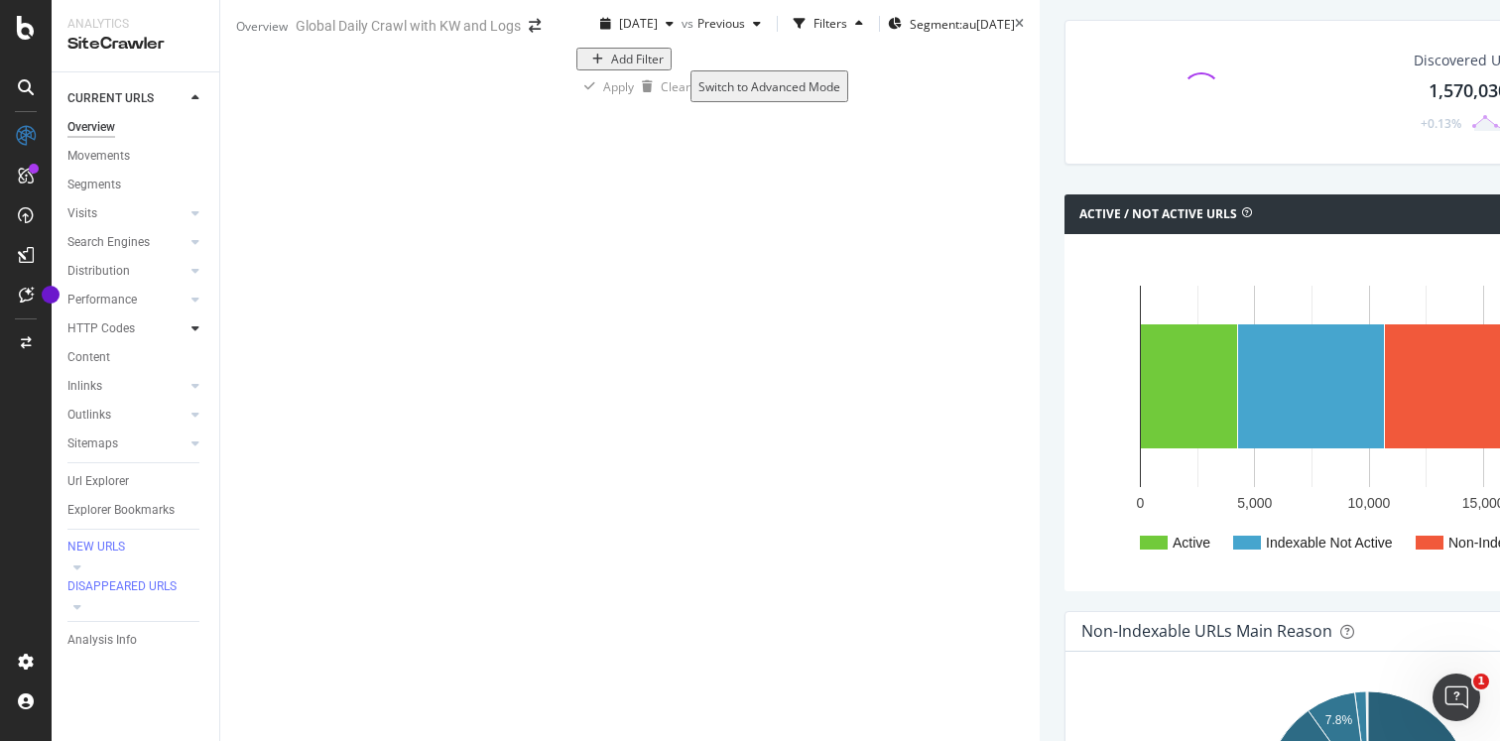
click at [196, 329] on icon at bounding box center [195, 328] width 8 height 12
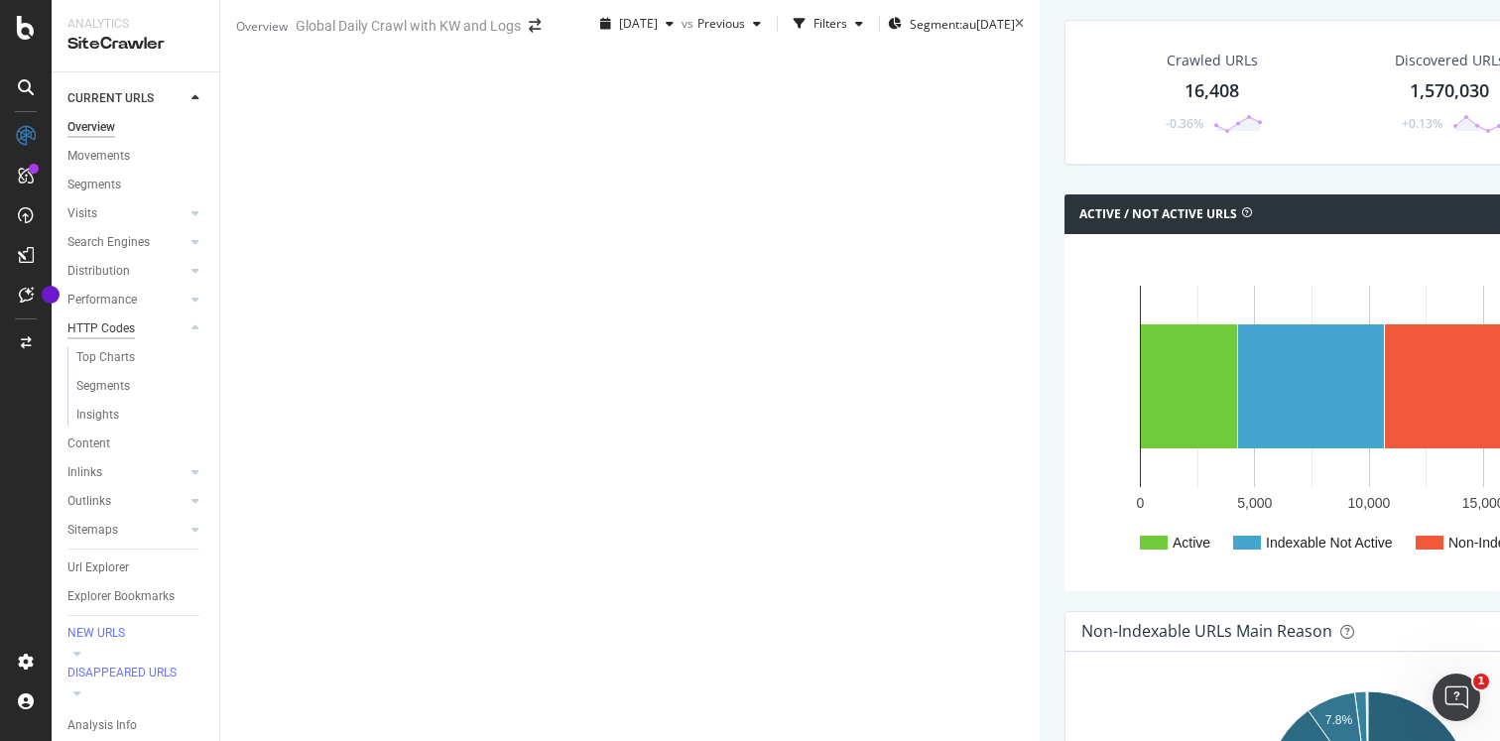
click at [95, 324] on div "HTTP Codes" at bounding box center [100, 328] width 67 height 21
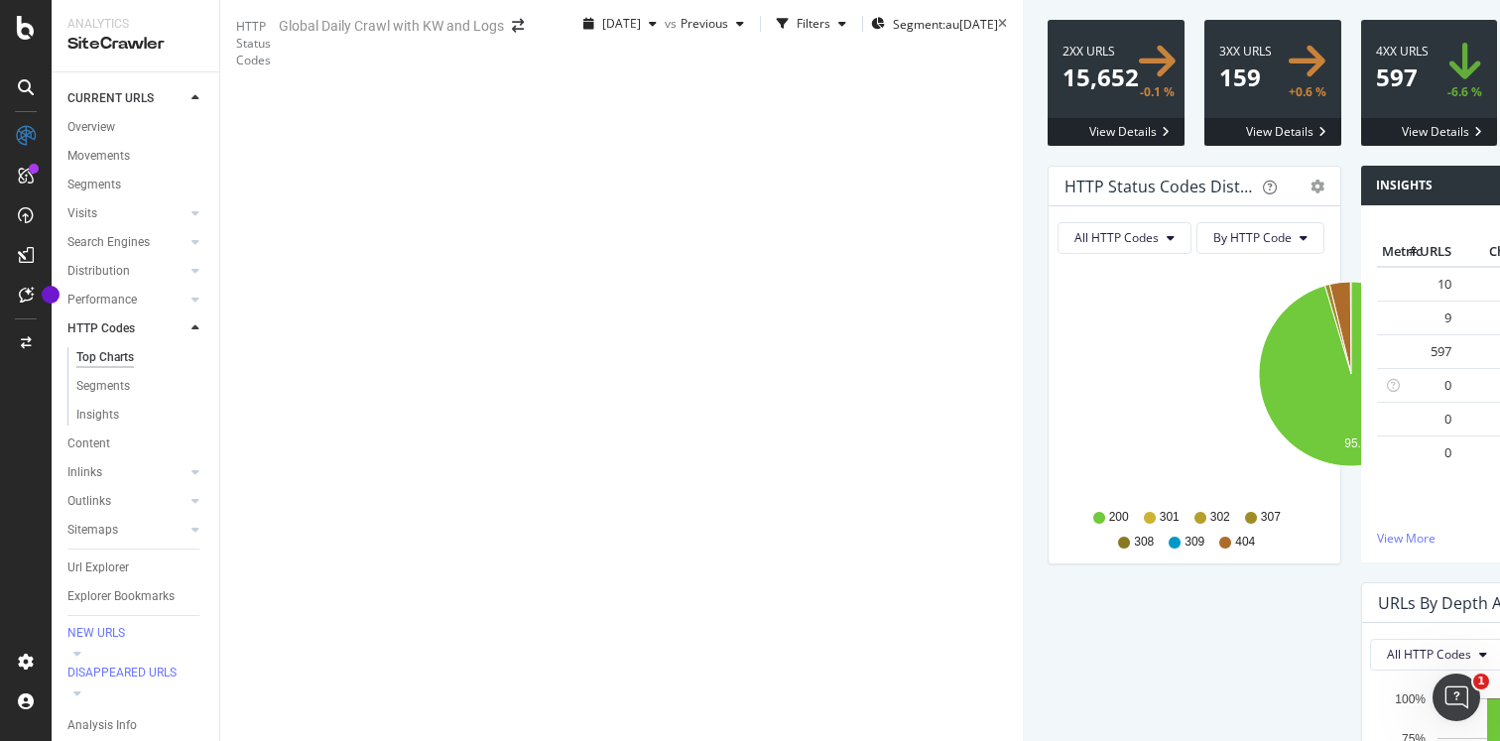
click at [1382, 360] on link "404 URLs" at bounding box center [1409, 351] width 54 height 18
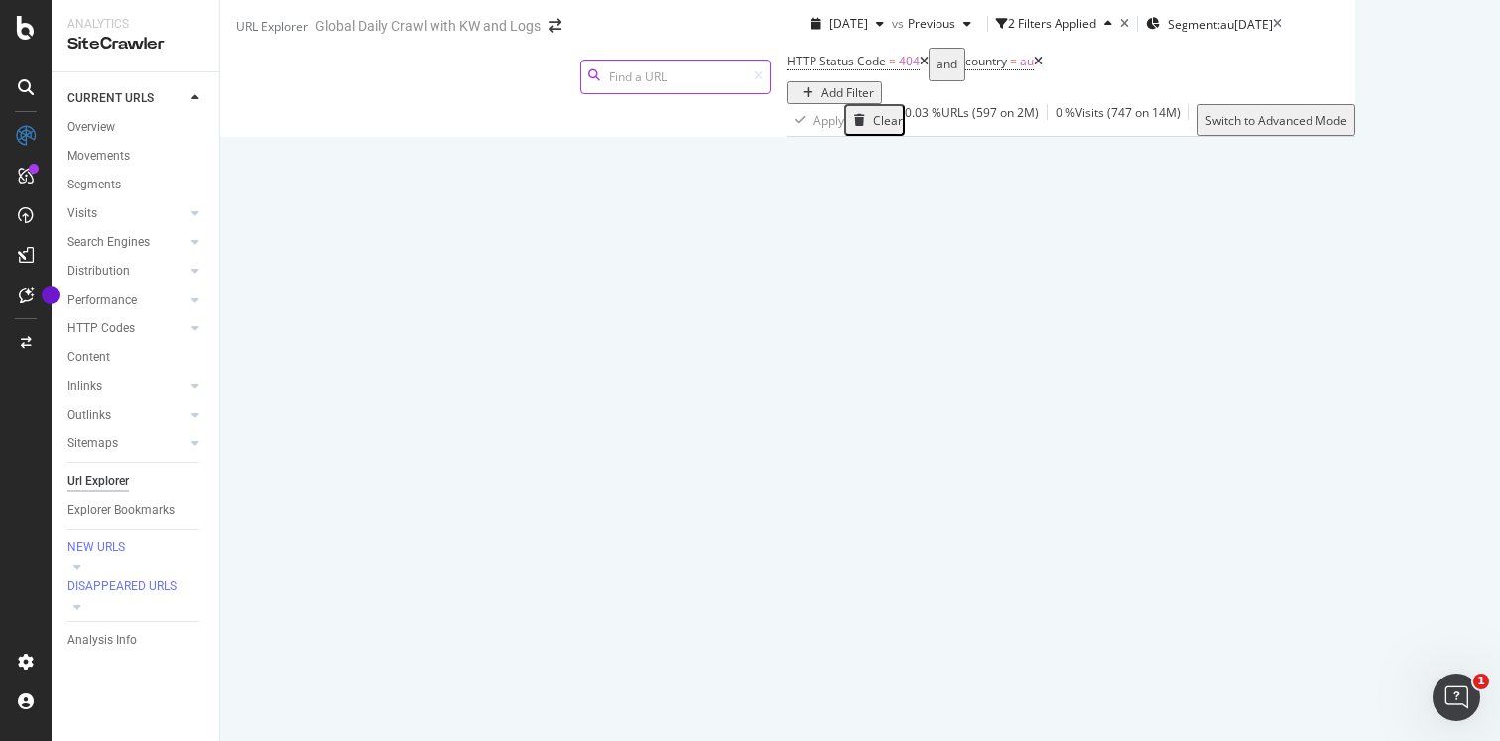
scroll to position [372, 0]
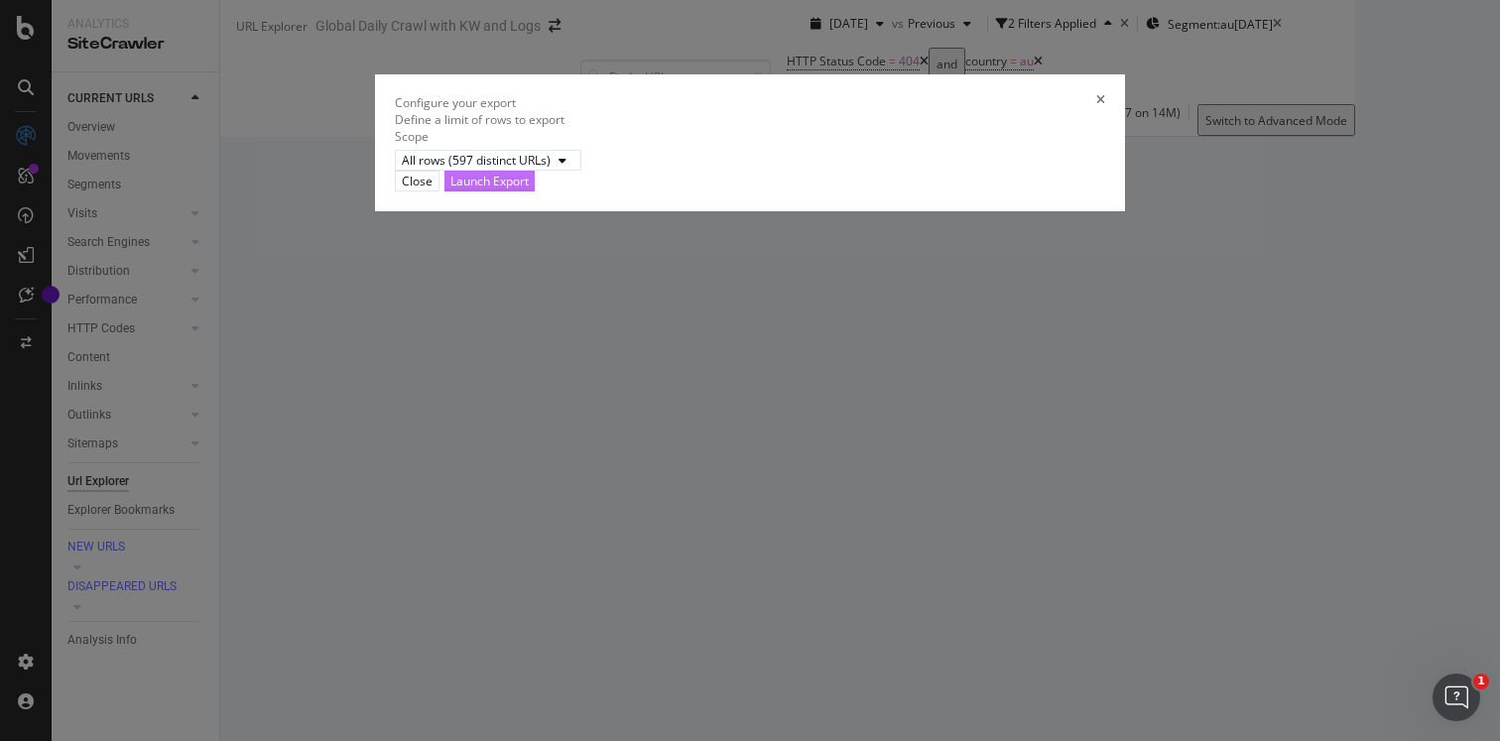
click at [529, 189] on div "Launch Export" at bounding box center [489, 181] width 78 height 17
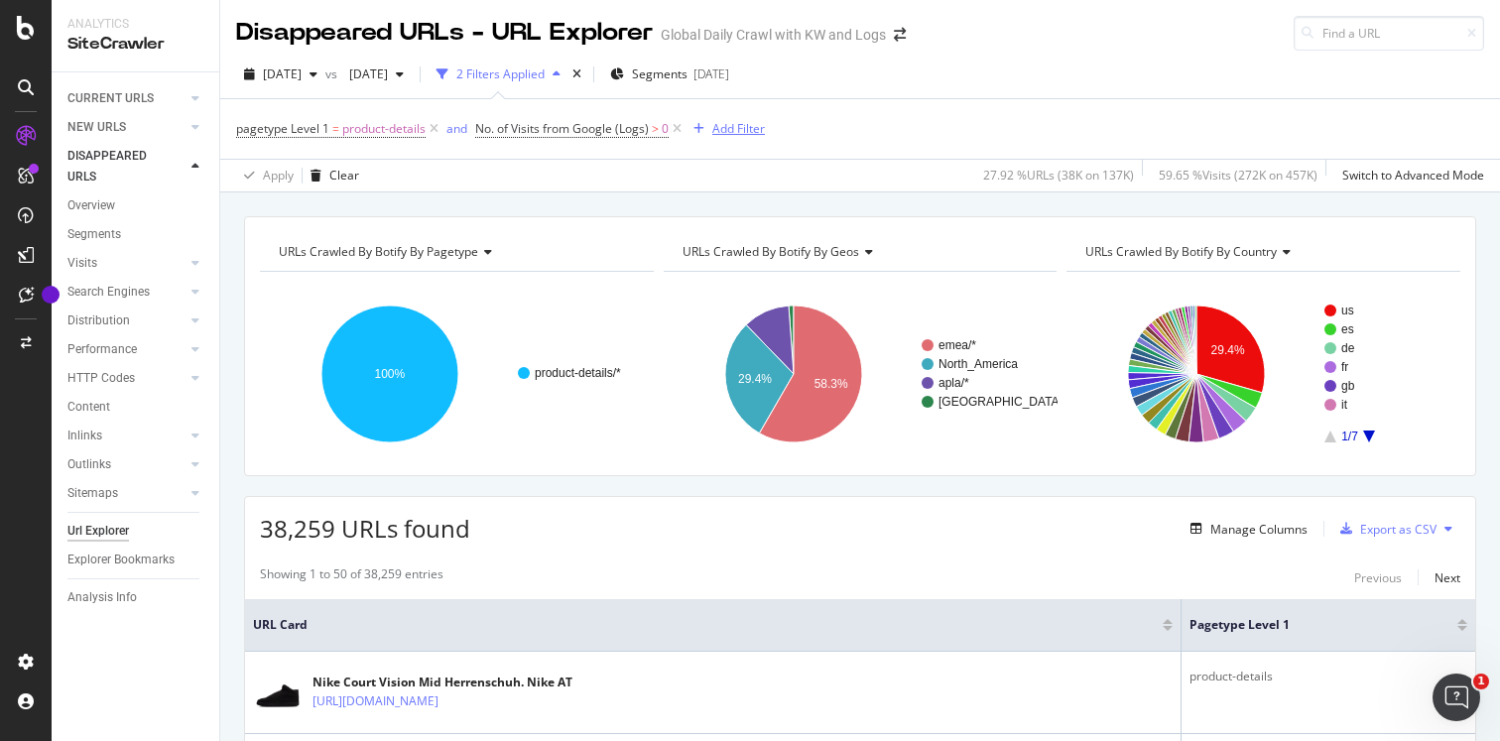
click at [731, 121] on div "Add Filter" at bounding box center [738, 128] width 53 height 17
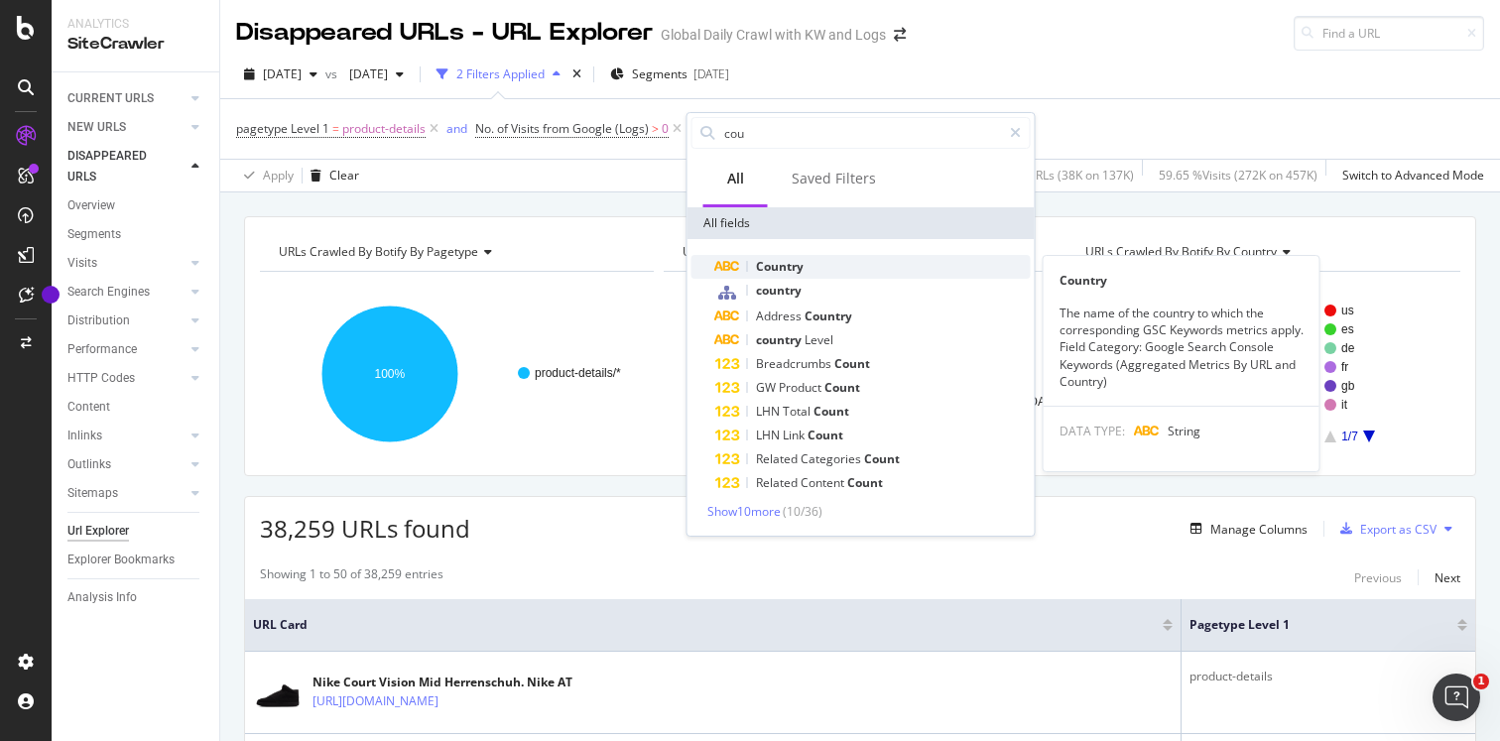
type input "cou"
click at [788, 267] on span "Country" at bounding box center [780, 266] width 48 height 17
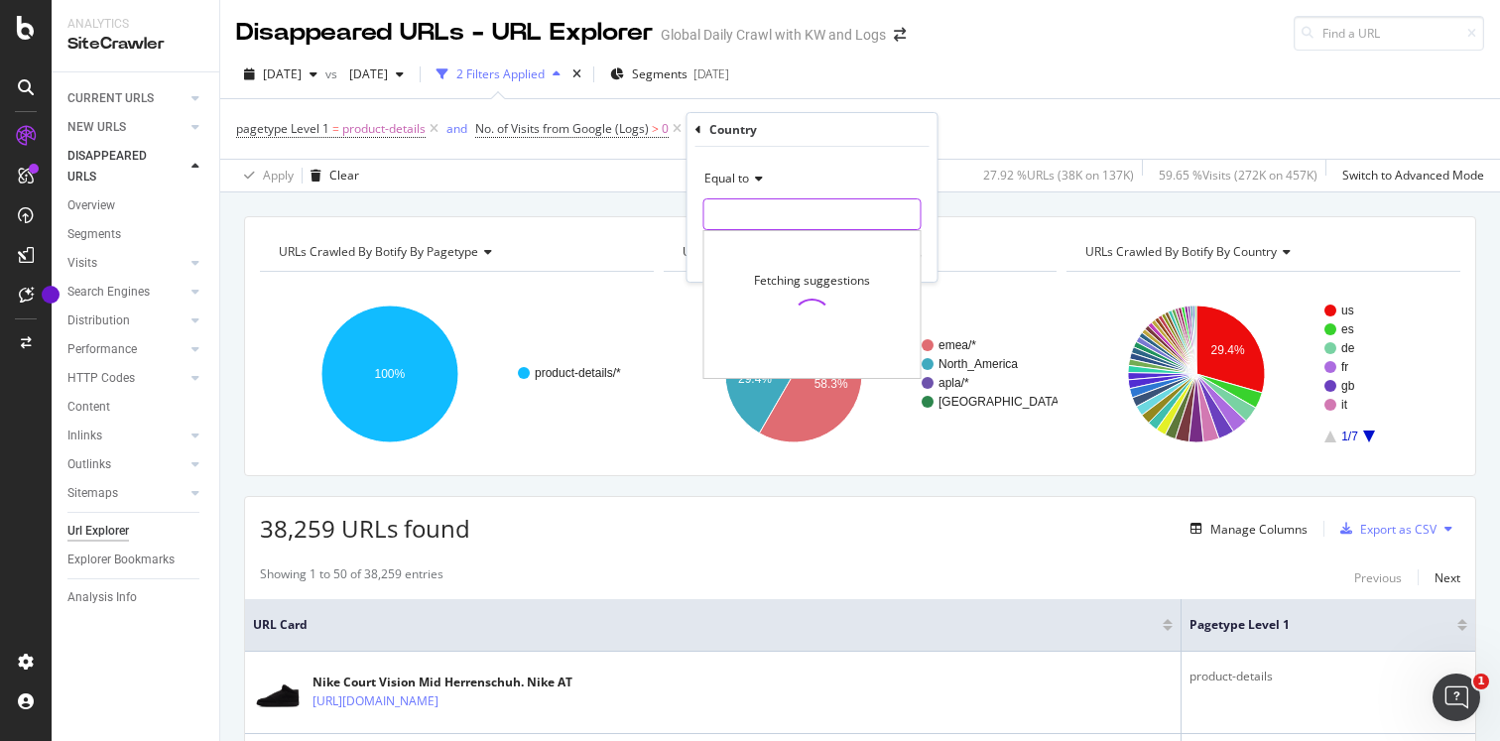
click at [773, 206] on input "text" at bounding box center [812, 214] width 216 height 32
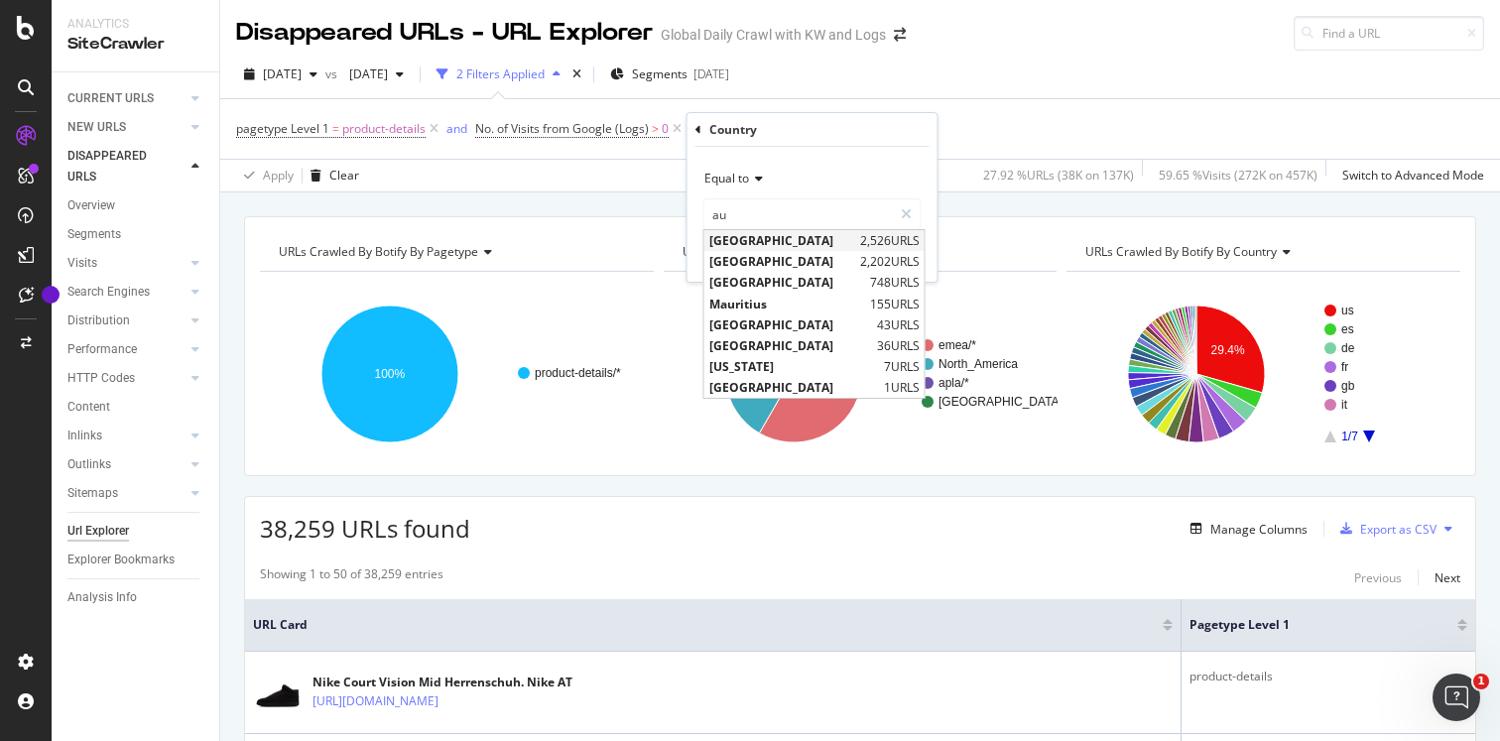
click at [794, 235] on span "Australia" at bounding box center [782, 240] width 146 height 17
type input "Australia"
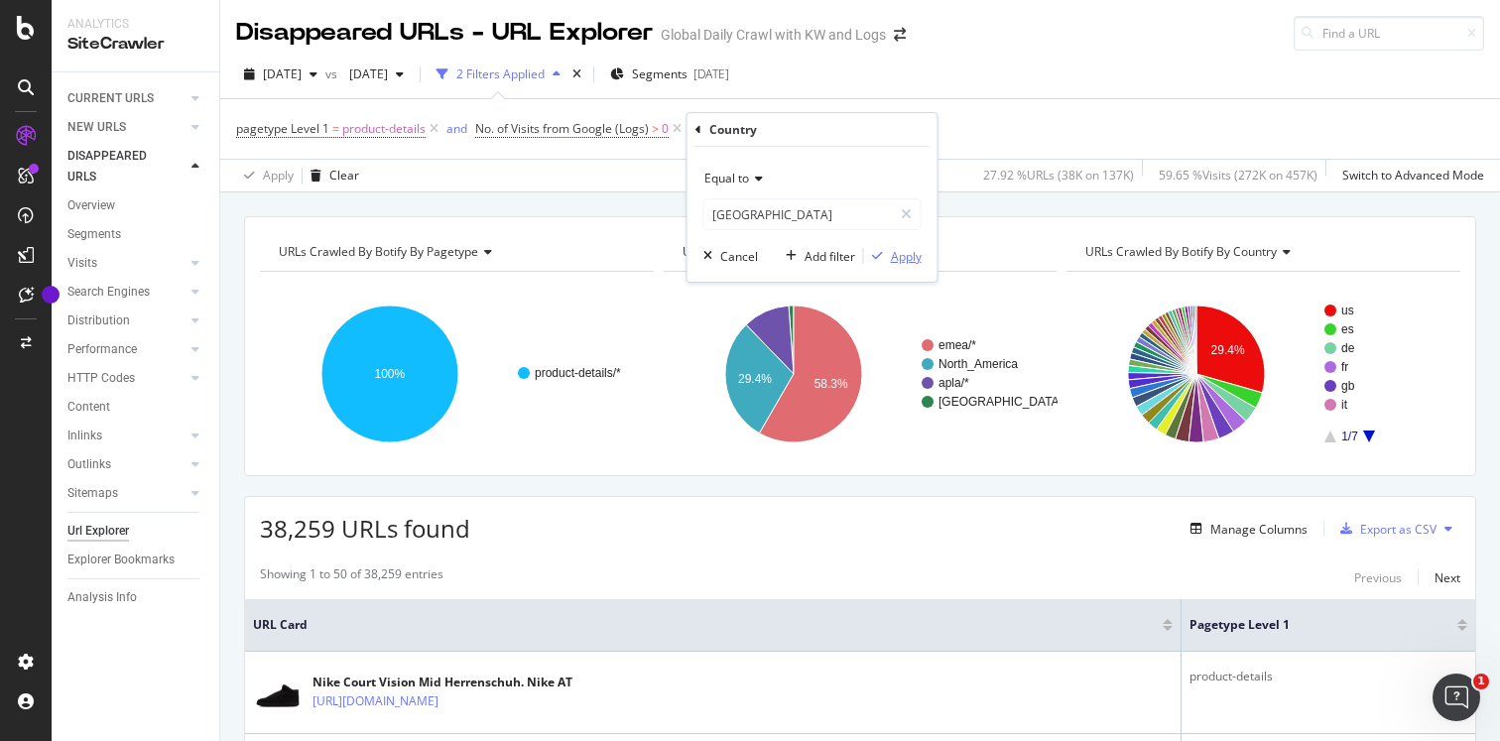
click at [914, 256] on div "Apply" at bounding box center [906, 256] width 31 height 17
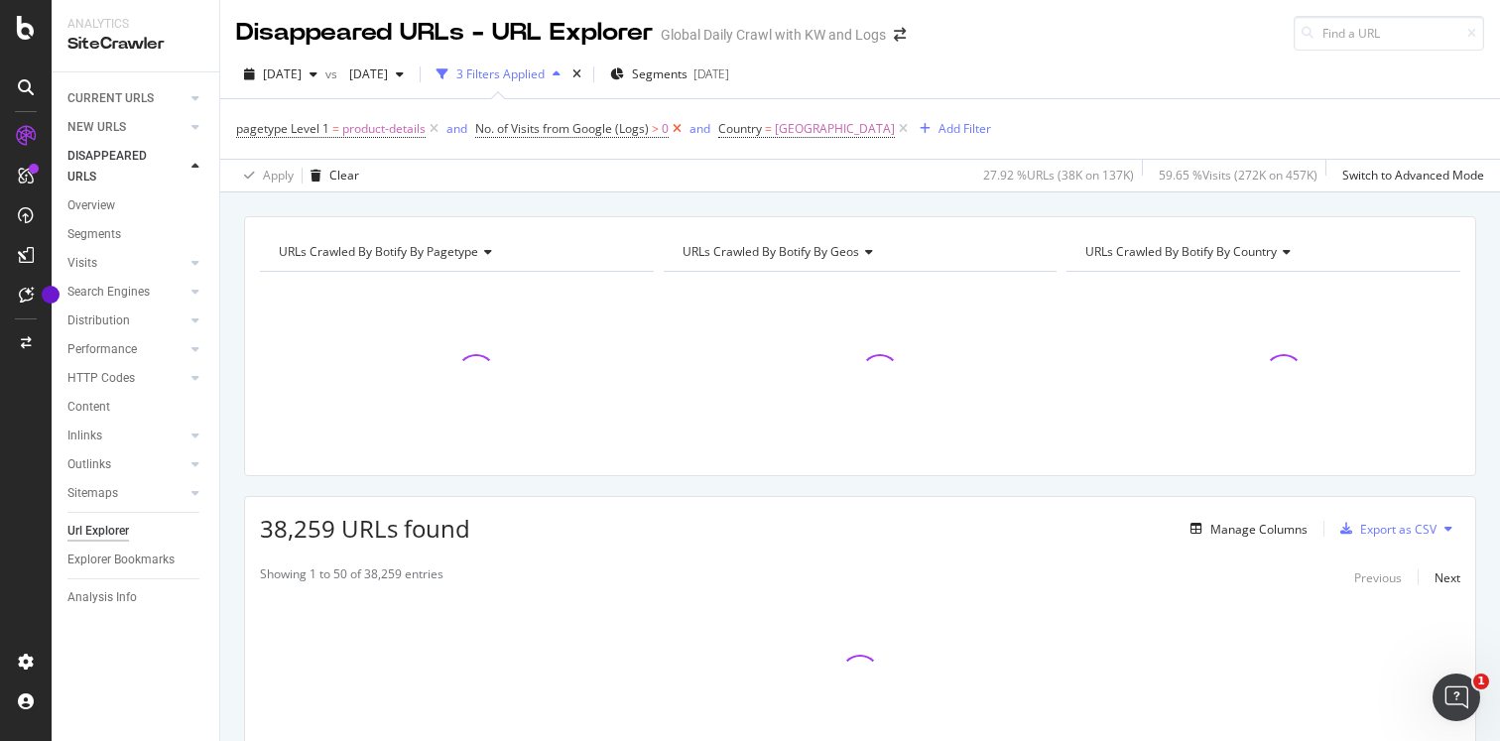
click at [677, 126] on icon at bounding box center [677, 129] width 17 height 20
click at [695, 129] on div "Add Filter" at bounding box center [721, 128] width 53 height 17
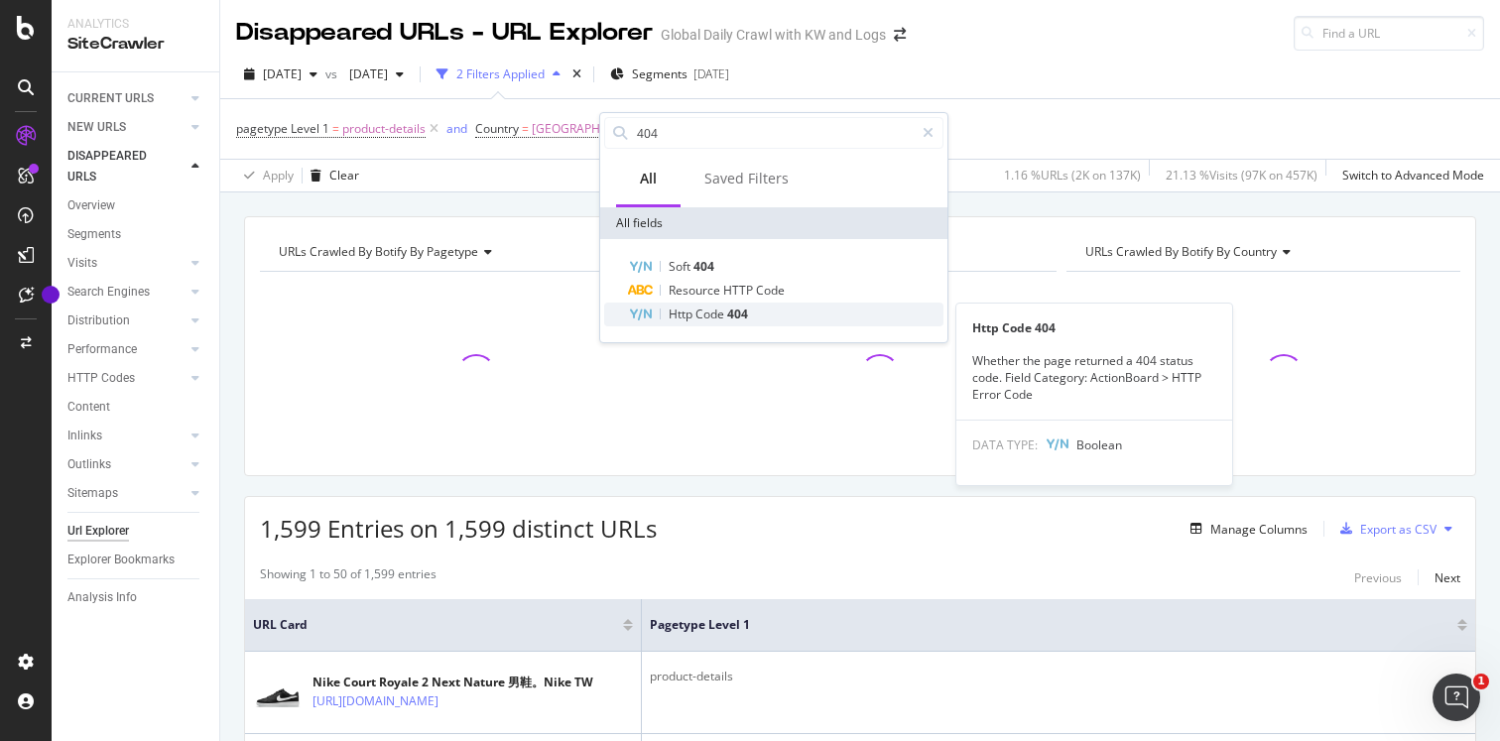
type input "404"
click at [702, 317] on span "Code" at bounding box center [711, 313] width 32 height 17
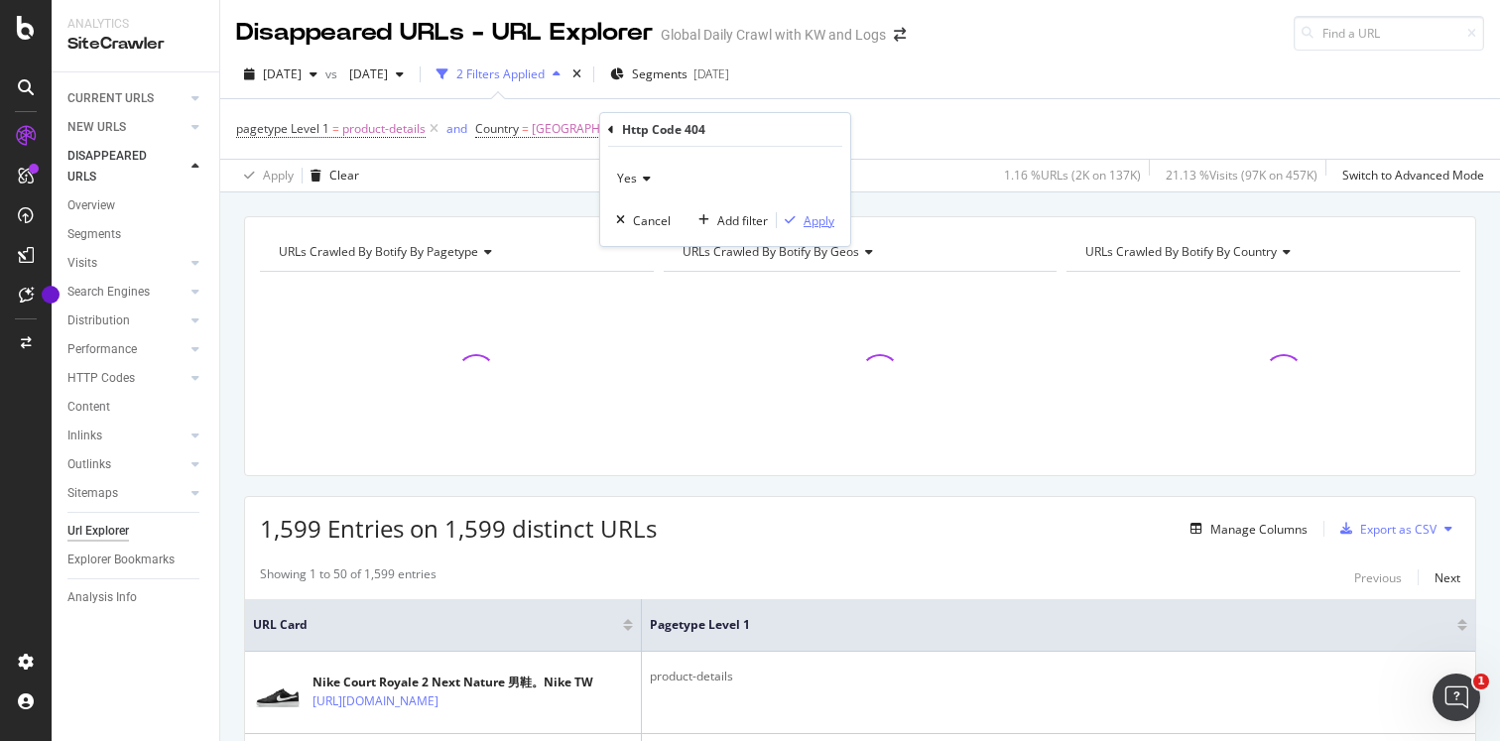
click at [817, 217] on div "Apply" at bounding box center [818, 220] width 31 height 17
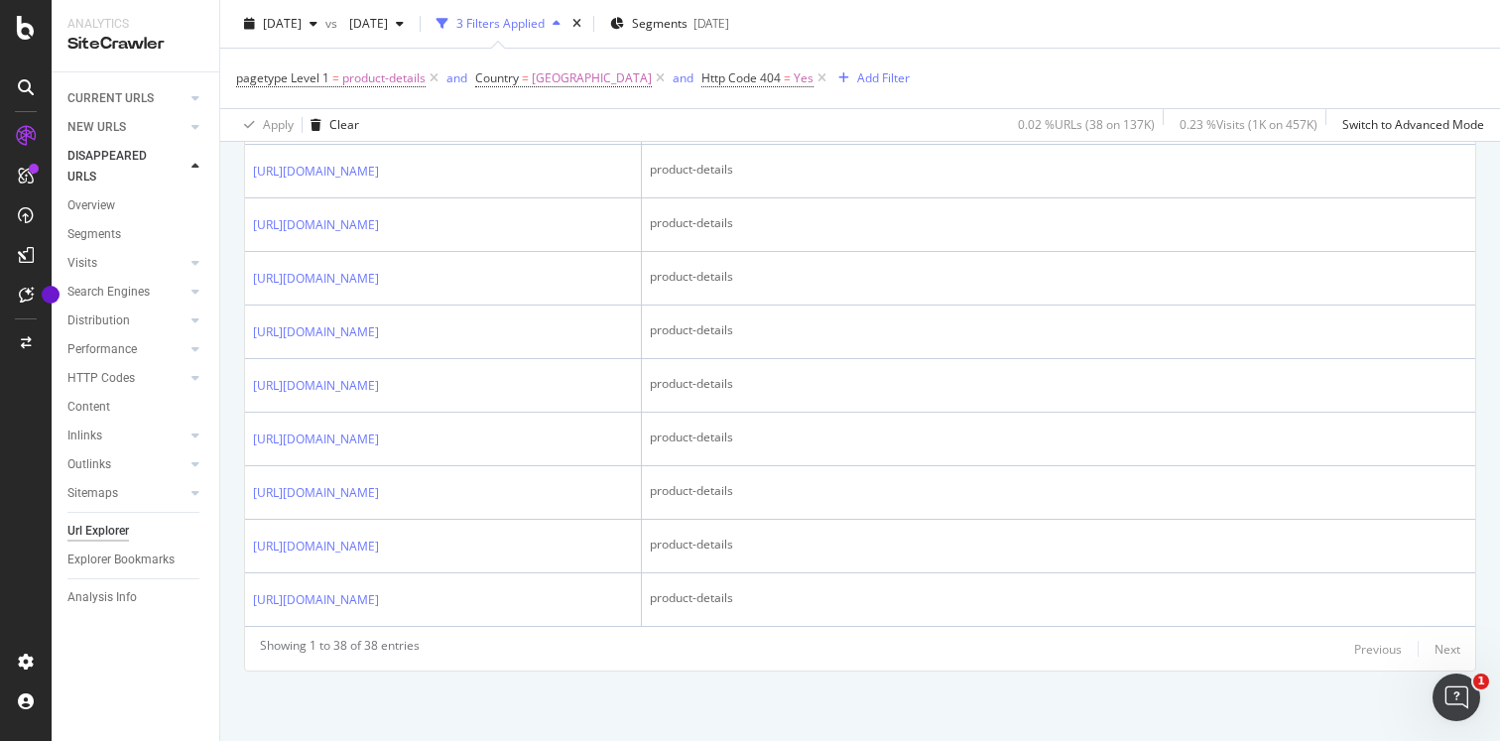
scroll to position [2739, 0]
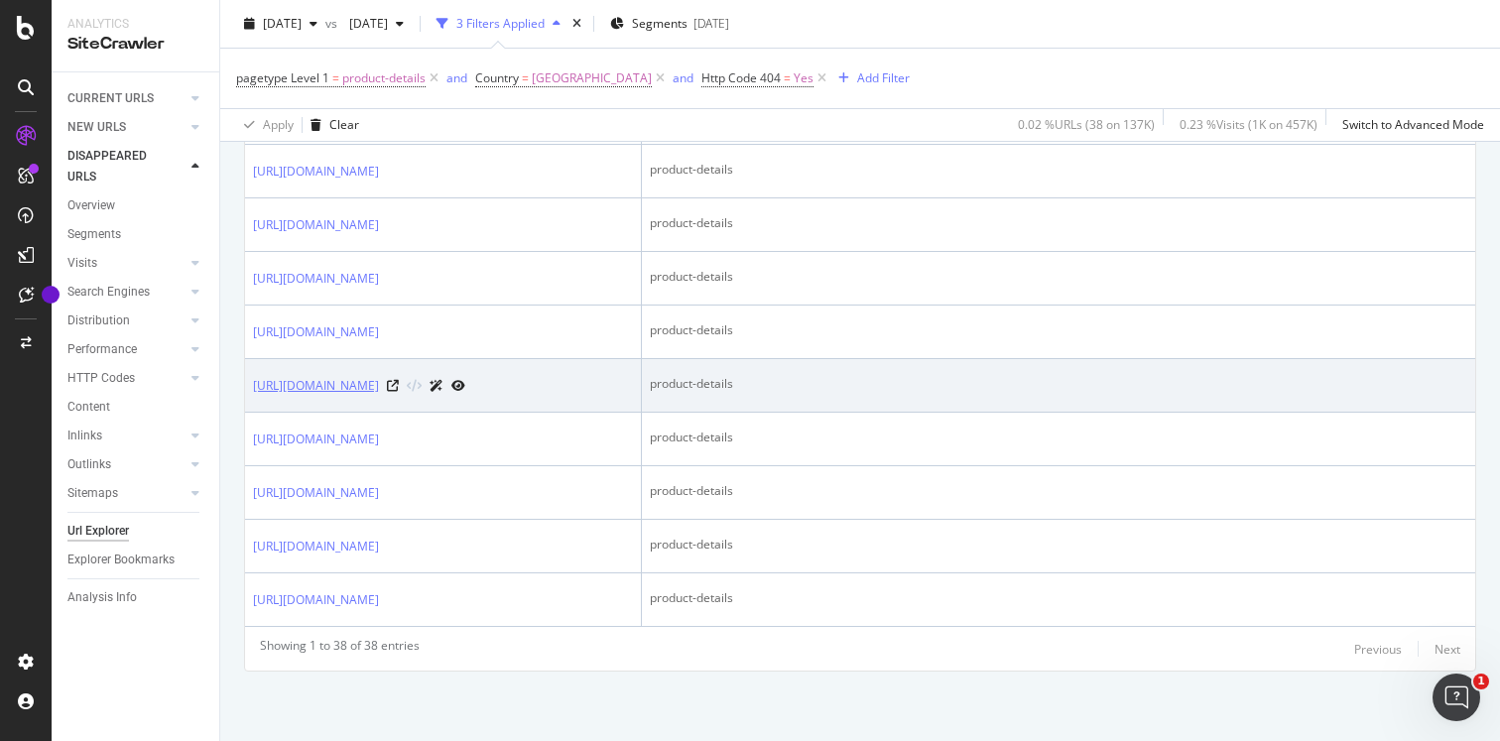
click at [358, 376] on link "https://www.nike.com/vn/t/air-vapormax-2023-flyknit-electric-shoes-1q11q1" at bounding box center [316, 386] width 126 height 20
click at [399, 380] on icon at bounding box center [393, 386] width 12 height 12
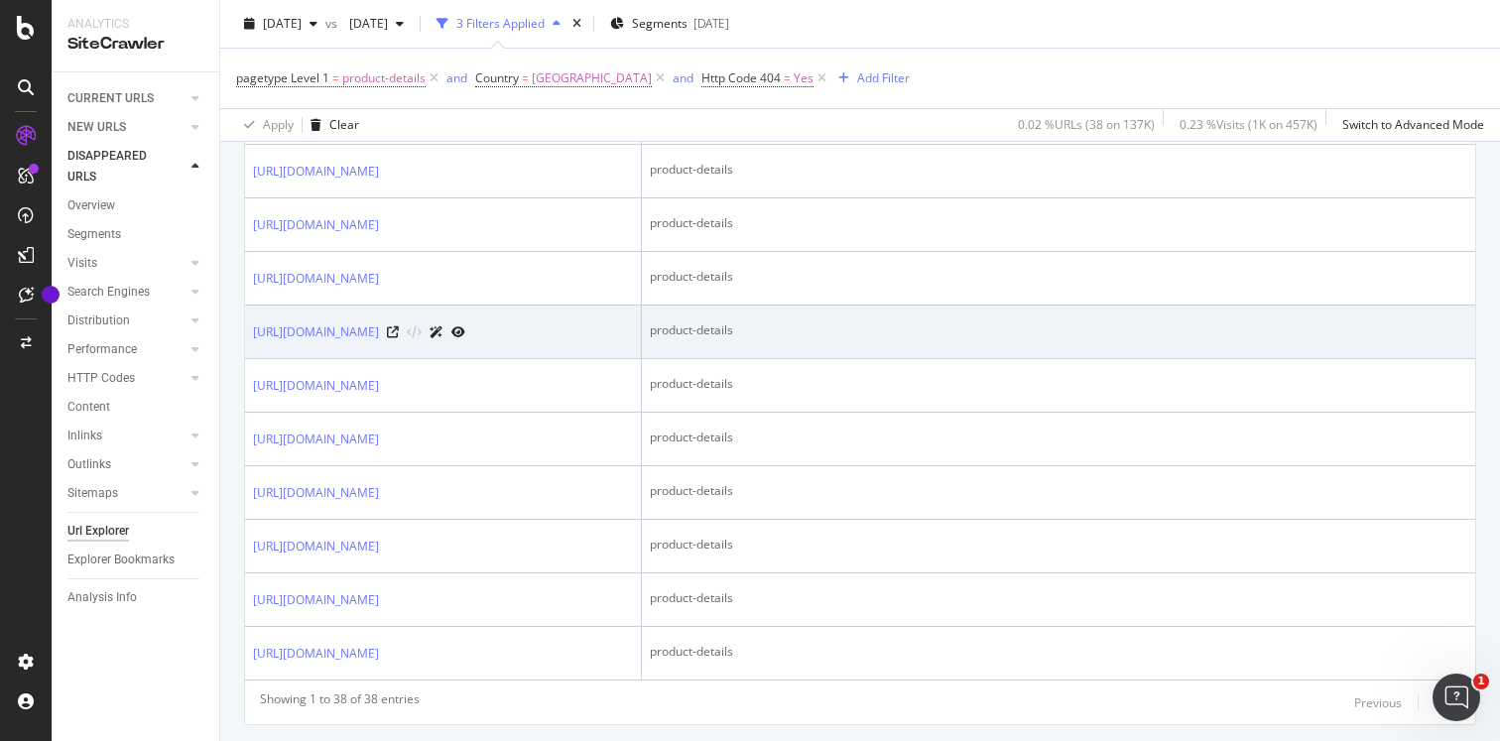
scroll to position [1575, 0]
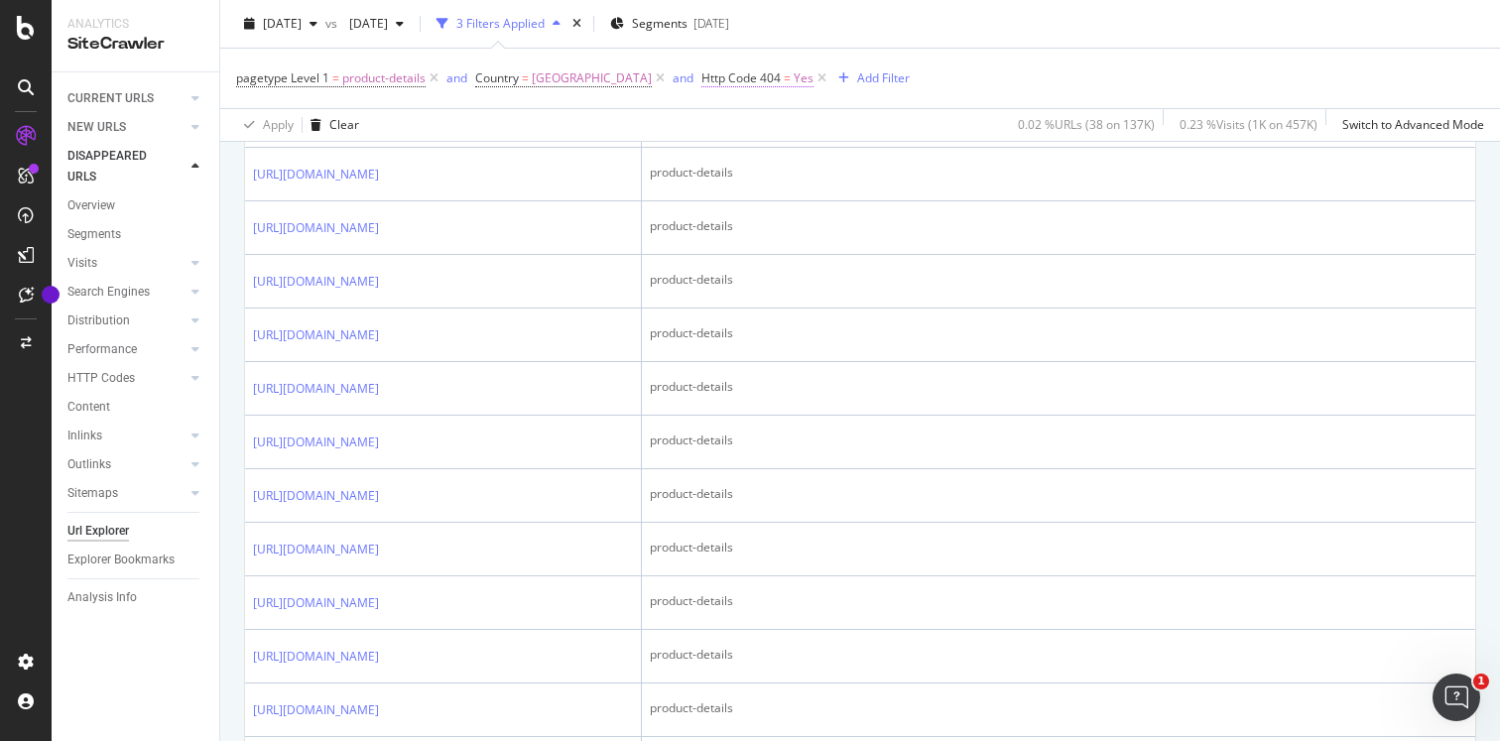
click at [701, 73] on span "Http Code 404" at bounding box center [740, 77] width 79 height 17
click at [750, 167] on div "Add filter" at bounding box center [775, 167] width 51 height 17
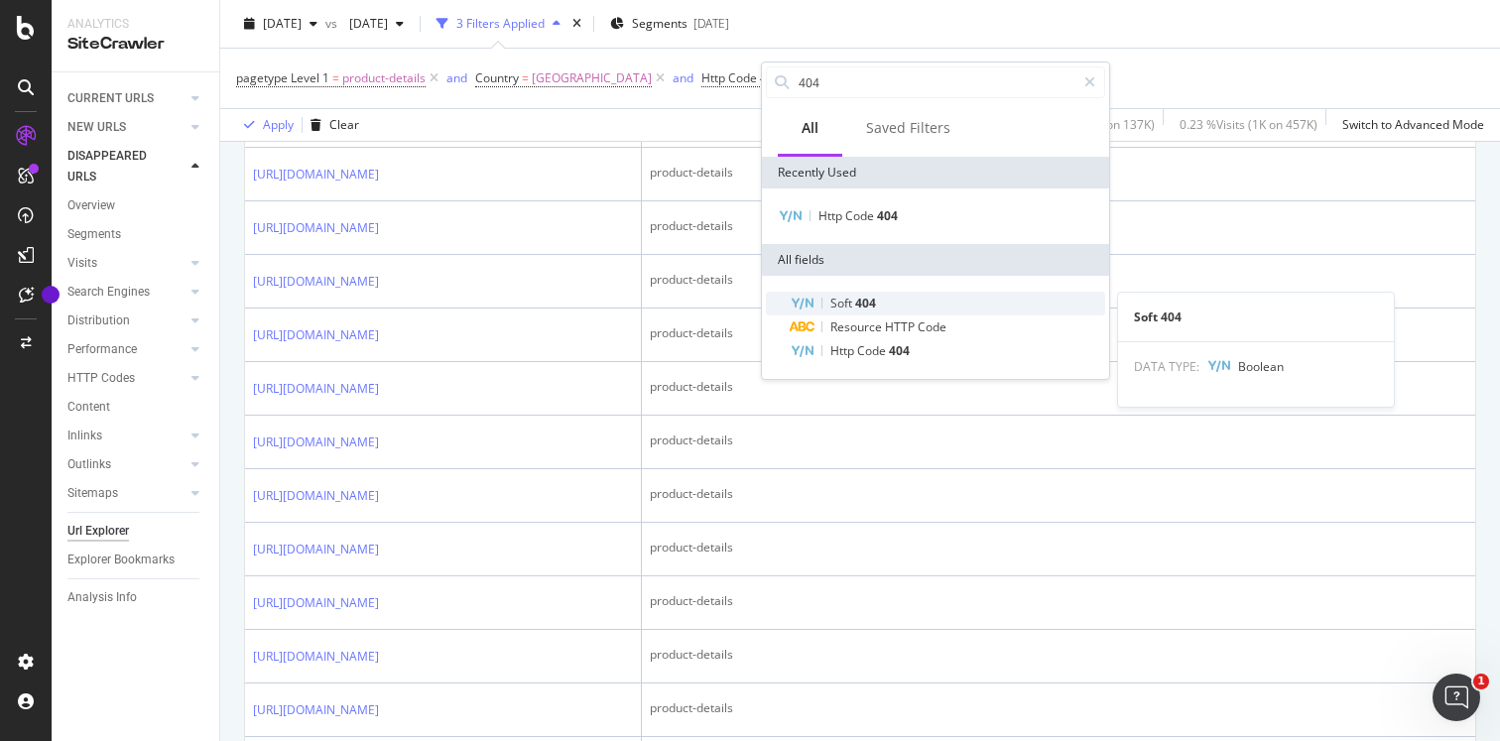
click at [847, 300] on span "Soft" at bounding box center [842, 303] width 25 height 17
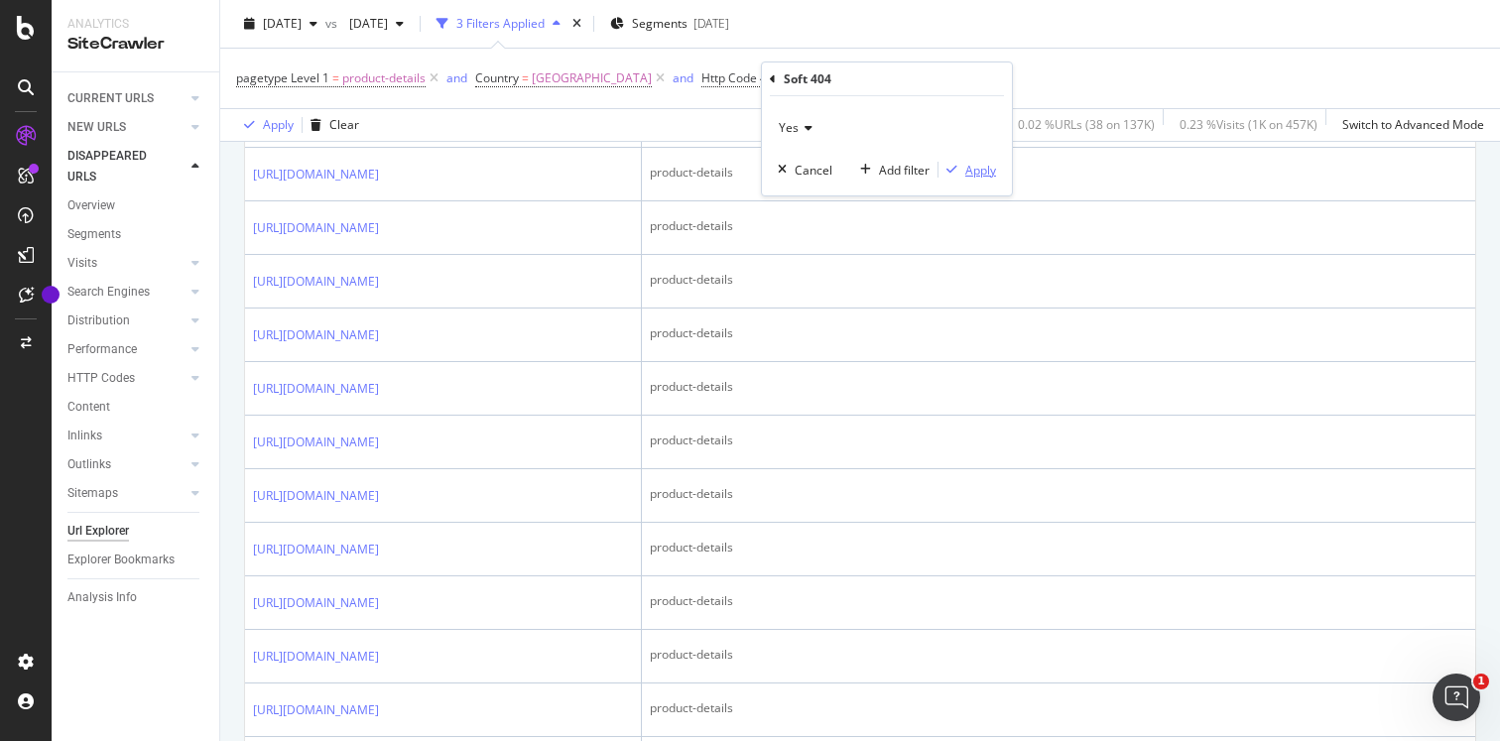
click at [965, 174] on div "Apply" at bounding box center [980, 170] width 31 height 17
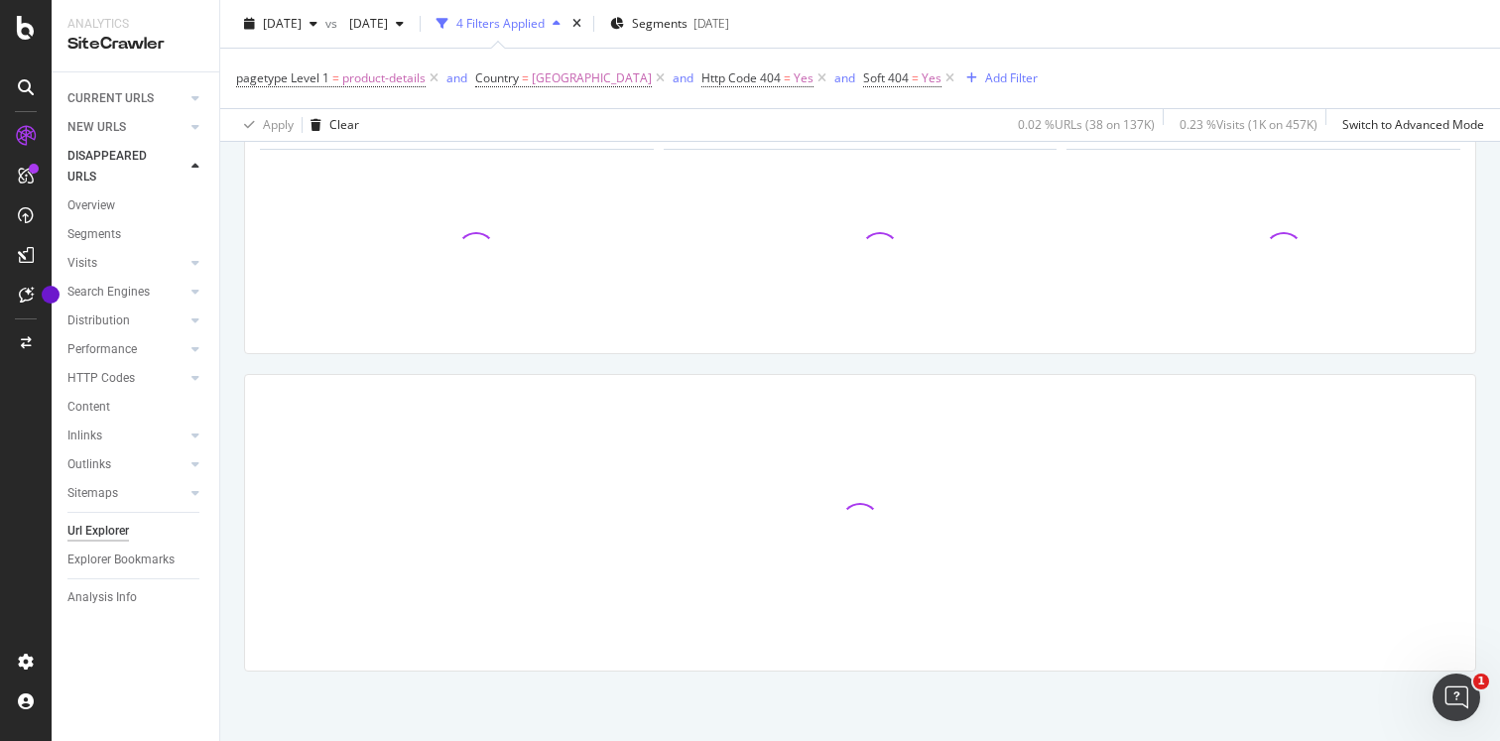
scroll to position [122, 0]
click at [813, 78] on icon at bounding box center [821, 78] width 17 height 20
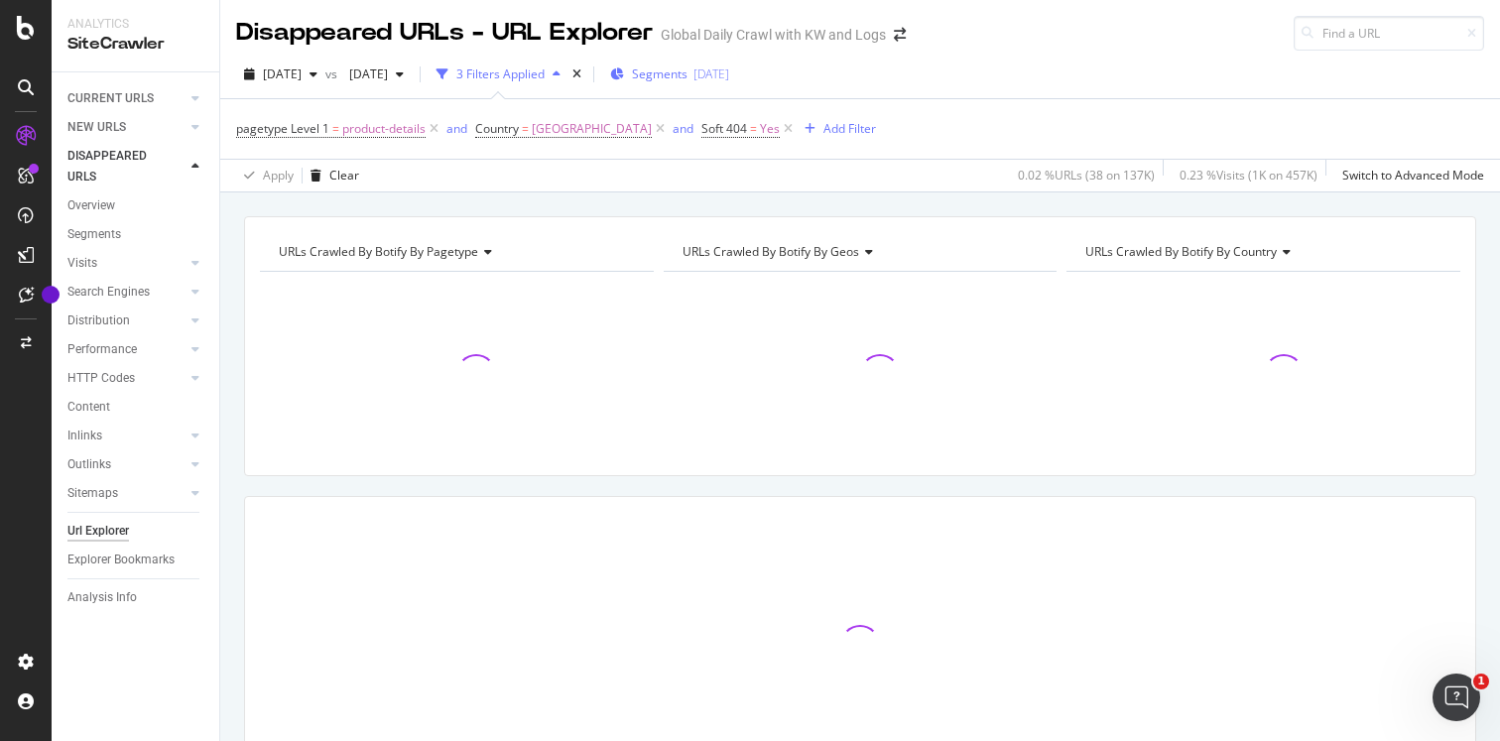
click at [729, 72] on div "2025-06-06" at bounding box center [711, 73] width 36 height 17
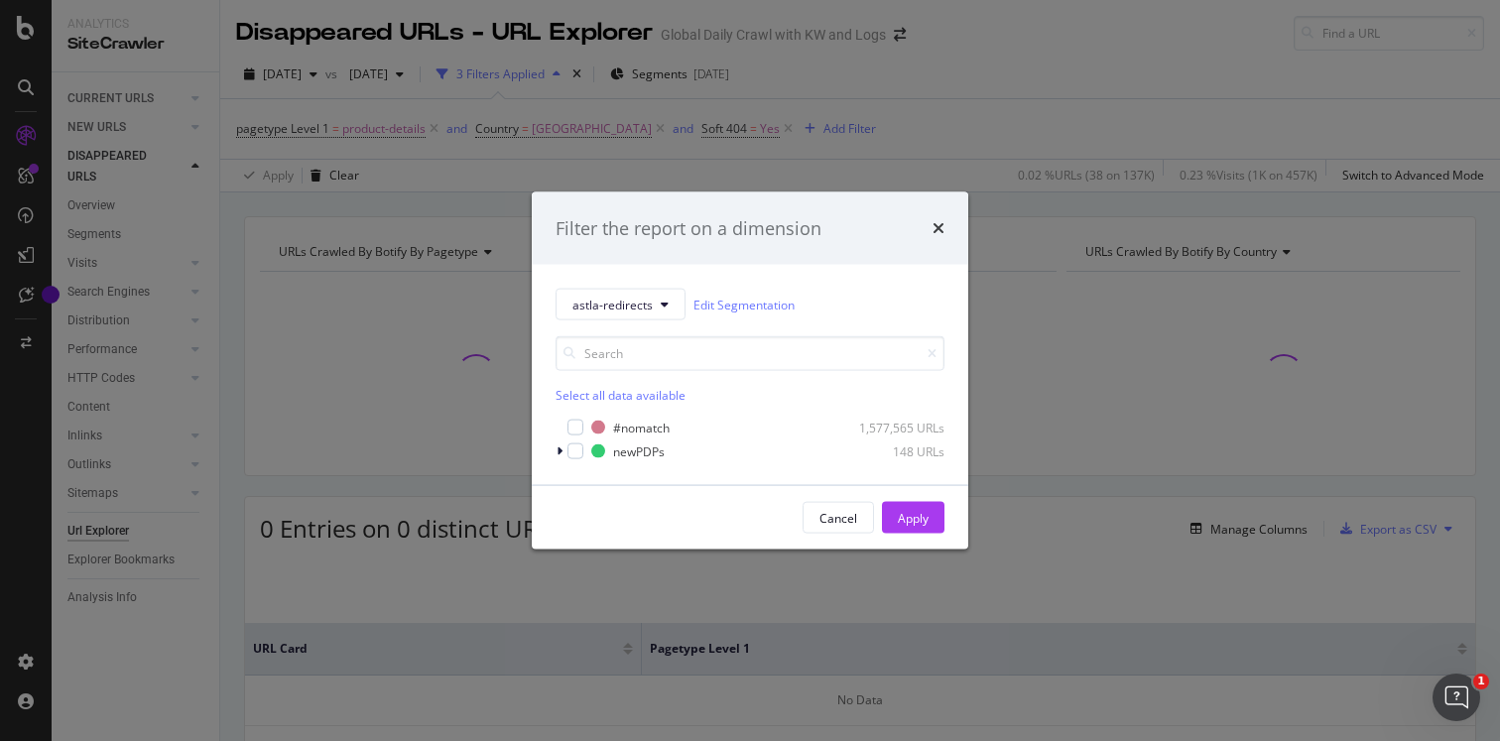
click at [930, 227] on div "Filter the report on a dimension" at bounding box center [749, 228] width 389 height 26
click at [937, 224] on icon "times" at bounding box center [938, 228] width 12 height 16
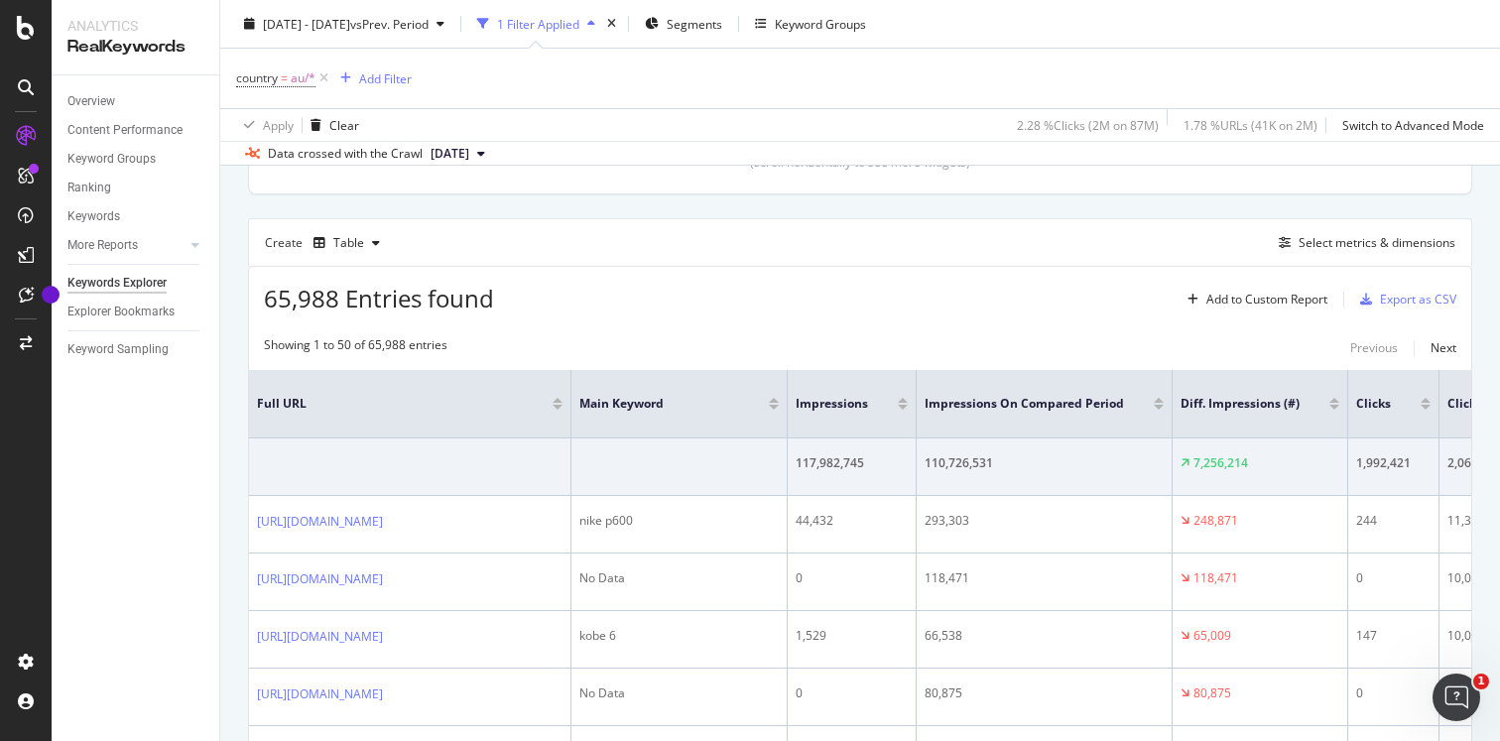
scroll to position [562, 0]
click at [368, 238] on div "button" at bounding box center [376, 241] width 24 height 12
click at [572, 258] on div "Create Table Select metrics & dimensions" at bounding box center [860, 240] width 1224 height 48
click at [1393, 298] on div "Export as CSV" at bounding box center [1418, 297] width 76 height 17
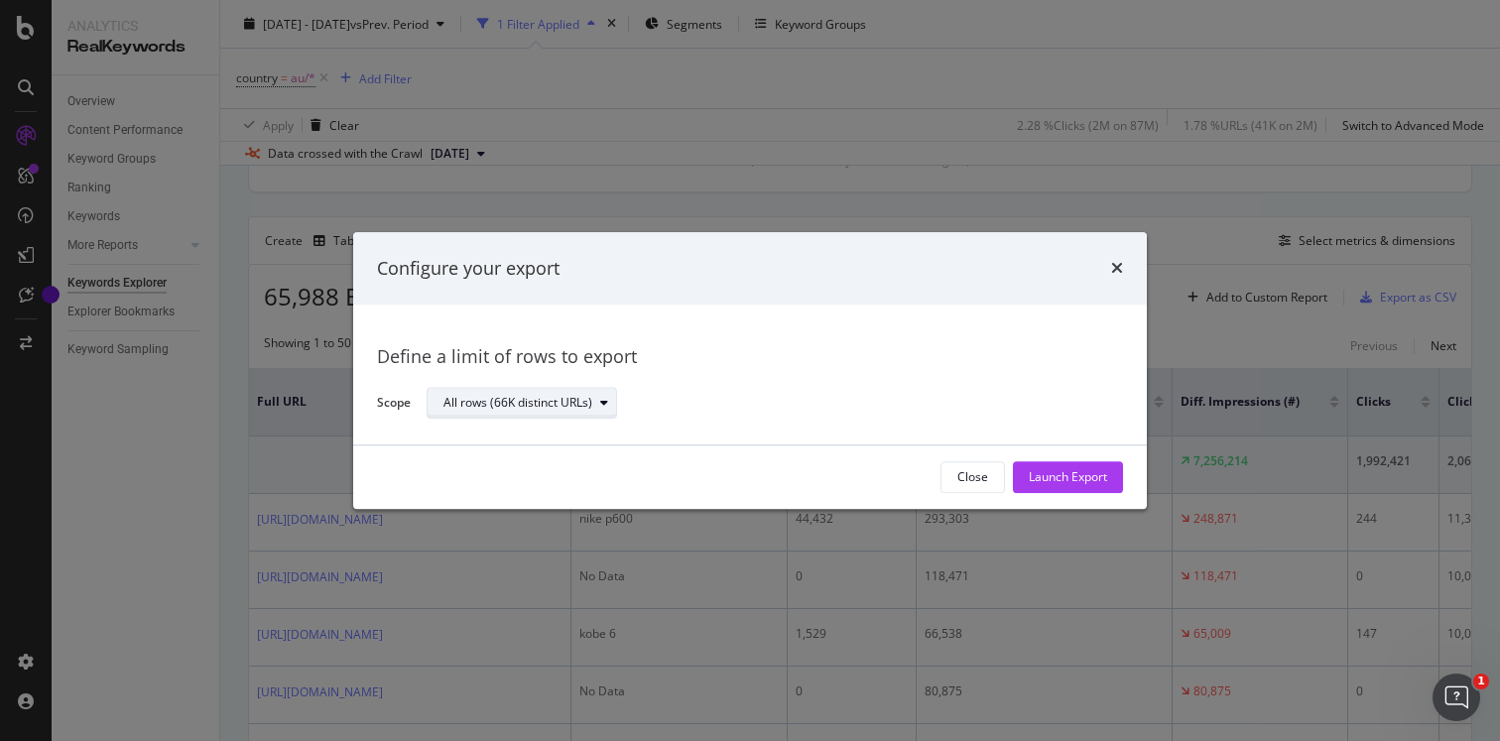
click at [530, 398] on div "All rows (66K distinct URLs)" at bounding box center [517, 404] width 149 height 12
click at [523, 437] on div "All rows (66K distinct URLs)" at bounding box center [532, 436] width 161 height 17
click at [1059, 479] on div "Launch Export" at bounding box center [1068, 477] width 78 height 17
